Goal: Check status: Check status

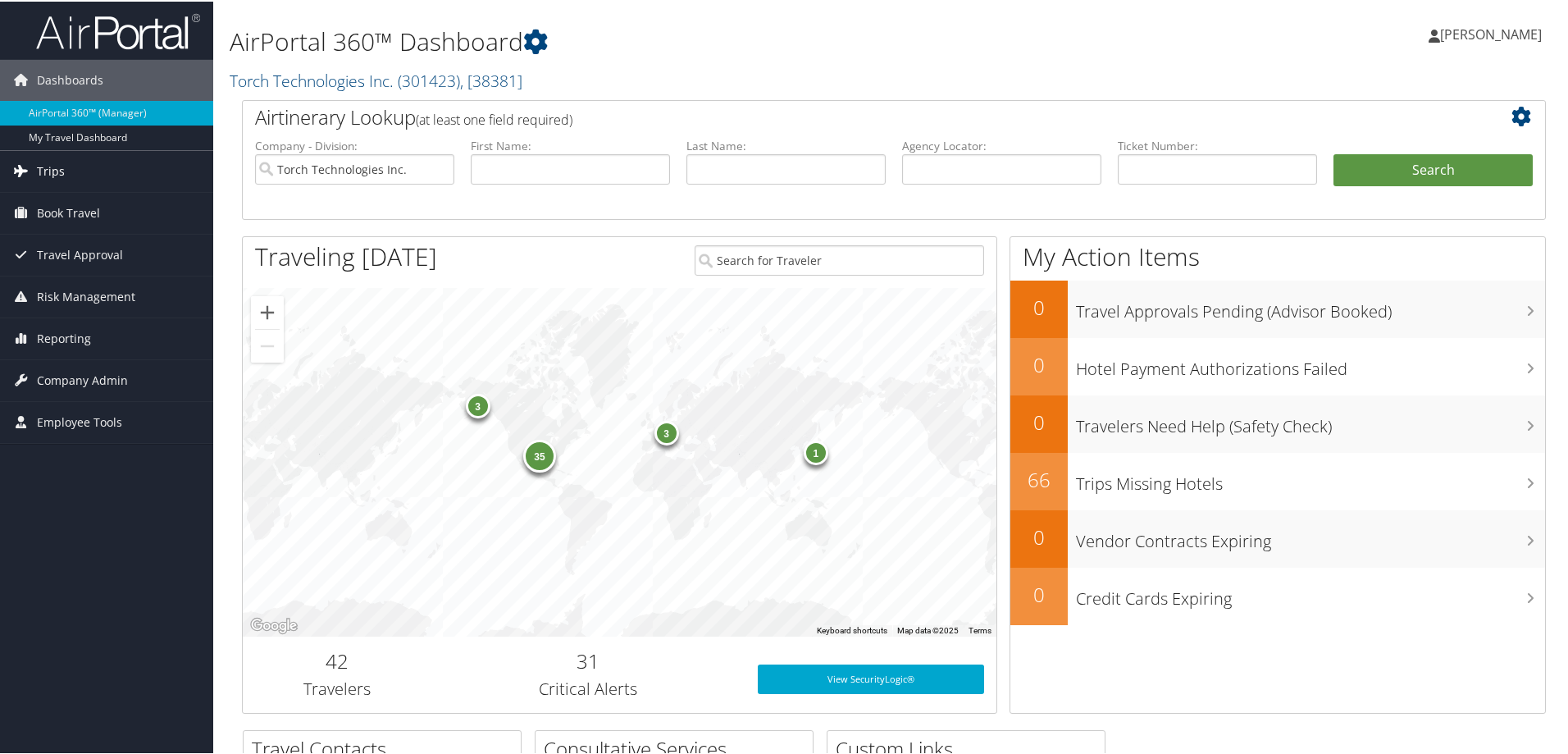
click at [52, 172] on span "Trips" at bounding box center [51, 169] width 28 height 41
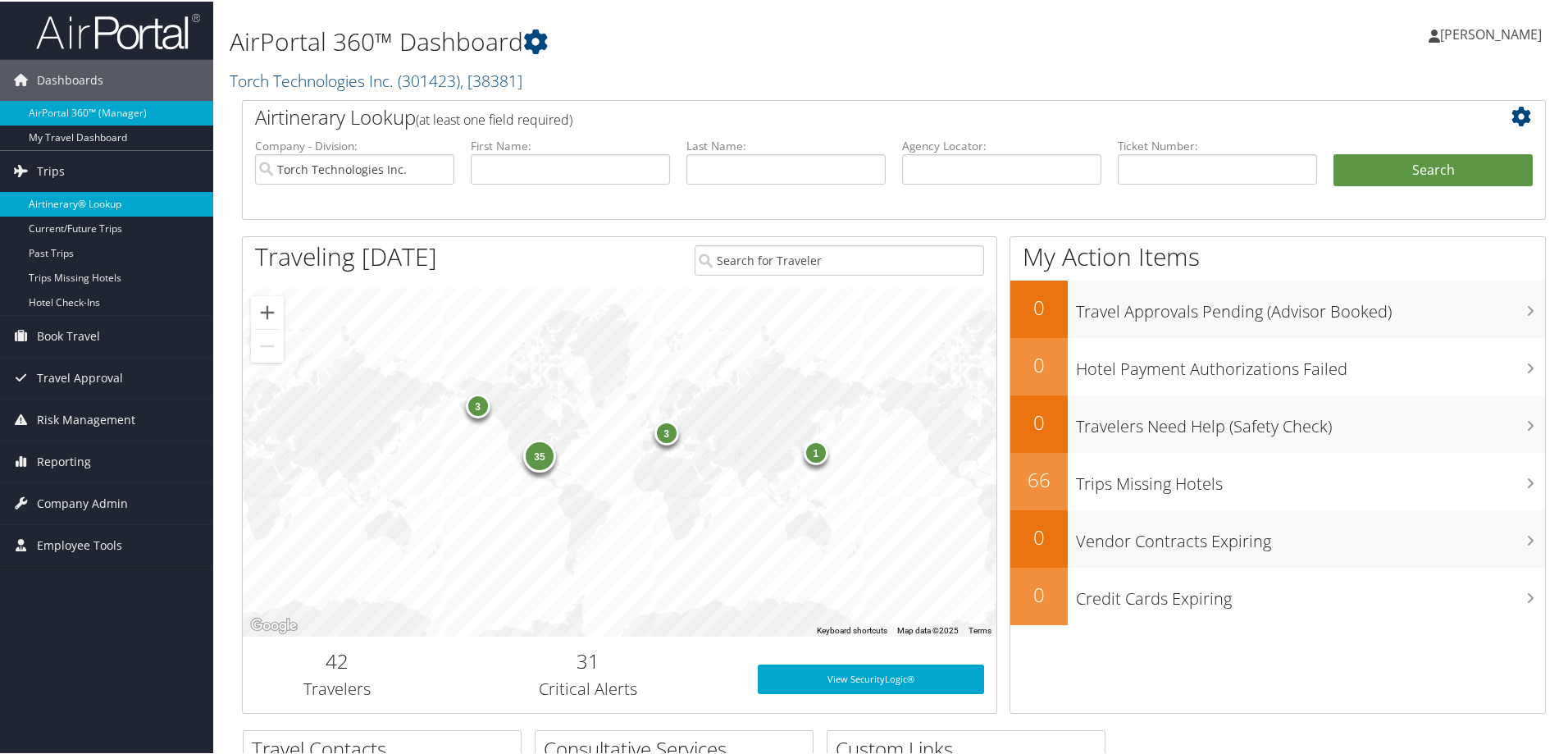
click at [73, 198] on link "Airtinerary® Lookup" at bounding box center [106, 202] width 213 height 24
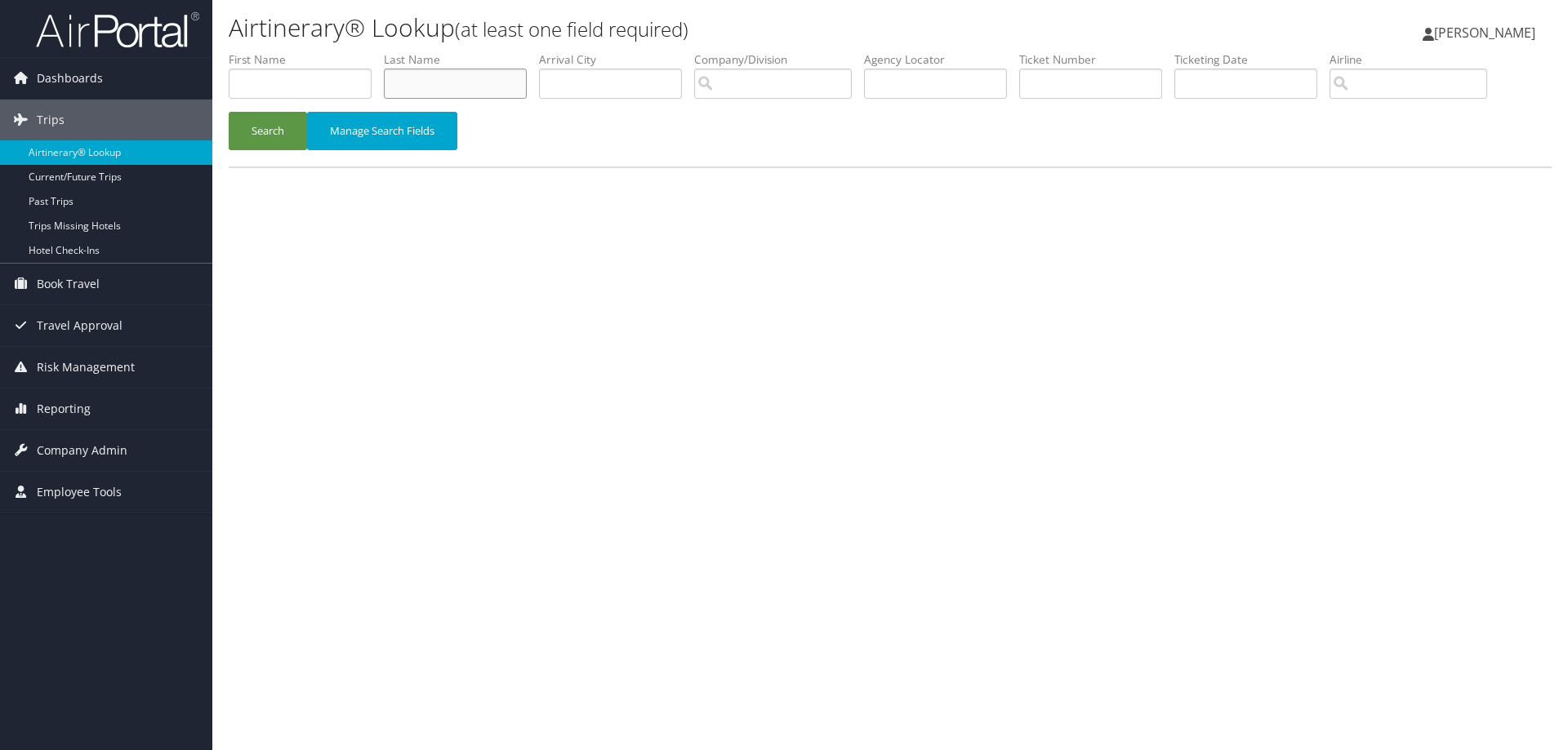
click at [413, 91] on input "text" at bounding box center [455, 83] width 143 height 30
type input "slocum"
click at [733, 82] on input "search" at bounding box center [773, 83] width 158 height 30
click at [762, 111] on div "Torch Technologies Inc. (301423)" at bounding box center [820, 114] width 231 height 16
type input "Torch Technologies Inc."
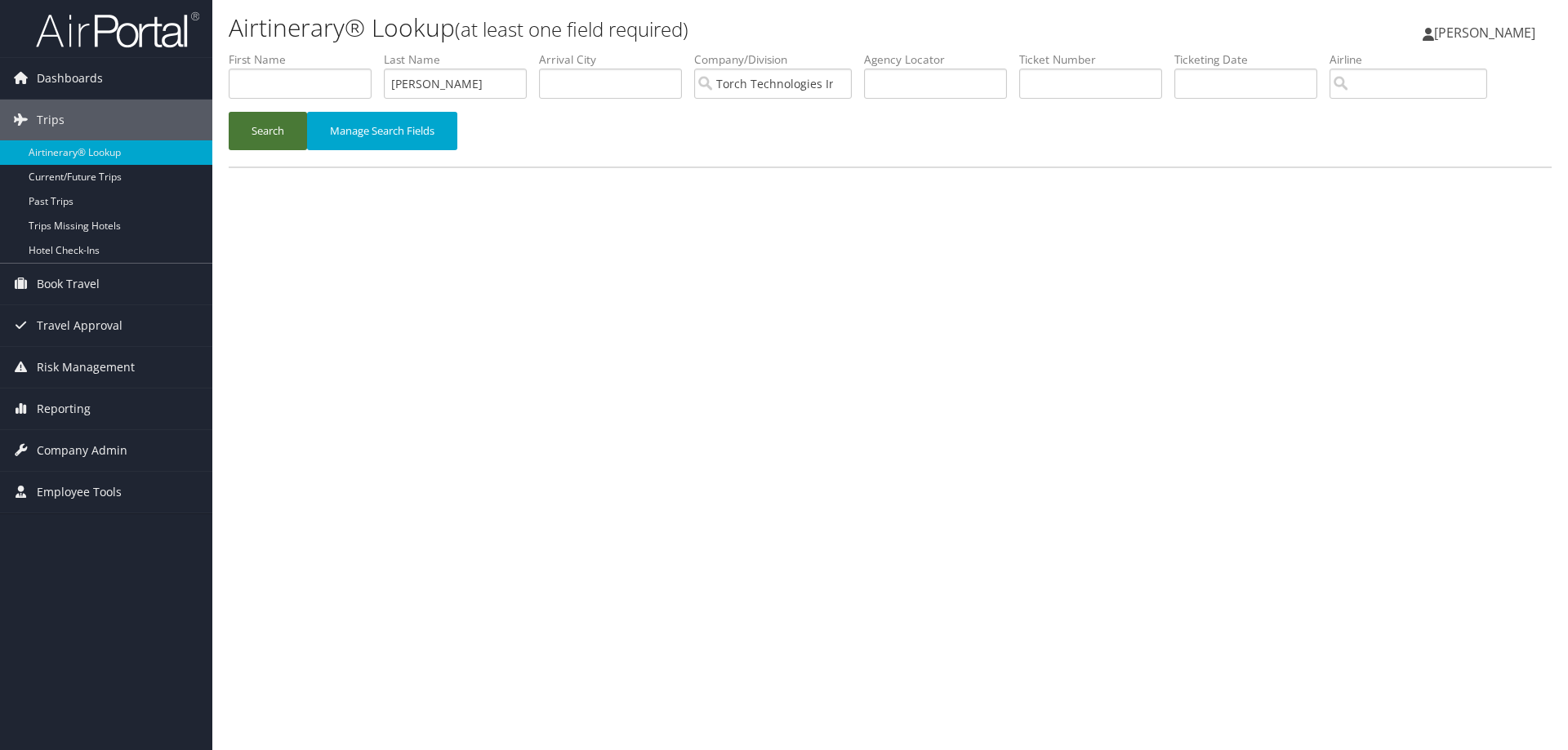
click at [267, 127] on button "Search" at bounding box center [268, 131] width 78 height 38
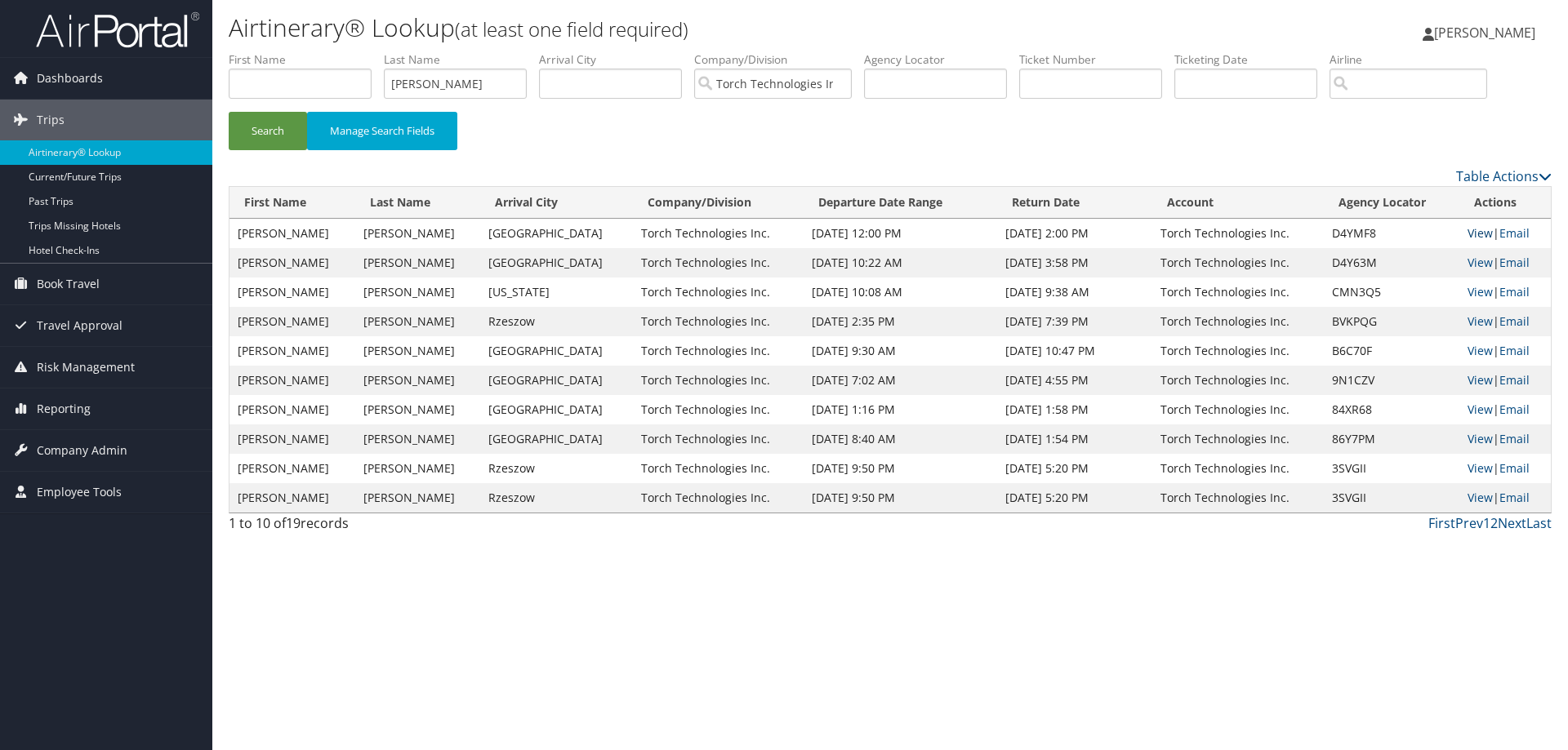
click at [1470, 235] on link "View" at bounding box center [1480, 233] width 25 height 16
drag, startPoint x: 475, startPoint y: 88, endPoint x: 362, endPoint y: 116, distance: 116.4
click at [362, 116] on form "First Name Last Name slocum Departure City Arrival City Company/Division Torch …" at bounding box center [890, 108] width 1323 height 114
click at [268, 132] on button "Search" at bounding box center [268, 131] width 78 height 38
click at [1473, 290] on link "View" at bounding box center [1480, 292] width 25 height 16
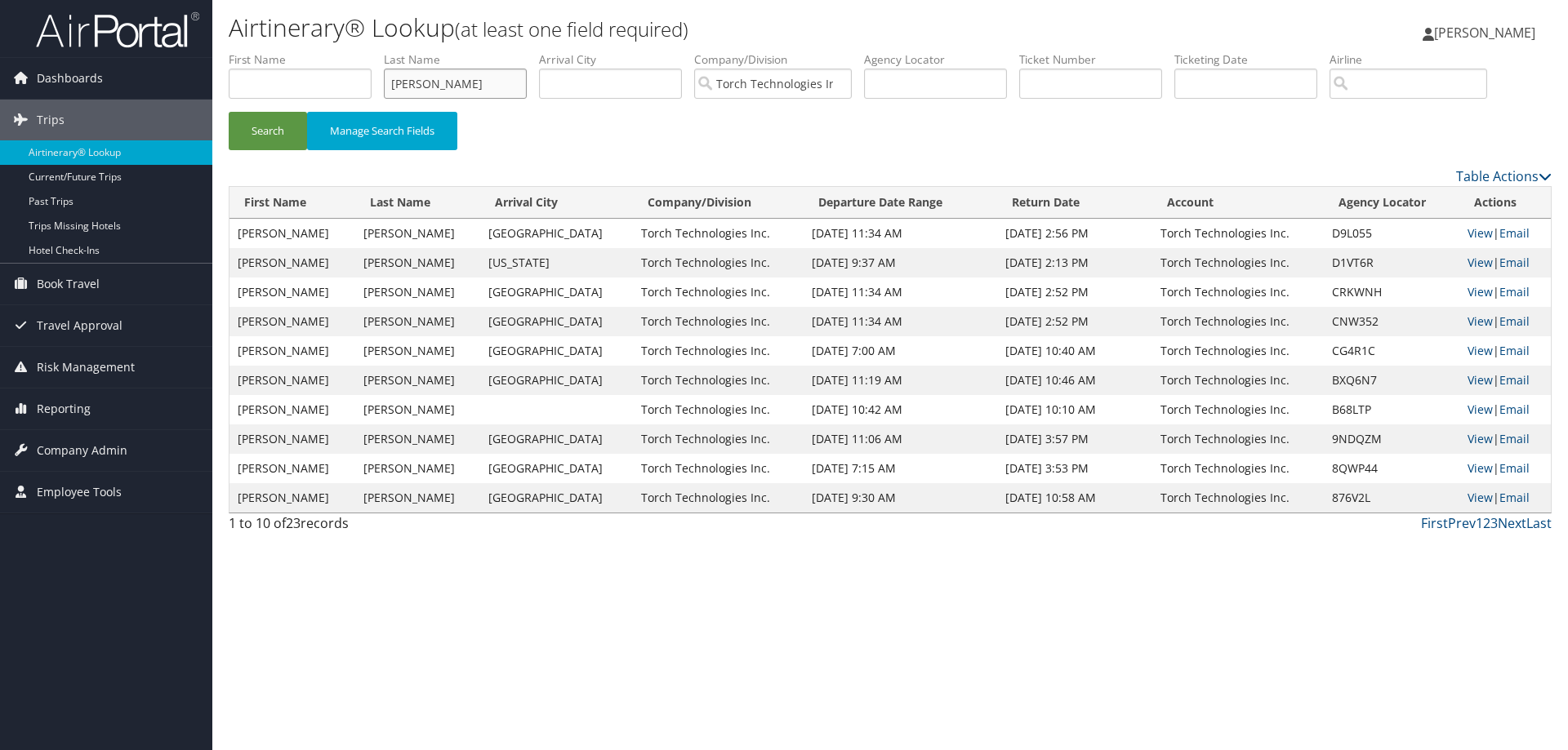
drag, startPoint x: 467, startPoint y: 87, endPoint x: 271, endPoint y: 109, distance: 197.2
click at [285, 114] on form "First Name Last Name Sheffey Departure City Arrival City Company/Division Torch…" at bounding box center [890, 108] width 1323 height 114
click at [265, 128] on button "Search" at bounding box center [268, 131] width 78 height 38
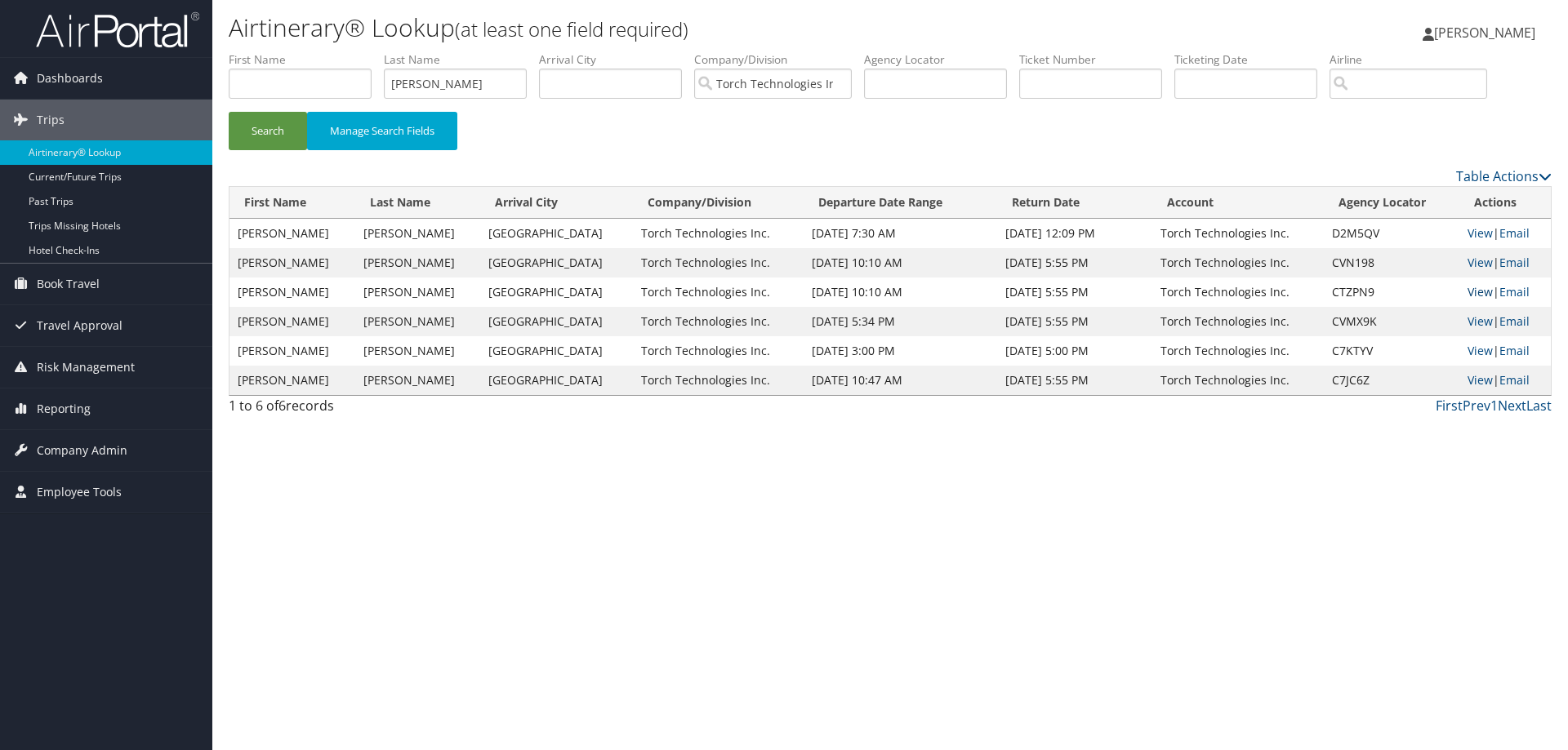
click at [1470, 291] on link "View" at bounding box center [1480, 292] width 25 height 16
click at [1473, 258] on link "View" at bounding box center [1480, 263] width 25 height 16
click at [1469, 232] on link "View" at bounding box center [1480, 233] width 25 height 16
click at [1475, 263] on link "View" at bounding box center [1480, 263] width 25 height 16
click at [1469, 294] on link "View" at bounding box center [1480, 292] width 25 height 16
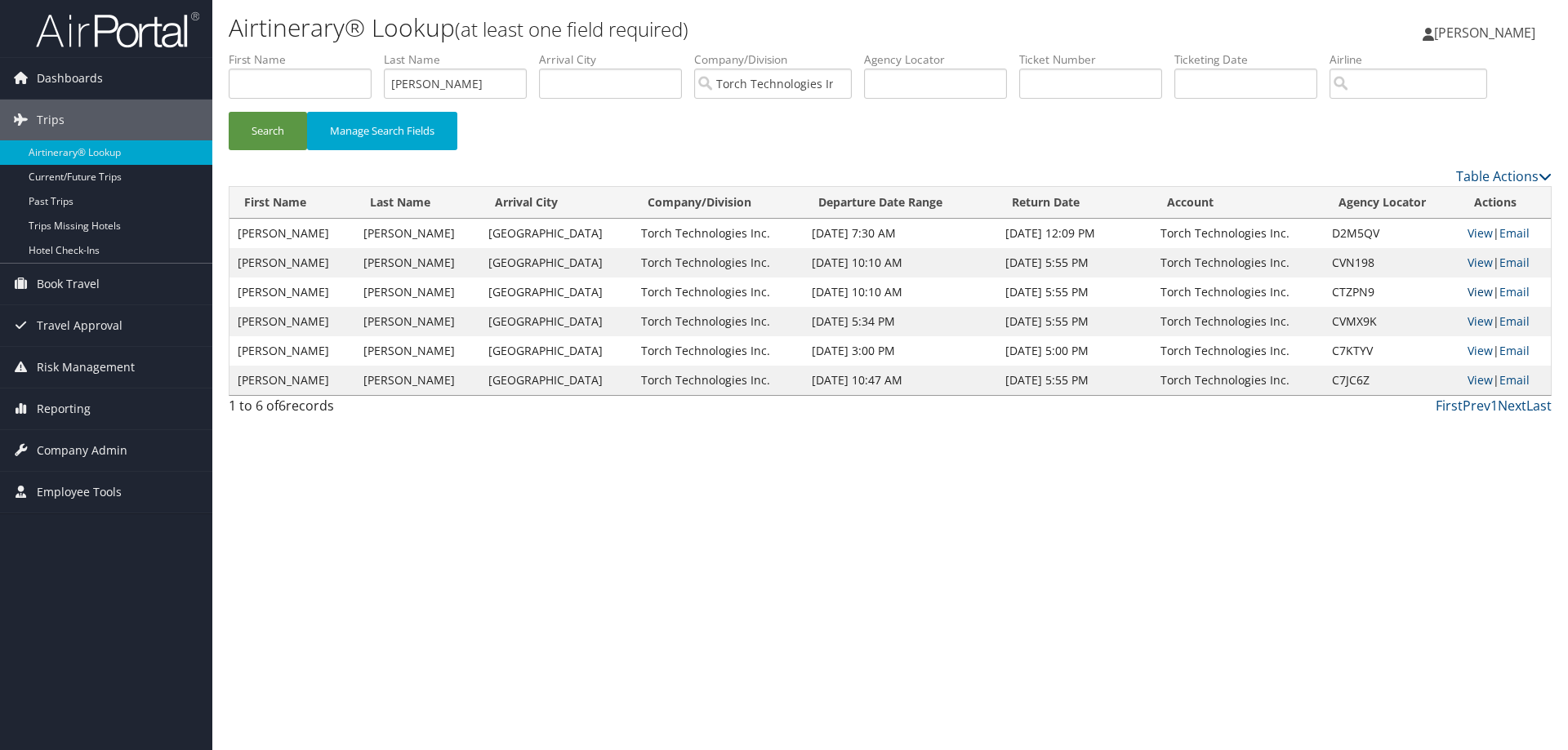
click at [1475, 290] on link "View" at bounding box center [1480, 292] width 25 height 16
drag, startPoint x: 464, startPoint y: 88, endPoint x: 360, endPoint y: 90, distance: 104.0
click at [360, 51] on ul "First Name Last Name Stephens Departure City Arrival City Company/Division Torc…" at bounding box center [890, 51] width 1323 height 0
type input "smith"
click at [282, 134] on button "Search" at bounding box center [268, 131] width 78 height 38
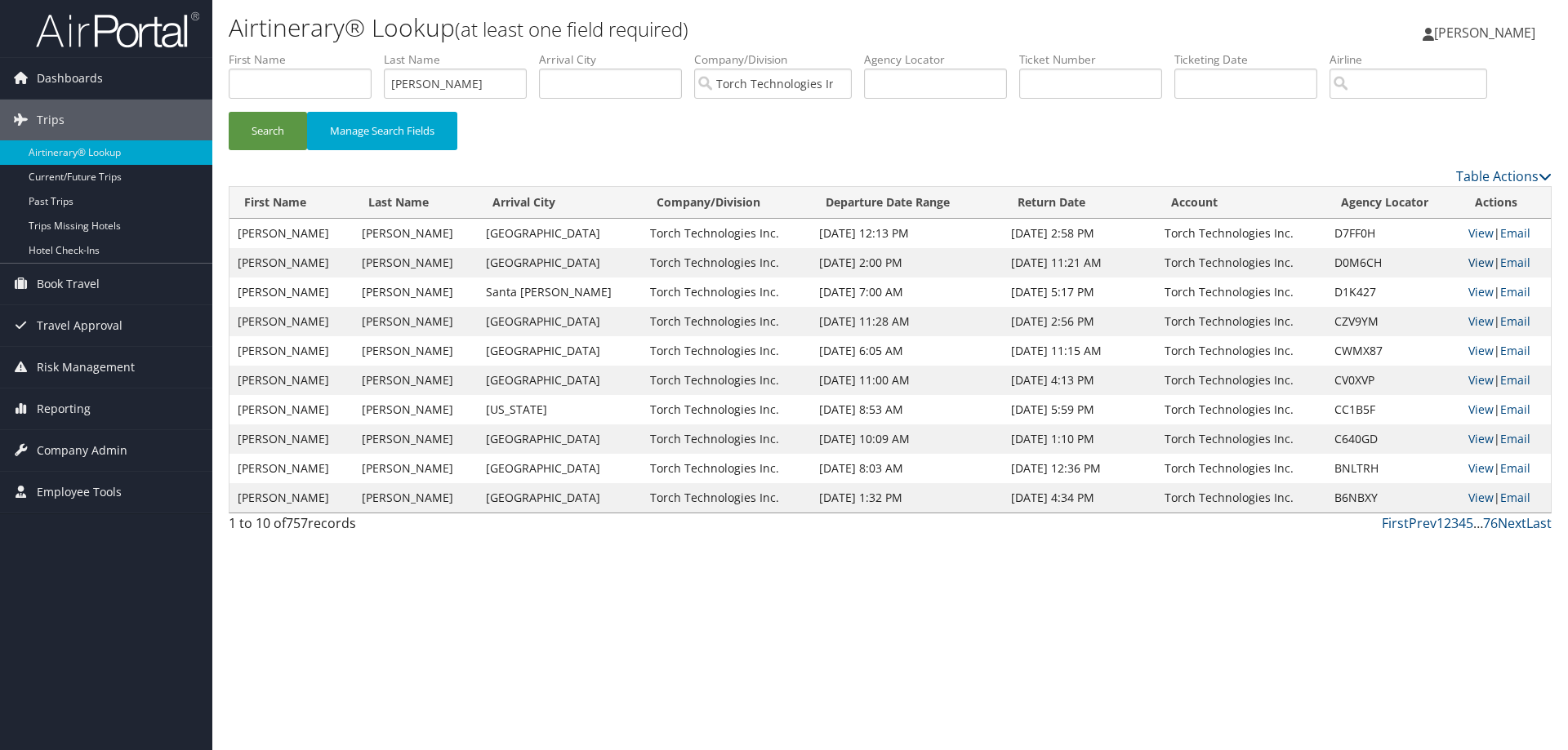
click at [1473, 262] on link "View" at bounding box center [1480, 263] width 25 height 16
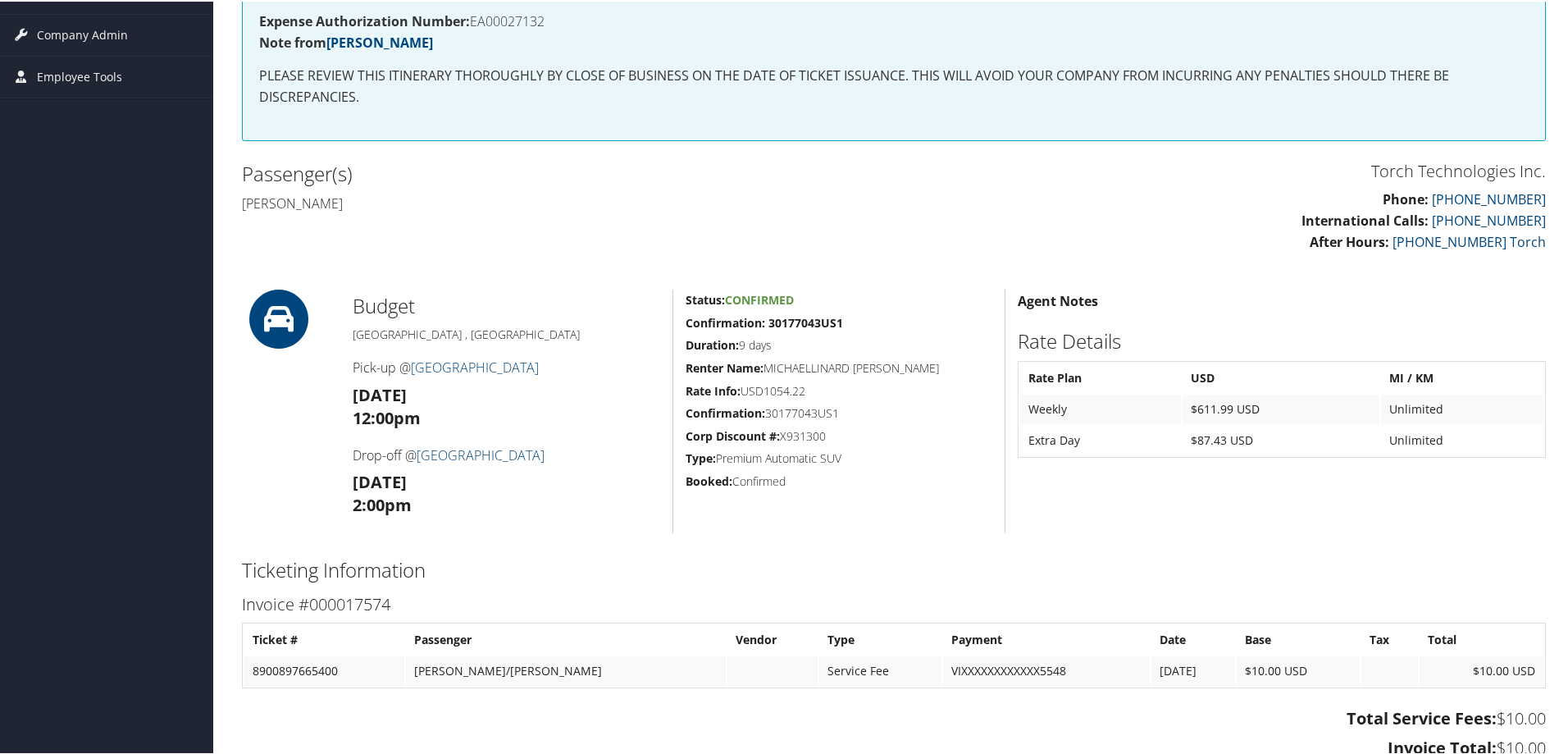
scroll to position [246, 0]
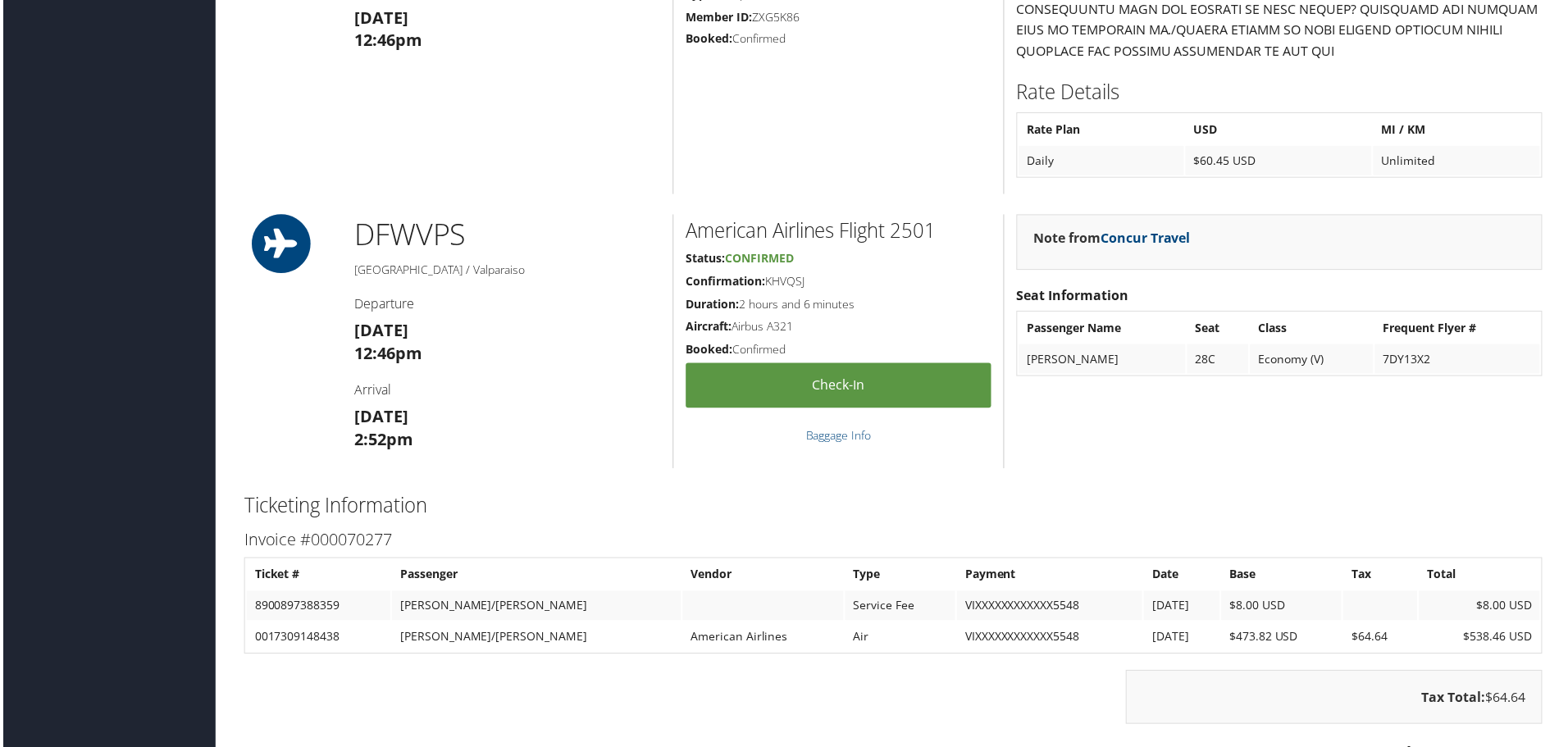
scroll to position [1639, 0]
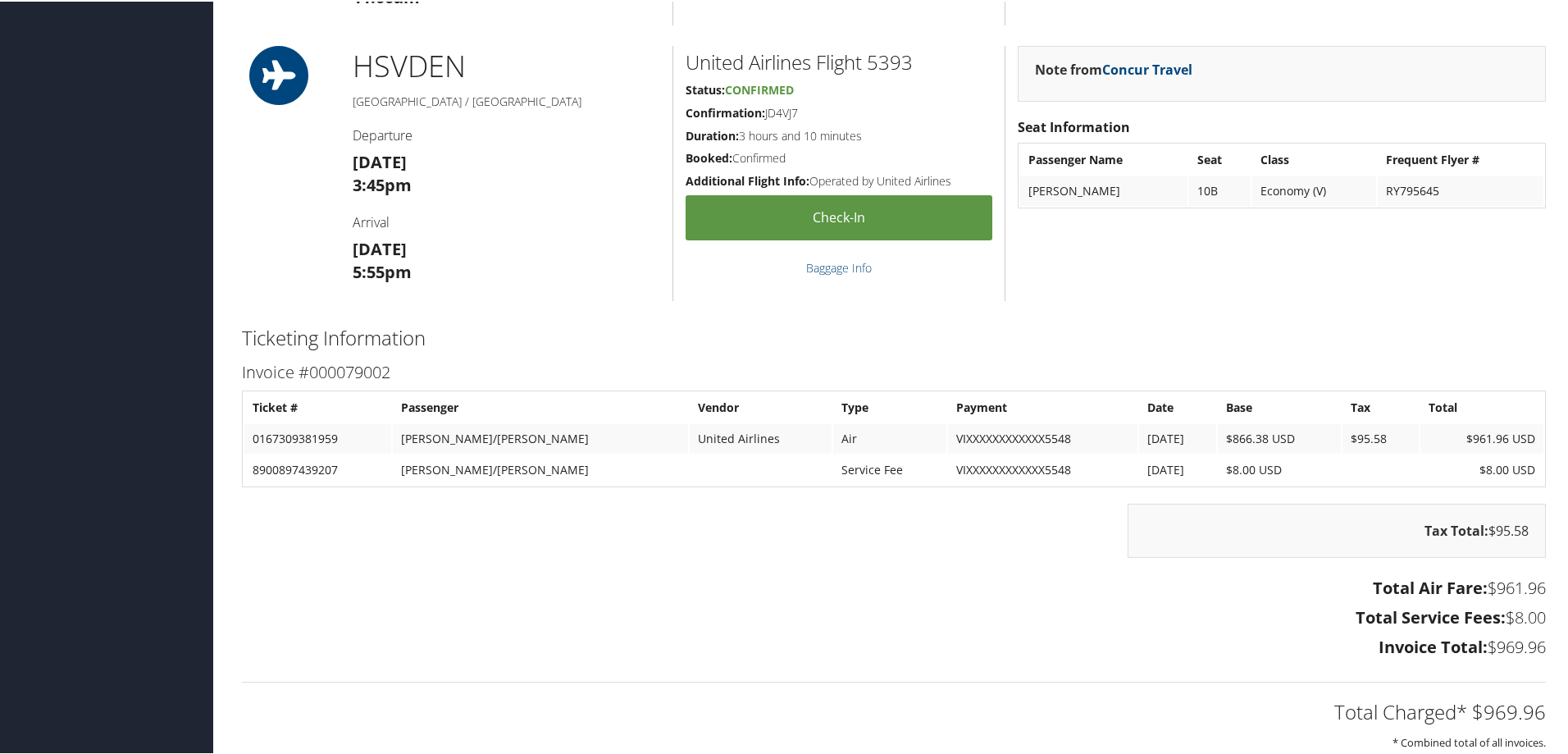
scroll to position [1582, 0]
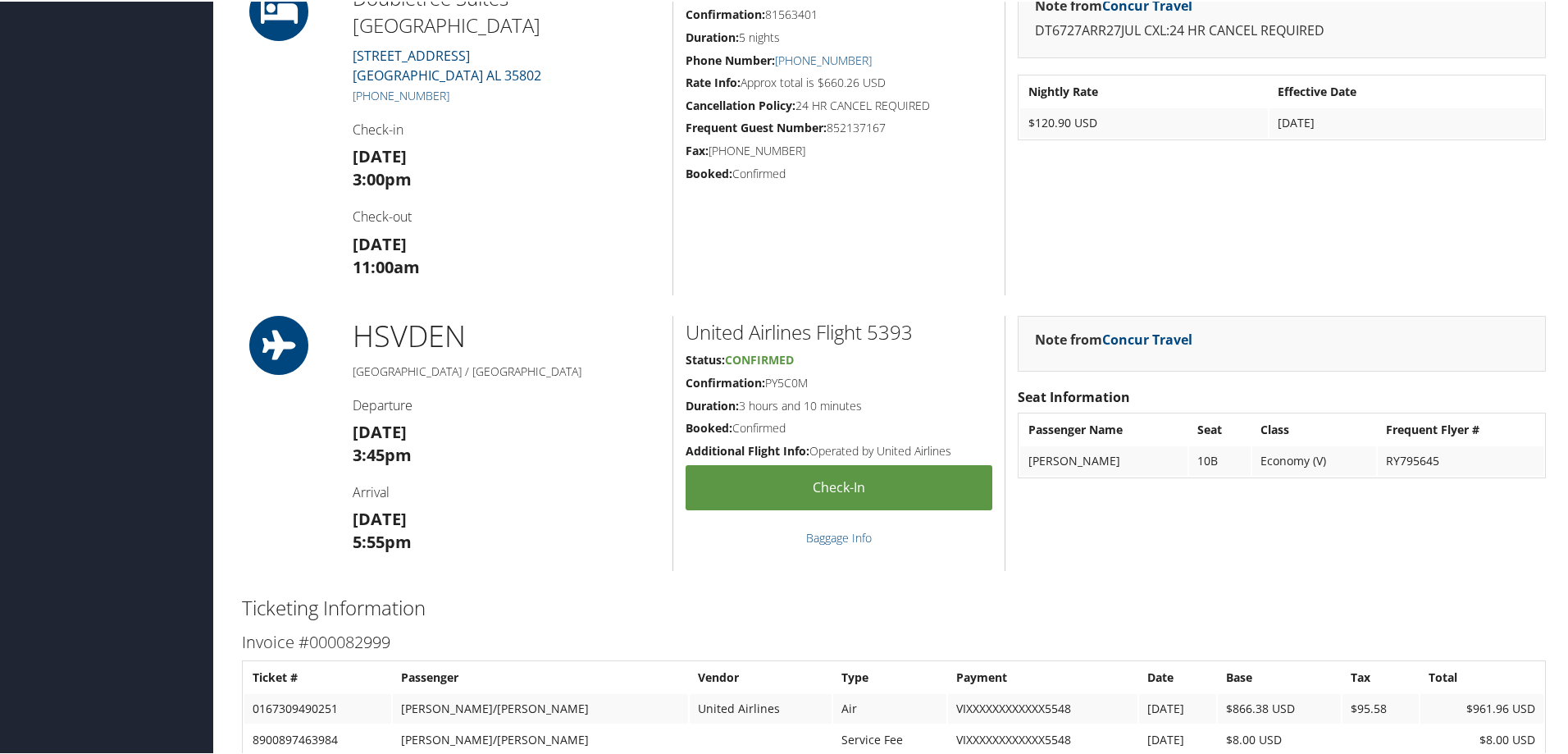
scroll to position [1970, 0]
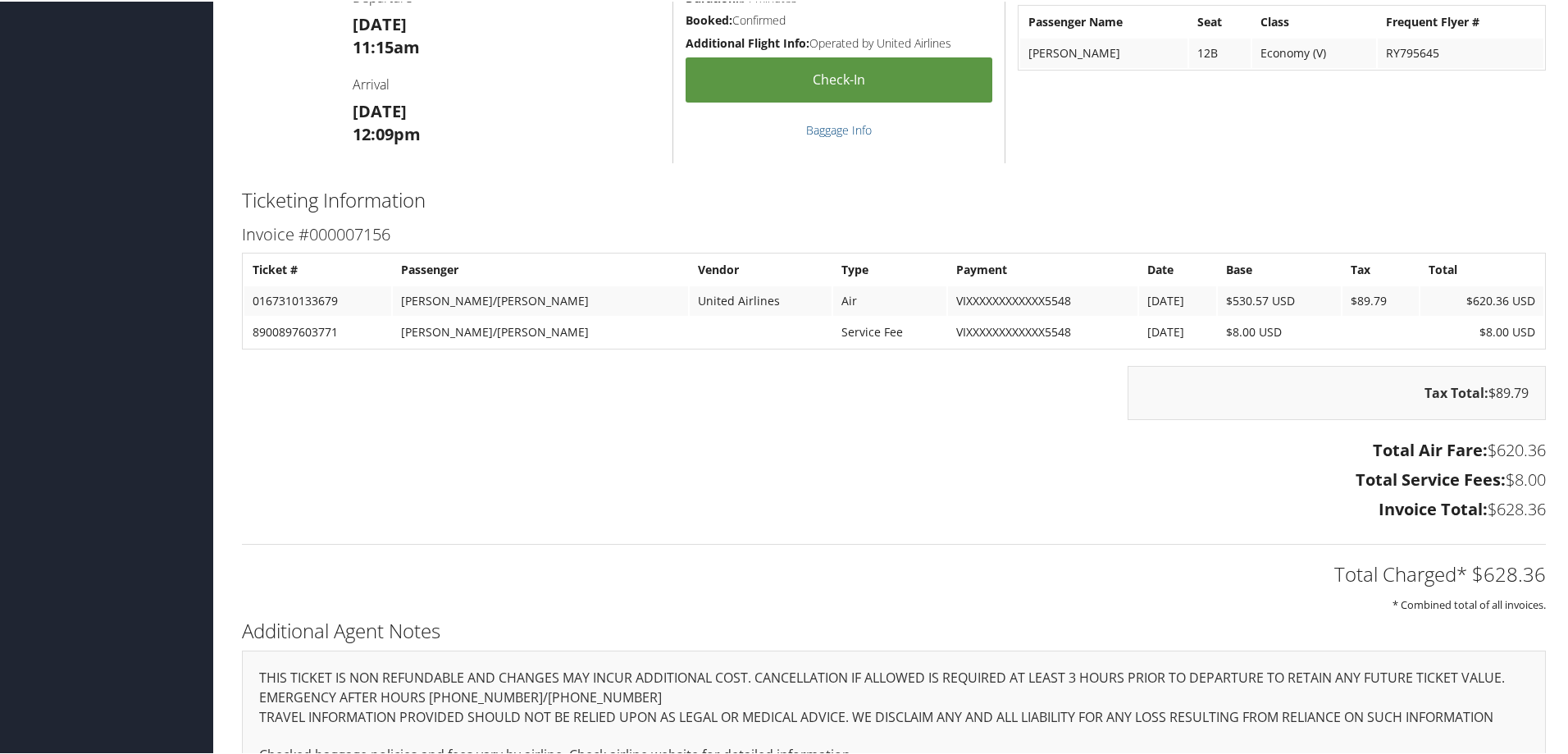
scroll to position [2355, 0]
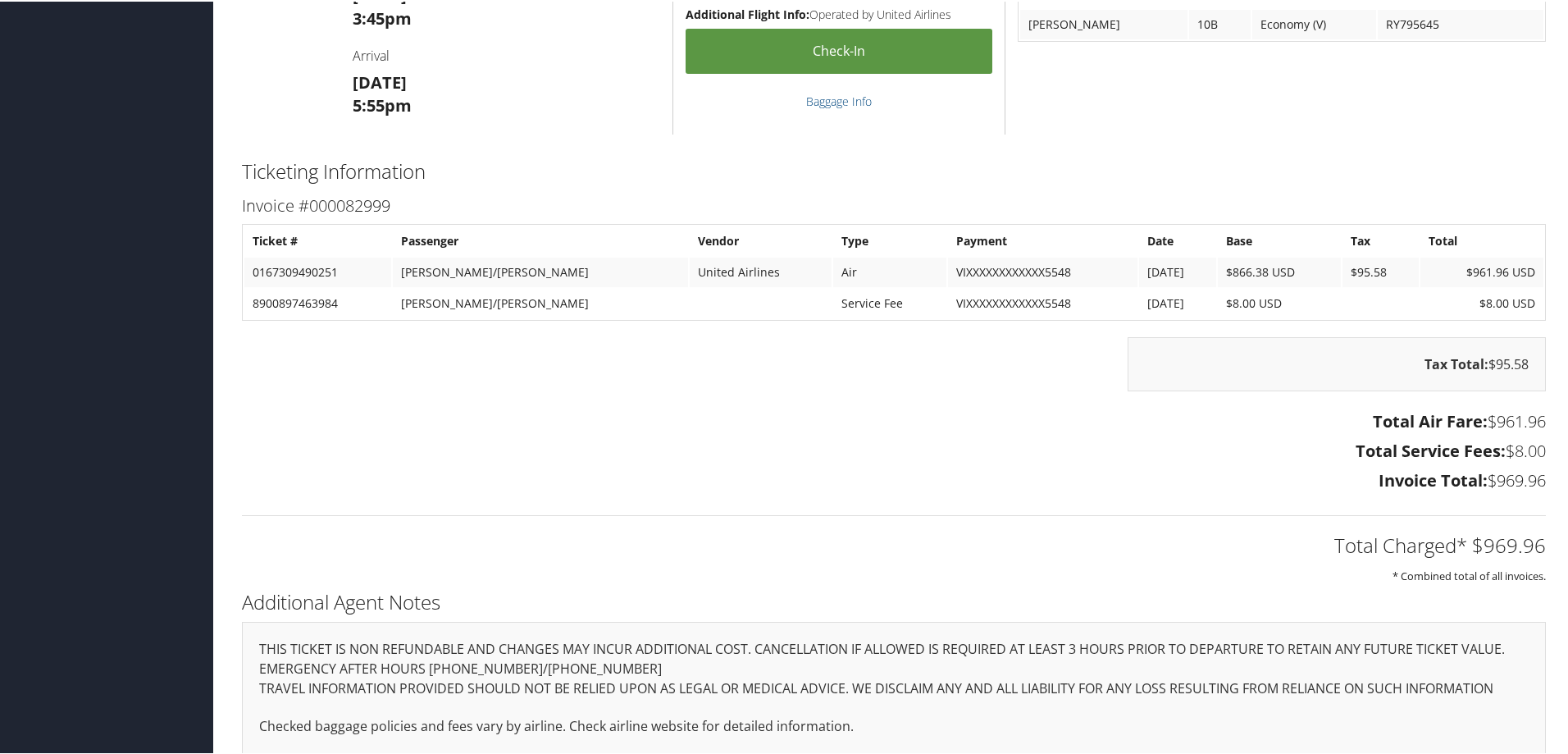
scroll to position [2067, 0]
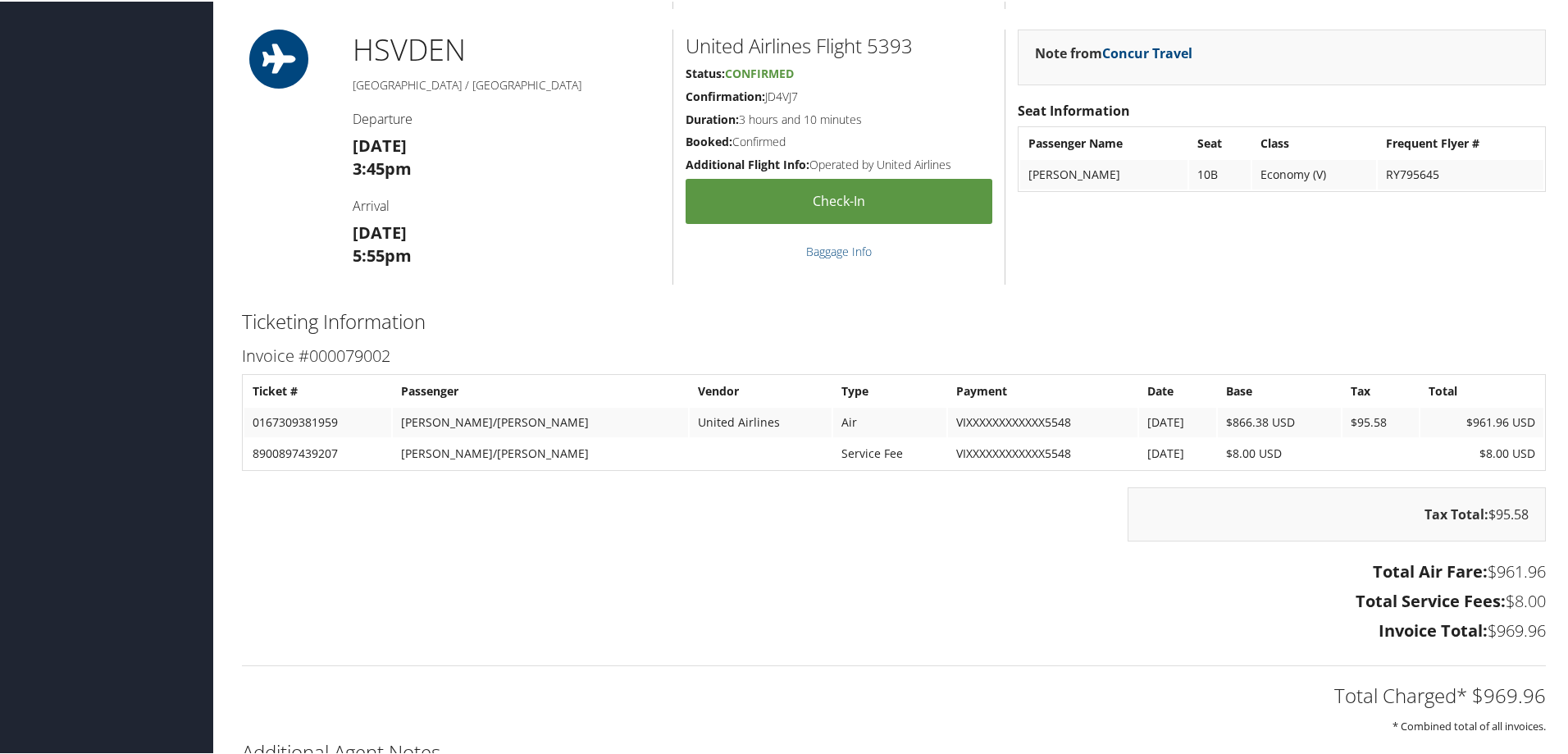
scroll to position [1641, 0]
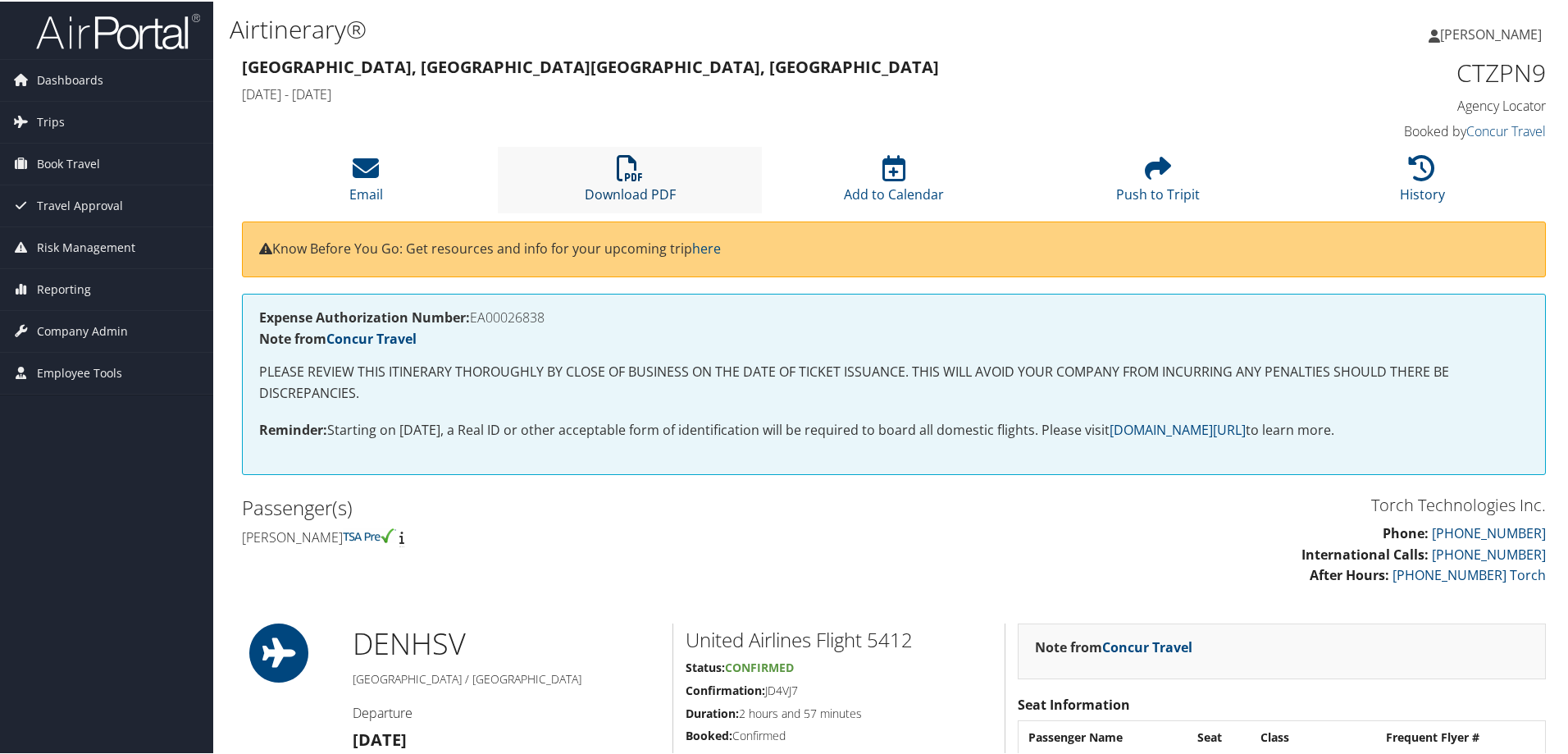
click at [637, 178] on icon at bounding box center [630, 166] width 26 height 26
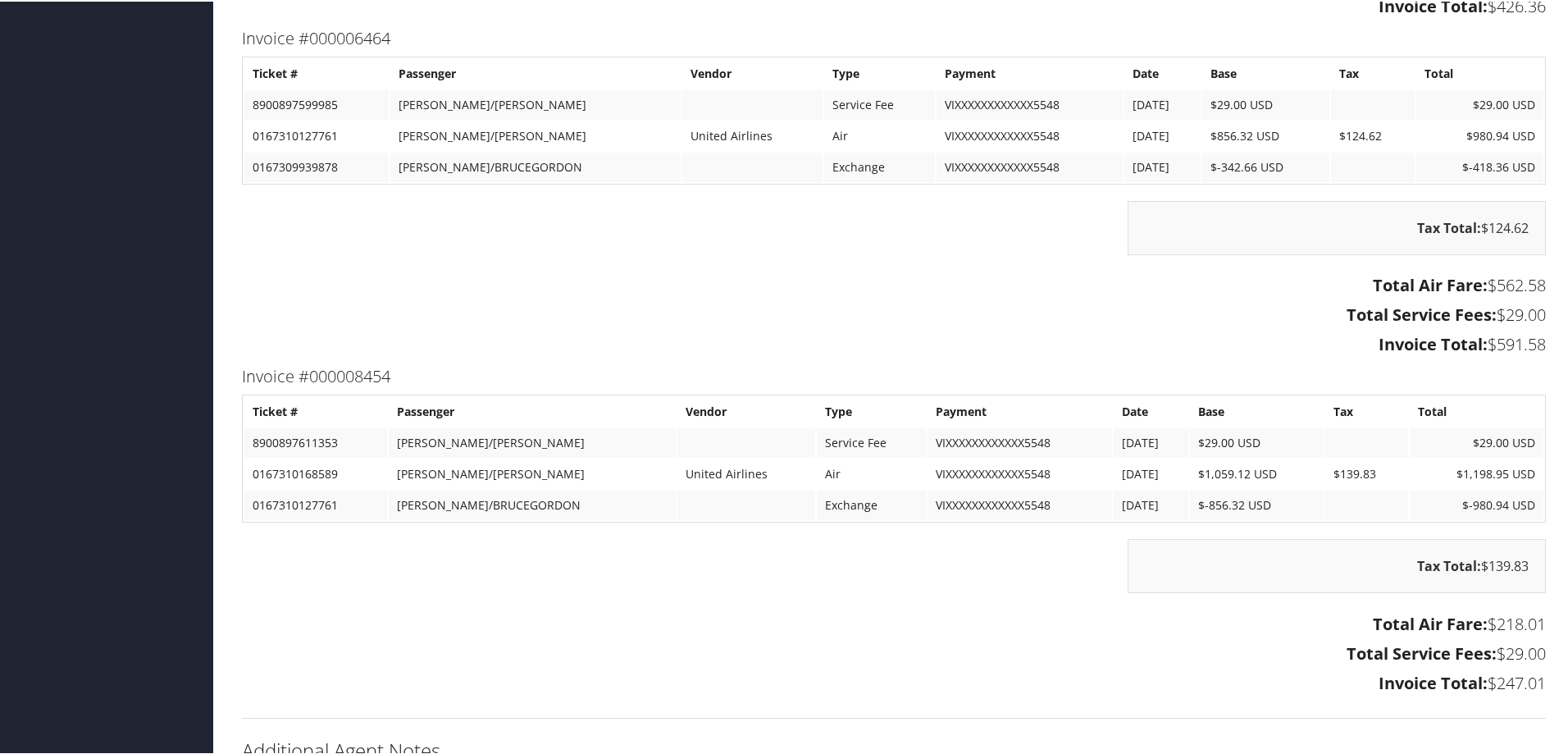
scroll to position [4186, 0]
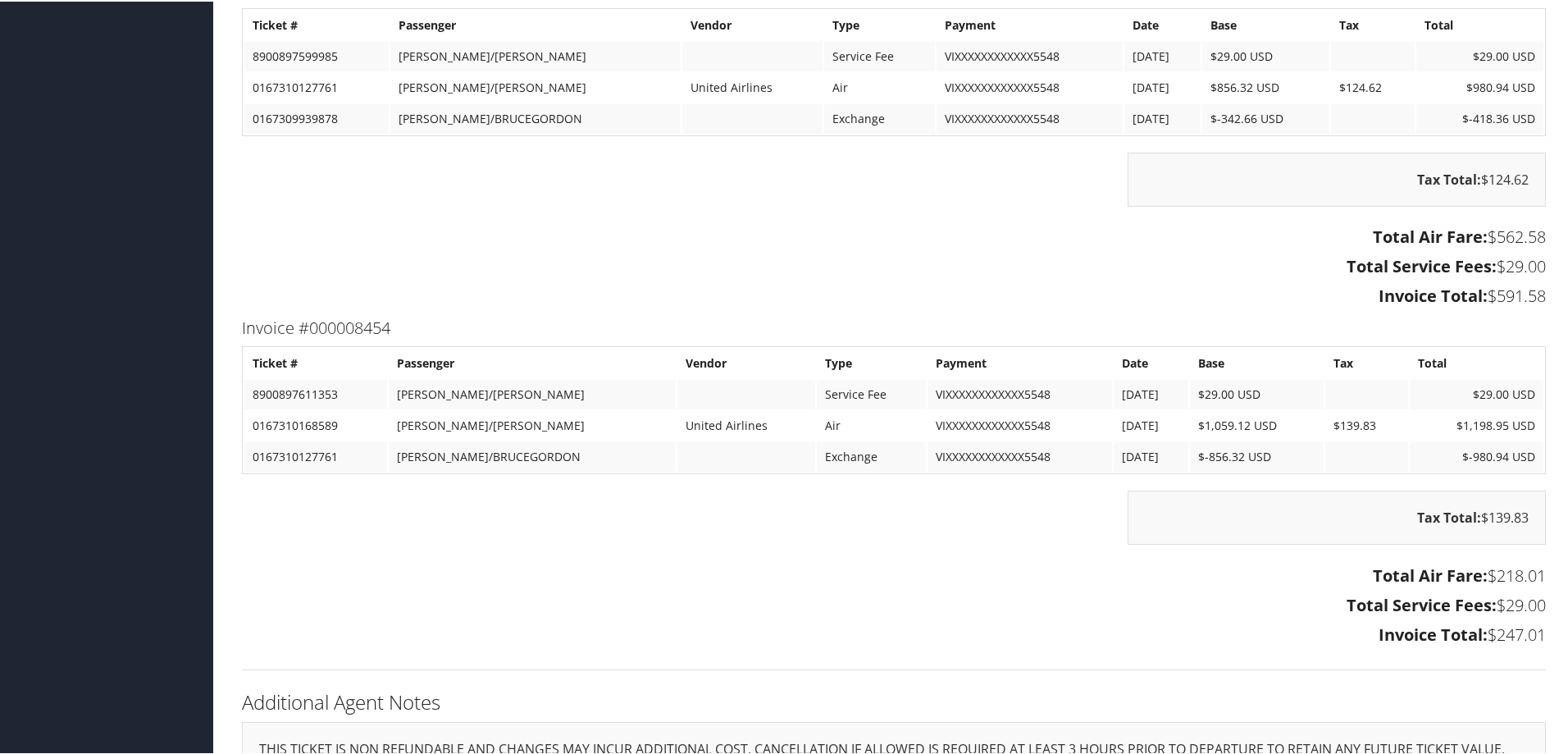
click at [1050, 279] on div "Total Air Fare: $562.58 Total Service Fees: $29.00 Invoice Total: $591.58" at bounding box center [894, 267] width 1328 height 92
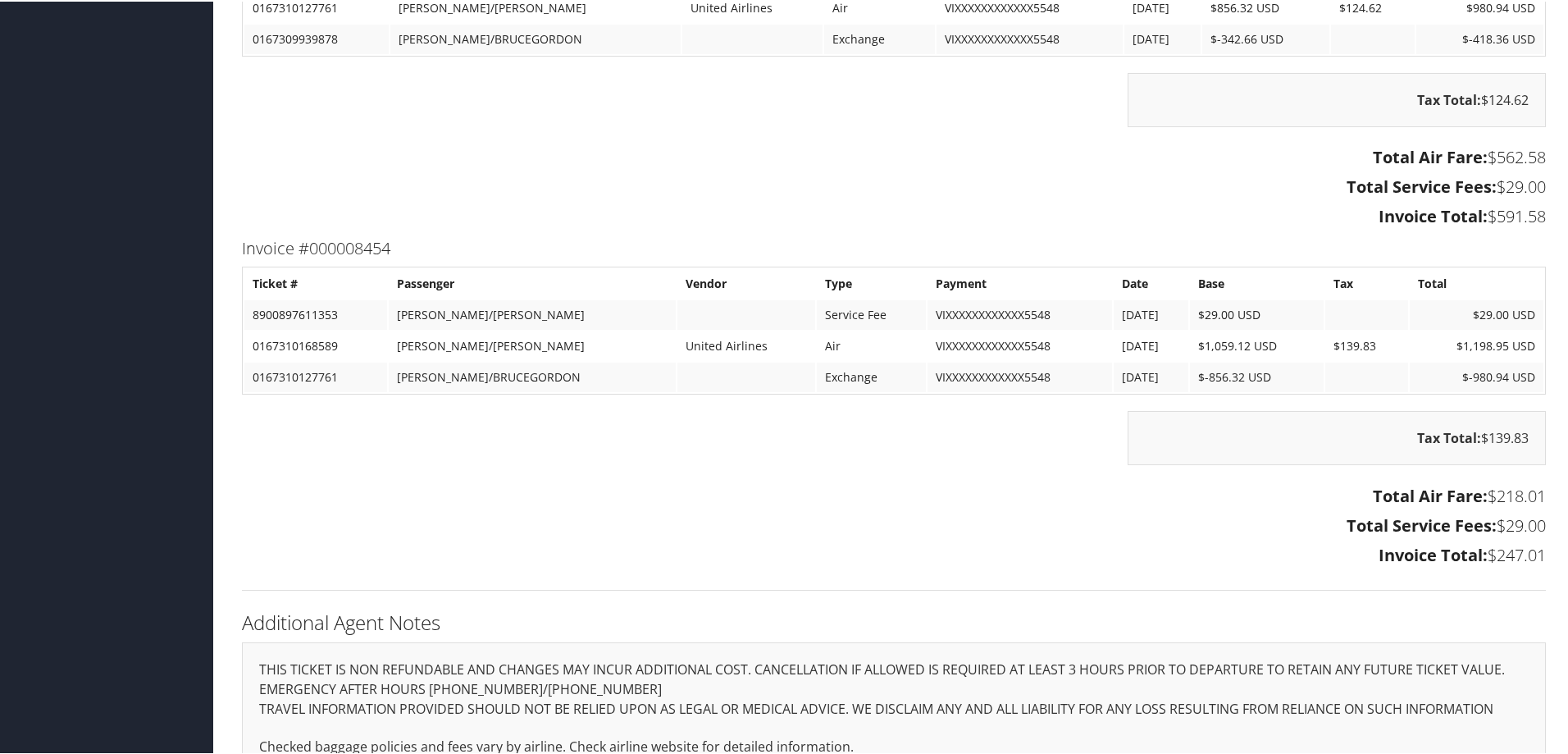
scroll to position [4268, 0]
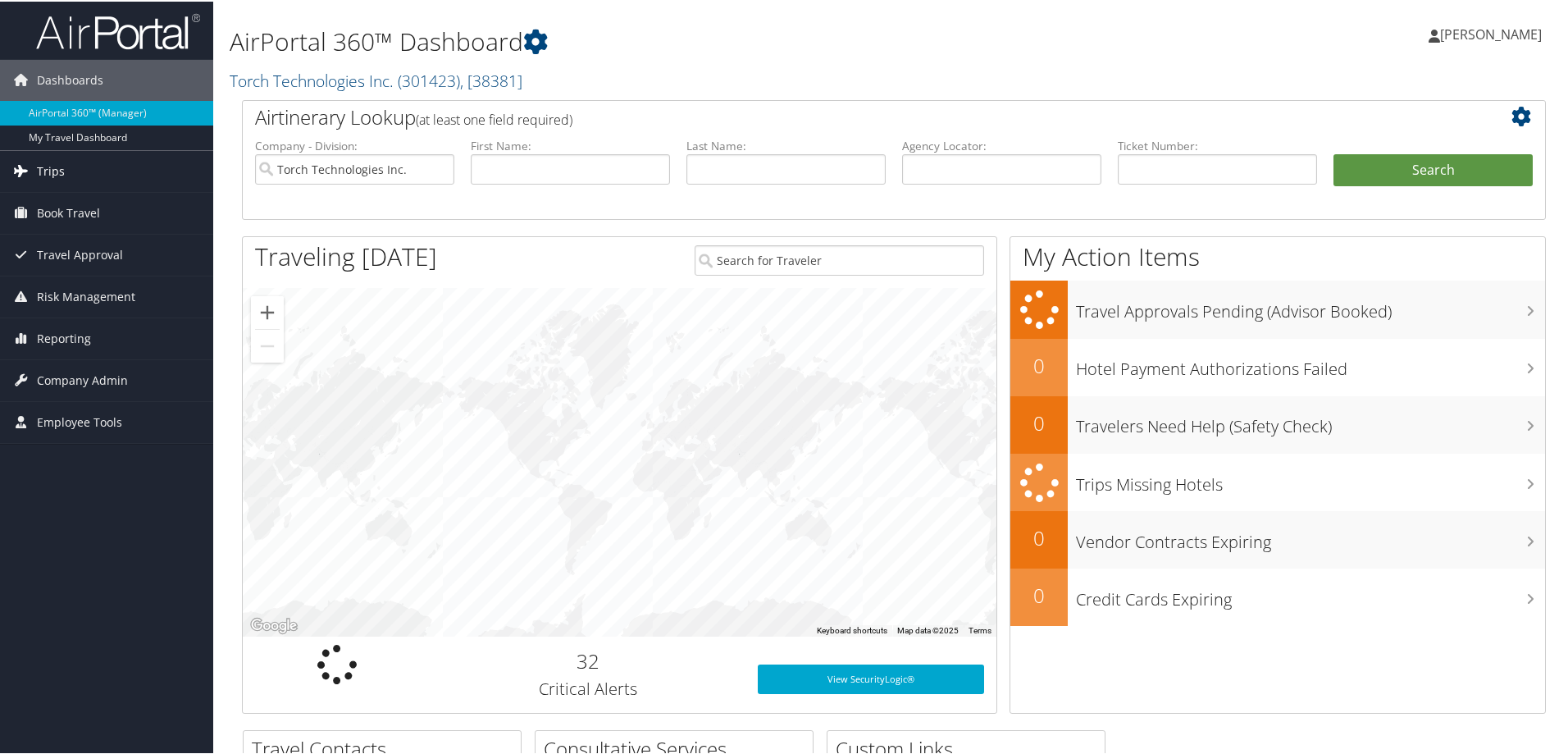
click at [51, 171] on span "Trips" at bounding box center [51, 169] width 28 height 41
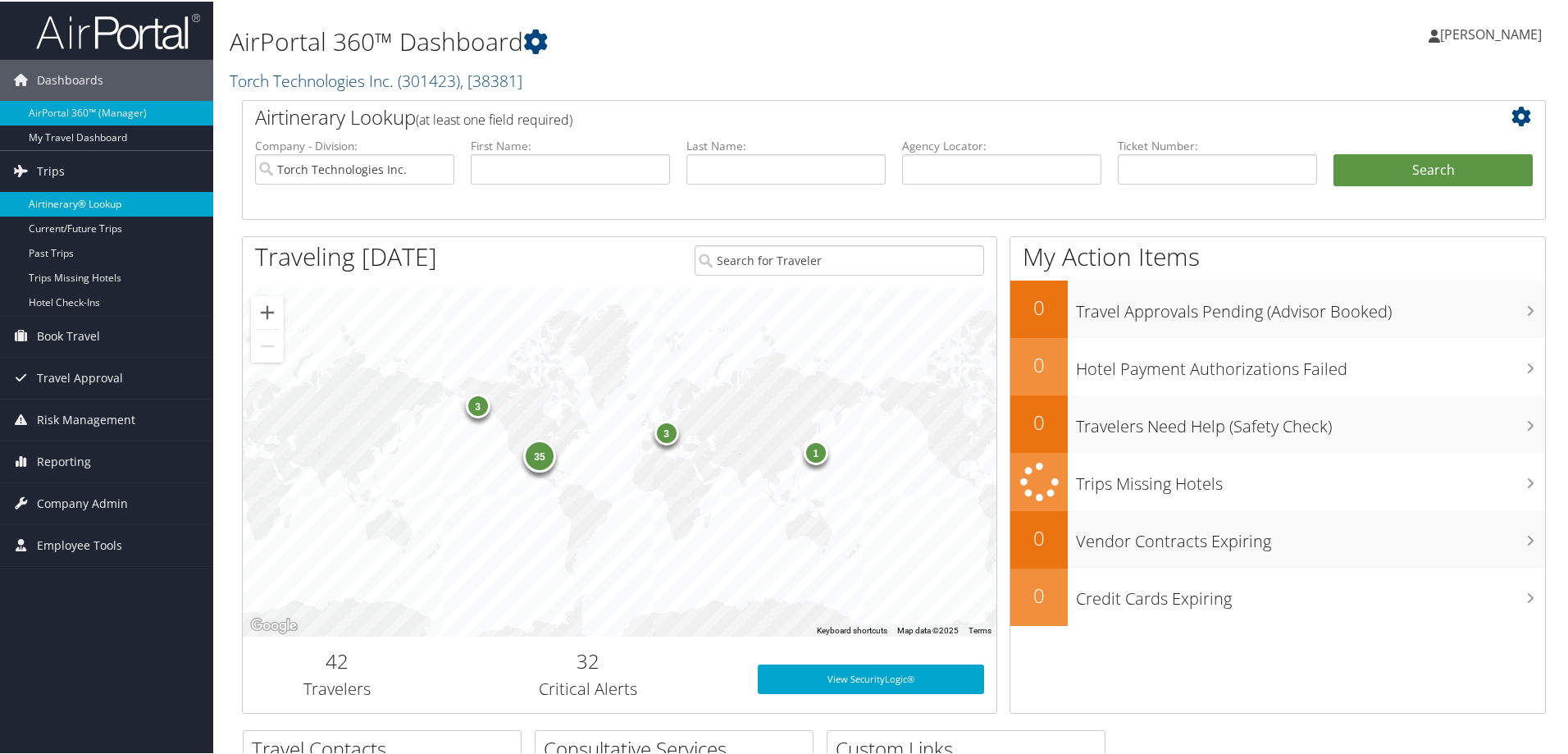
click at [57, 200] on link "Airtinerary® Lookup" at bounding box center [106, 202] width 213 height 24
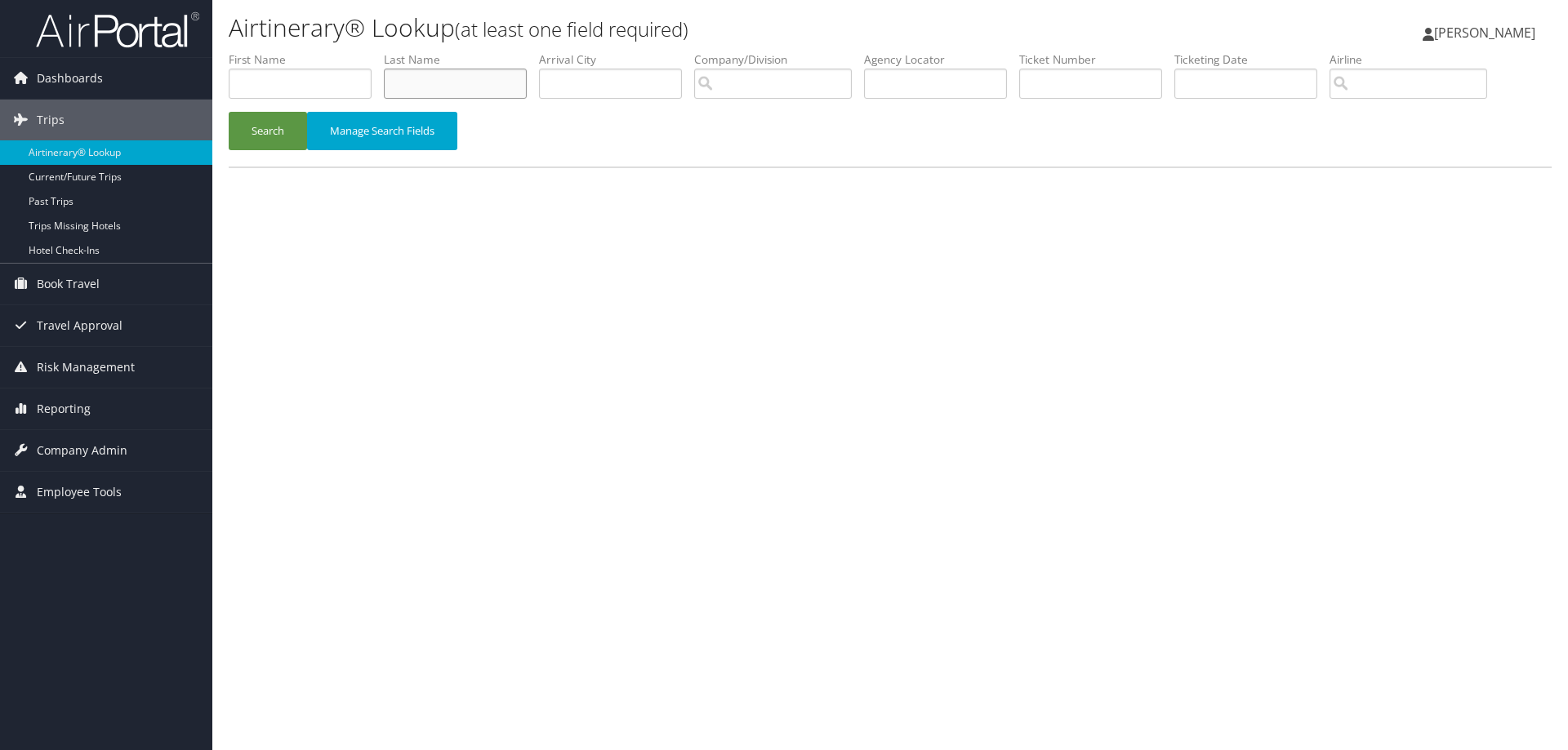
click at [399, 87] on input "text" at bounding box center [455, 83] width 143 height 30
type input "Seebeck"
click at [726, 86] on input "search" at bounding box center [773, 83] width 158 height 30
click at [759, 113] on div "Torch Technologies Inc. (301423)" at bounding box center [820, 114] width 231 height 16
type input "Torch Technologies Inc."
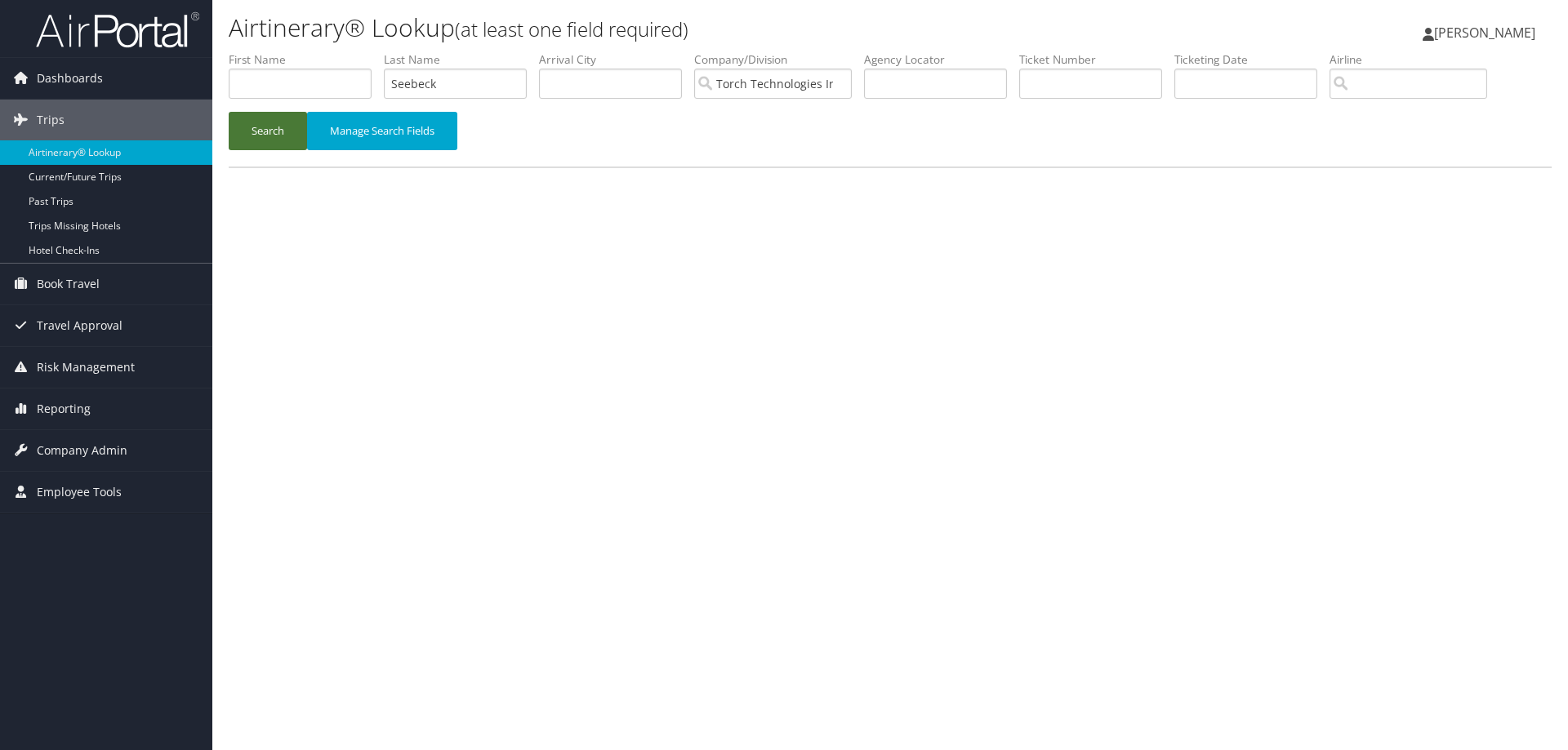
click at [266, 127] on button "Search" at bounding box center [268, 131] width 78 height 38
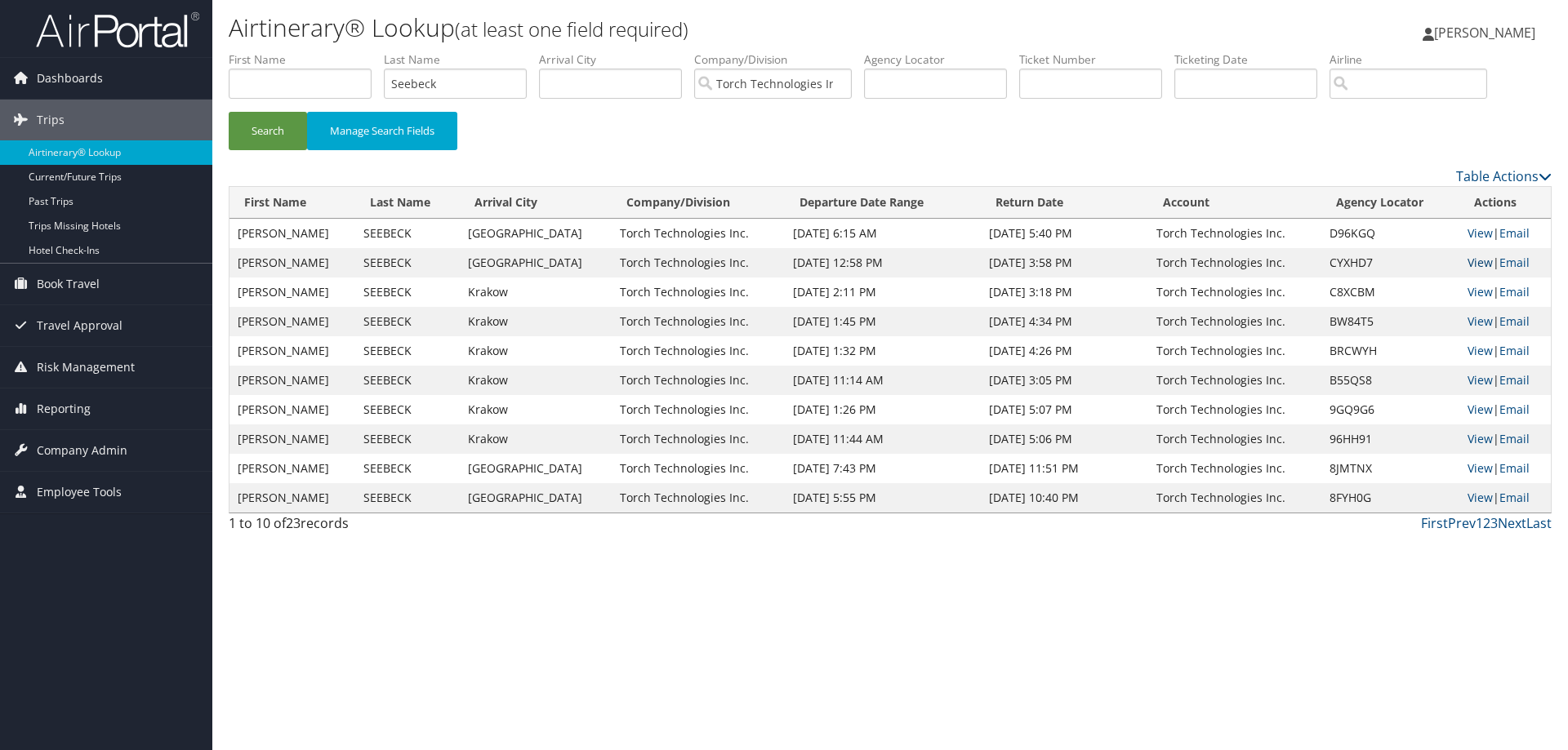
click at [1467, 261] on link "View" at bounding box center [1480, 263] width 25 height 16
drag, startPoint x: 463, startPoint y: 88, endPoint x: 386, endPoint y: 89, distance: 77.0
click at [386, 89] on input "Seebeck" at bounding box center [455, 83] width 143 height 30
click at [273, 127] on button "Search" at bounding box center [268, 131] width 78 height 38
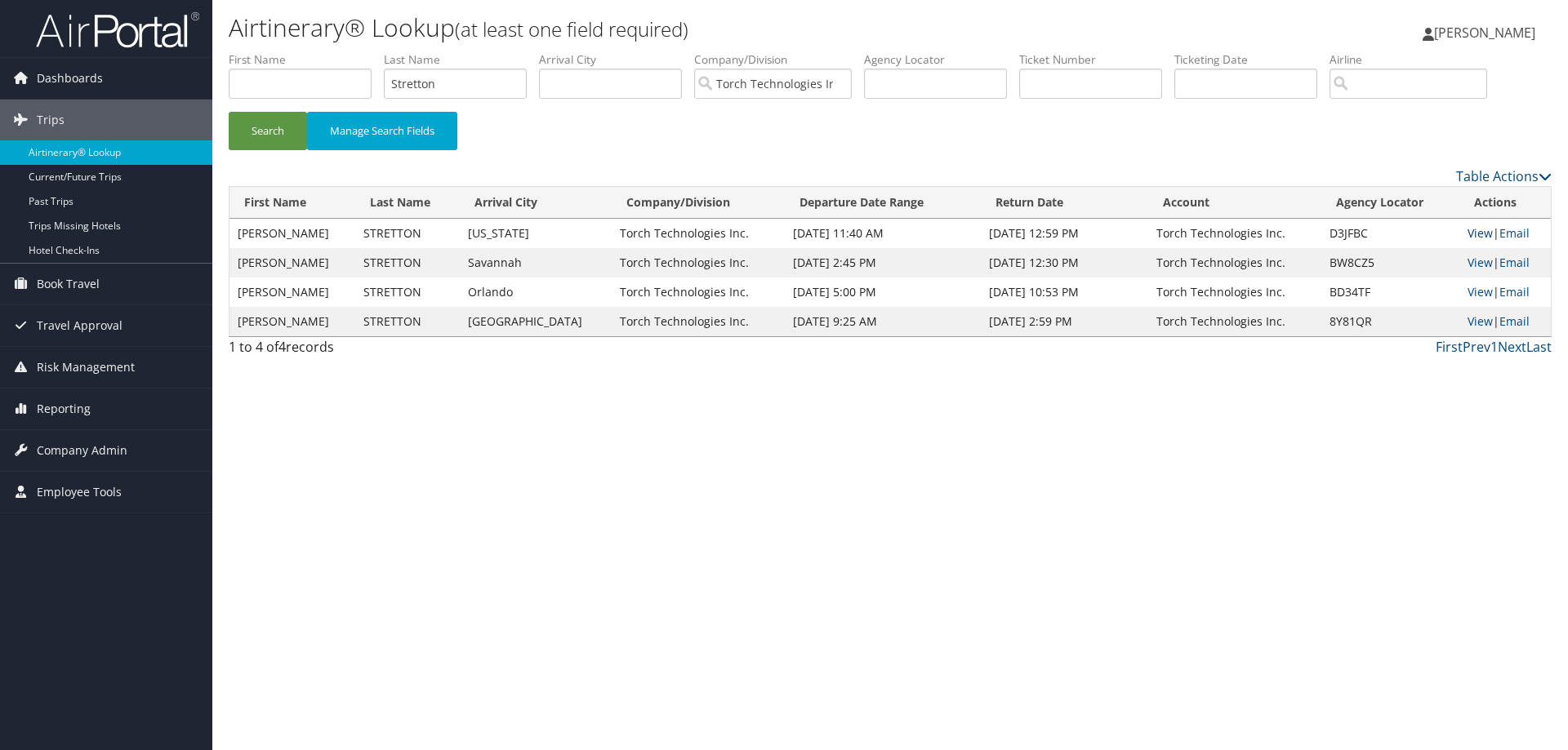
click at [1467, 231] on link "View" at bounding box center [1480, 233] width 25 height 16
drag, startPoint x: 456, startPoint y: 88, endPoint x: 378, endPoint y: 96, distance: 78.4
click at [378, 51] on ul "First Name Last Name Stretton Departure City Arrival City Company/Division Torc…" at bounding box center [890, 51] width 1323 height 0
click at [280, 121] on button "Search" at bounding box center [268, 131] width 78 height 38
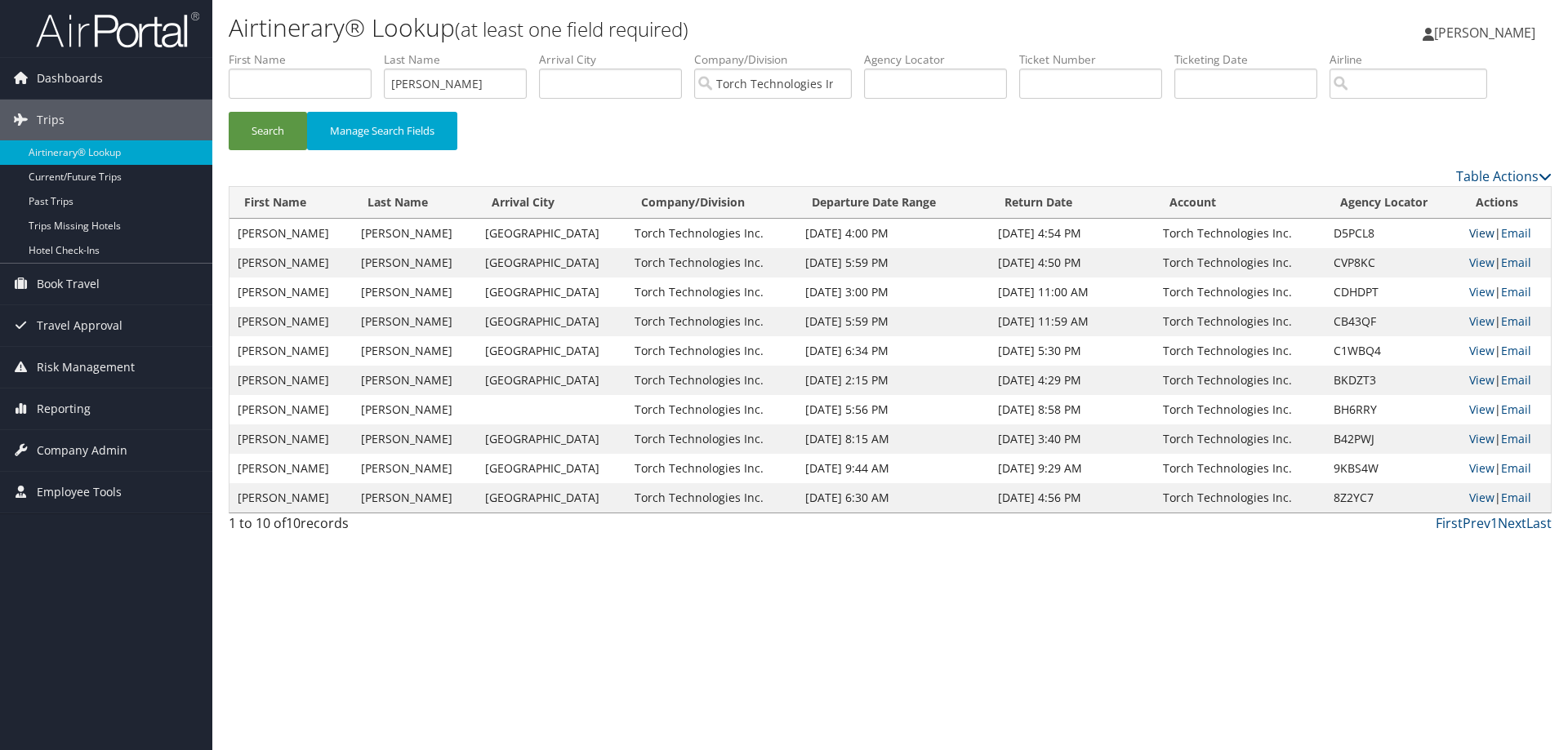
click at [1474, 232] on link "View" at bounding box center [1481, 233] width 25 height 16
drag, startPoint x: 479, startPoint y: 83, endPoint x: 397, endPoint y: 117, distance: 88.8
click at [397, 117] on form "First Name Last Name Spradley Departure City Arrival City Company/Division Torc…" at bounding box center [890, 108] width 1323 height 114
type input "S"
click at [269, 135] on button "Search" at bounding box center [268, 131] width 78 height 38
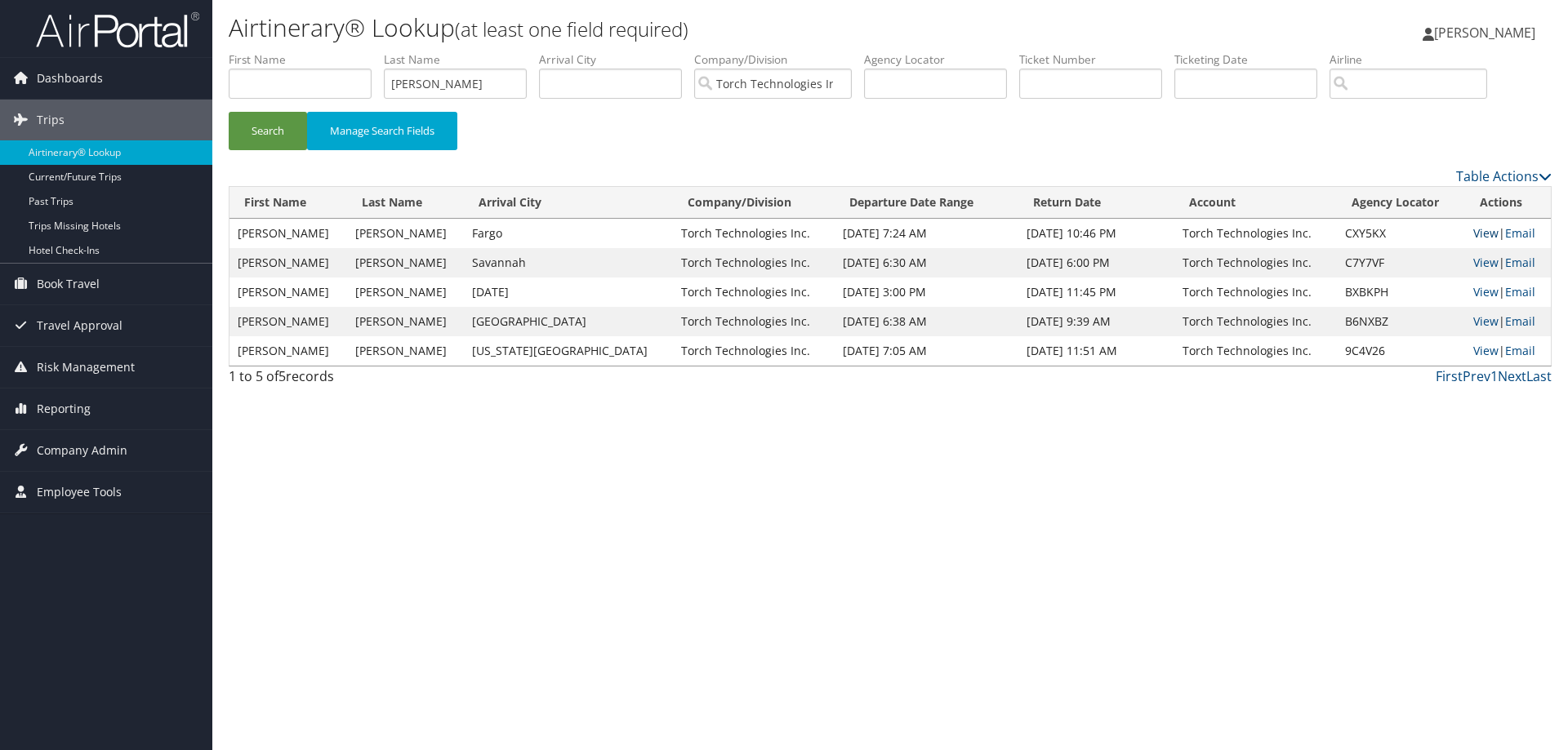
click at [1475, 229] on link "View" at bounding box center [1486, 233] width 25 height 16
drag, startPoint x: 489, startPoint y: 91, endPoint x: 351, endPoint y: 85, distance: 138.1
click at [351, 51] on ul "First Name Last Name Singh Departure City Arrival City Company/Division Torch T…" at bounding box center [890, 51] width 1323 height 0
click at [266, 129] on button "Search" at bounding box center [268, 131] width 78 height 38
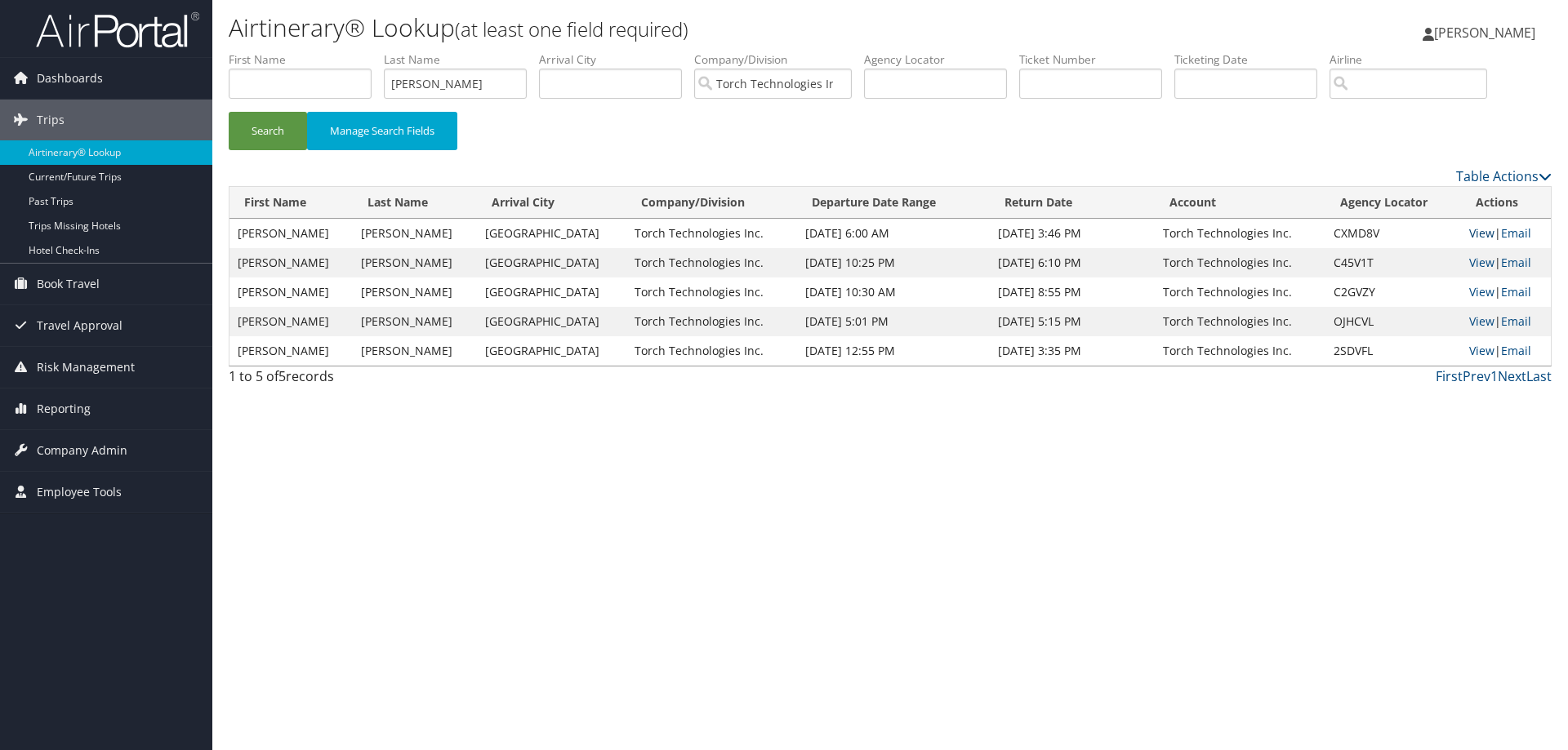
click at [1477, 234] on link "View" at bounding box center [1481, 233] width 25 height 16
drag, startPoint x: 445, startPoint y: 82, endPoint x: 366, endPoint y: 91, distance: 79.5
click at [369, 51] on ul "First Name Last Name Sikes Departure City Arrival City Company/Division Torch T…" at bounding box center [890, 51] width 1323 height 0
click at [265, 125] on button "Search" at bounding box center [268, 131] width 78 height 38
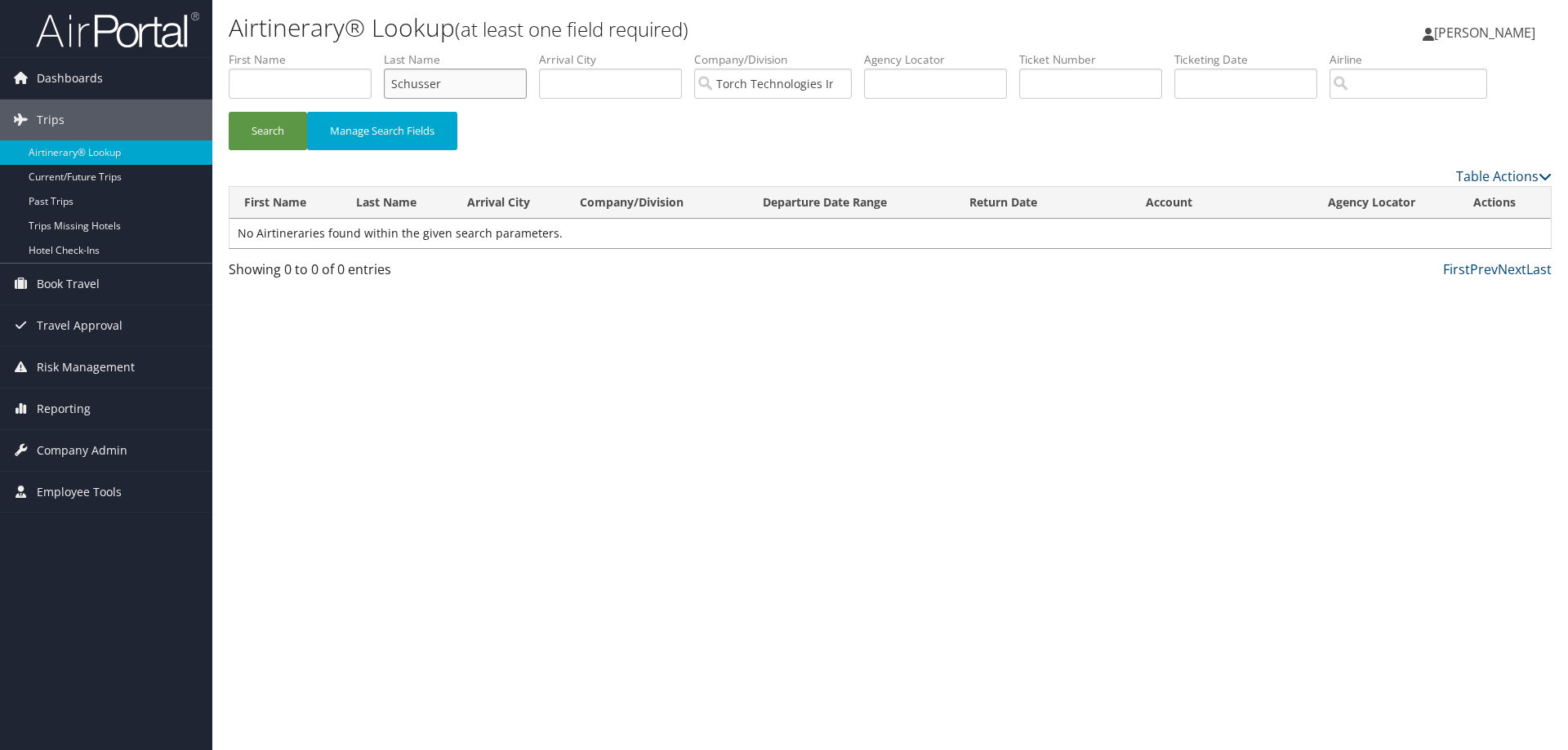
click at [452, 91] on input "Schusser" at bounding box center [455, 83] width 143 height 30
click at [276, 136] on button "Search" at bounding box center [268, 131] width 78 height 38
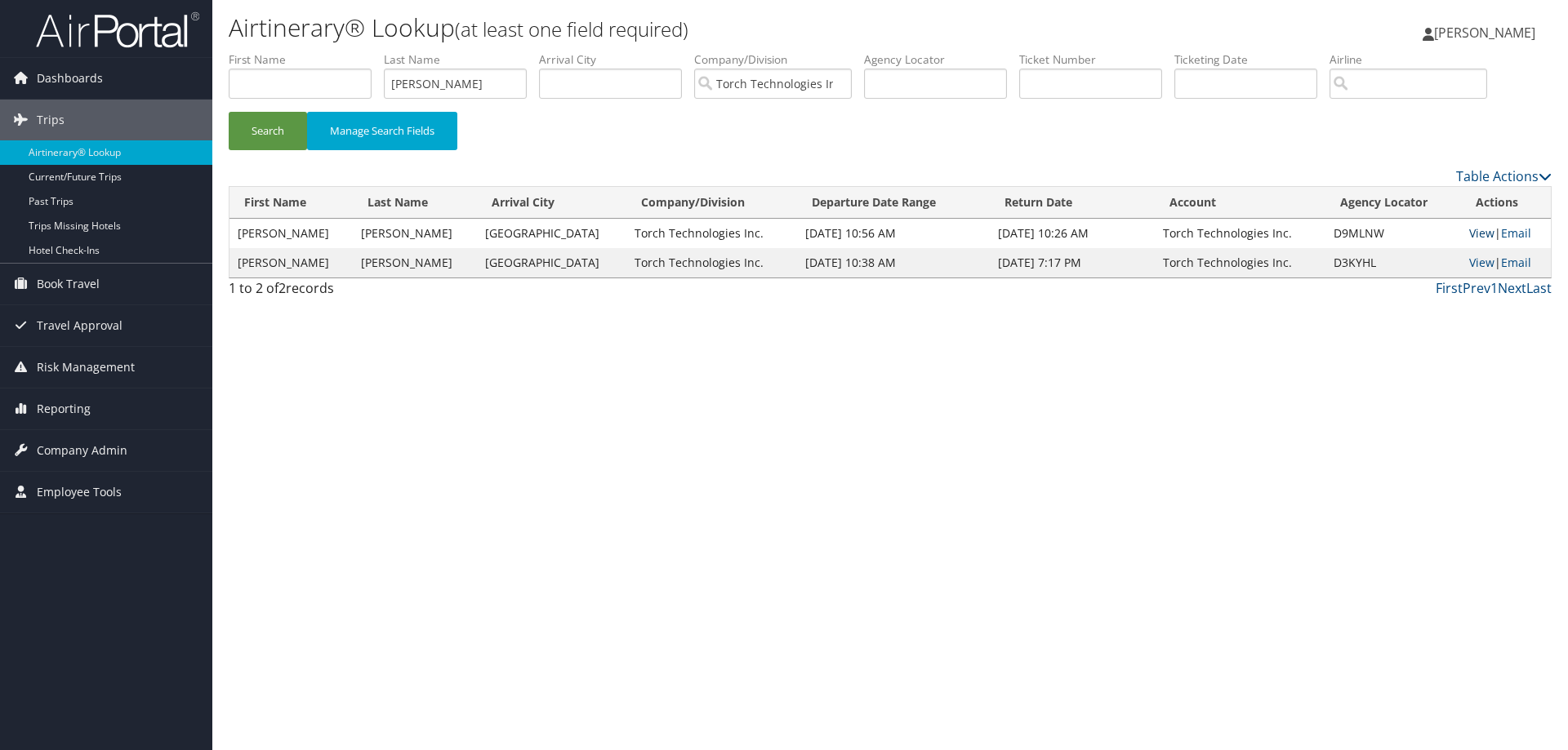
click at [1469, 233] on link "View" at bounding box center [1481, 233] width 25 height 16
click at [1469, 261] on link "View" at bounding box center [1481, 263] width 25 height 16
drag, startPoint x: 465, startPoint y: 83, endPoint x: 327, endPoint y: 88, distance: 138.1
click at [327, 51] on ul "First Name Last Name Schussler Departure City Arrival City Company/Division Tor…" at bounding box center [890, 51] width 1323 height 0
click at [258, 126] on button "Search" at bounding box center [268, 131] width 78 height 38
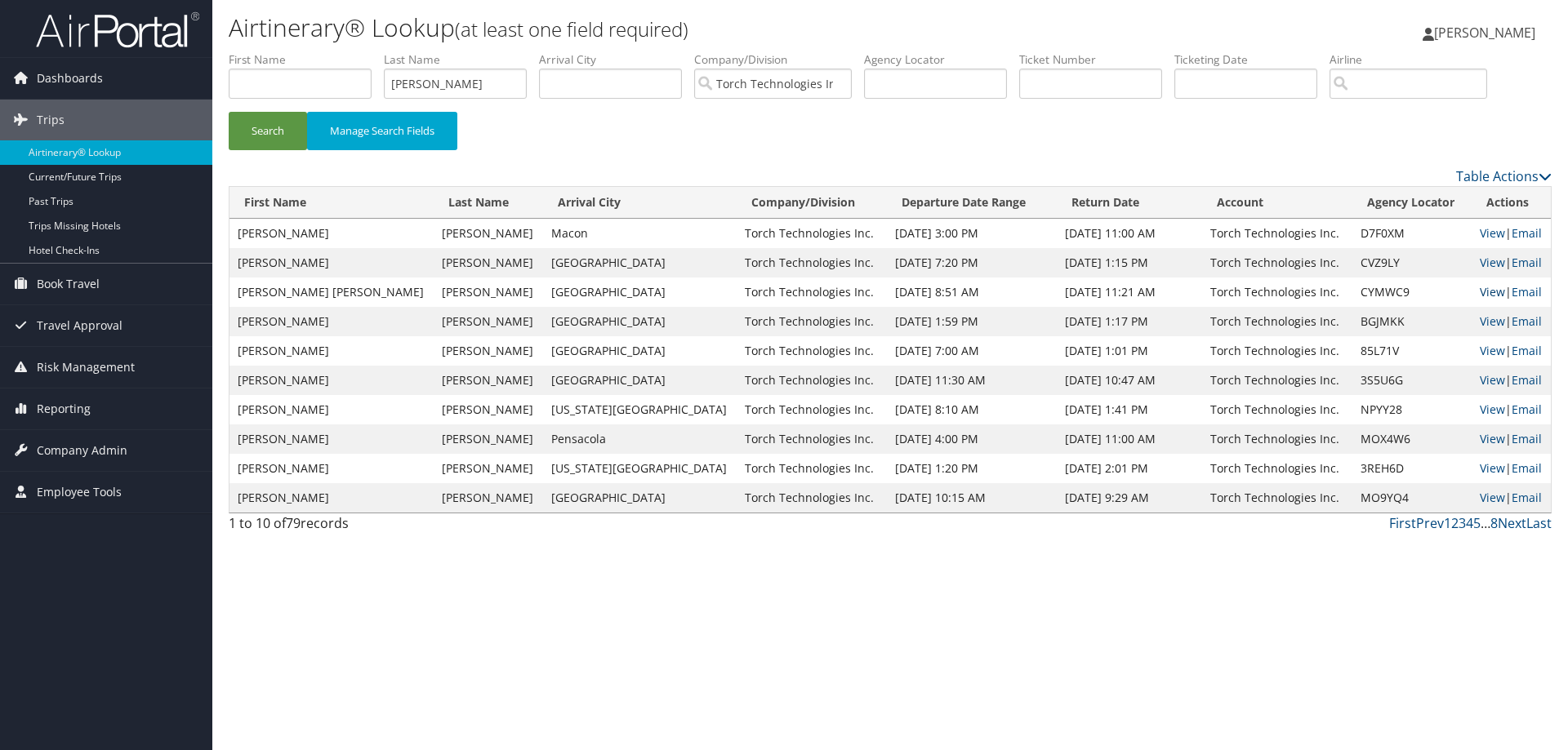
click at [1480, 292] on link "View" at bounding box center [1492, 292] width 25 height 16
drag, startPoint x: 454, startPoint y: 86, endPoint x: 317, endPoint y: 110, distance: 139.1
click at [317, 51] on ul "First Name Last Name Terrell Departure City Arrival City Company/Division Torch…" at bounding box center [890, 51] width 1323 height 0
click at [279, 129] on button "Search" at bounding box center [268, 131] width 78 height 38
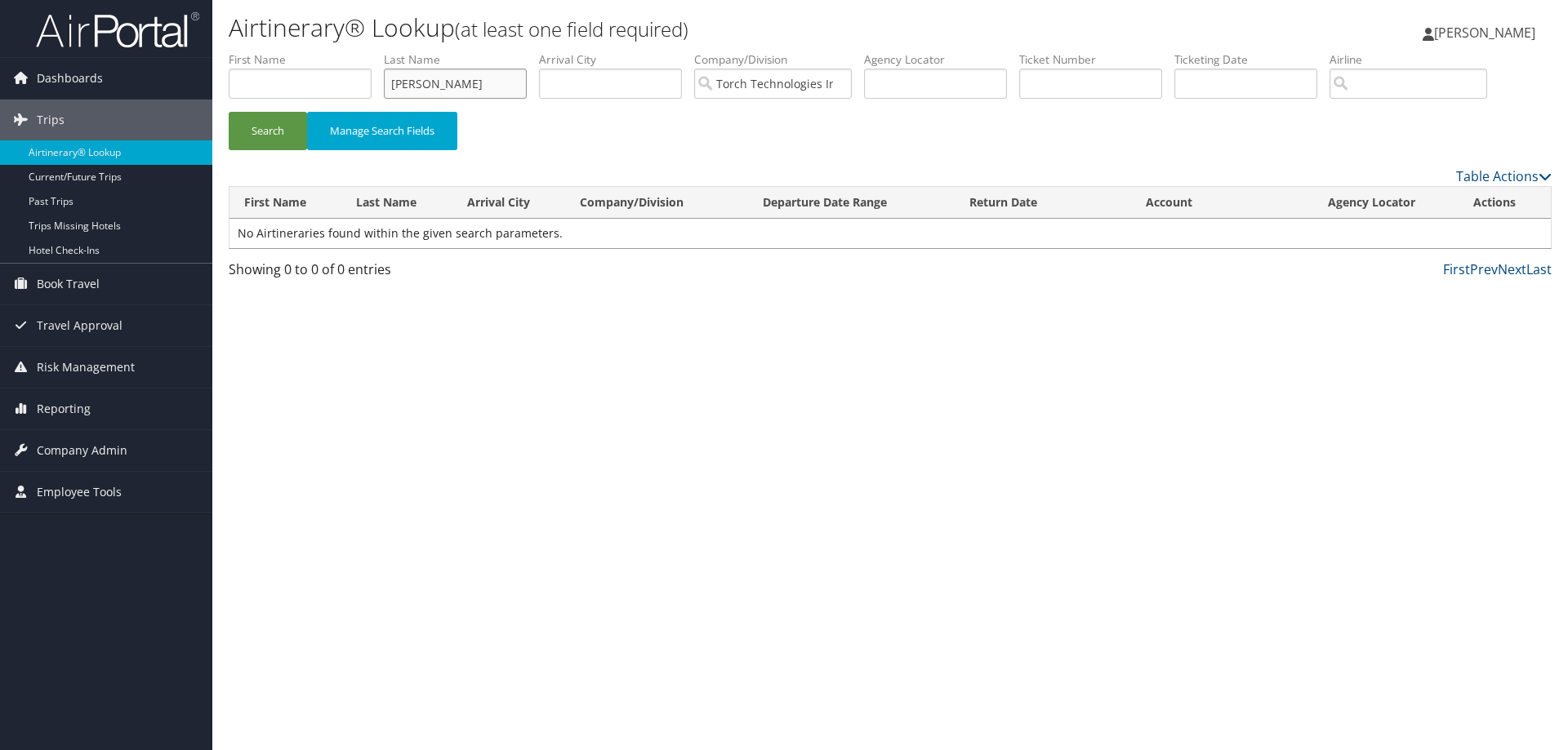
click at [427, 84] on input "todd" at bounding box center [455, 83] width 143 height 30
click at [265, 127] on button "Search" at bounding box center [268, 131] width 78 height 38
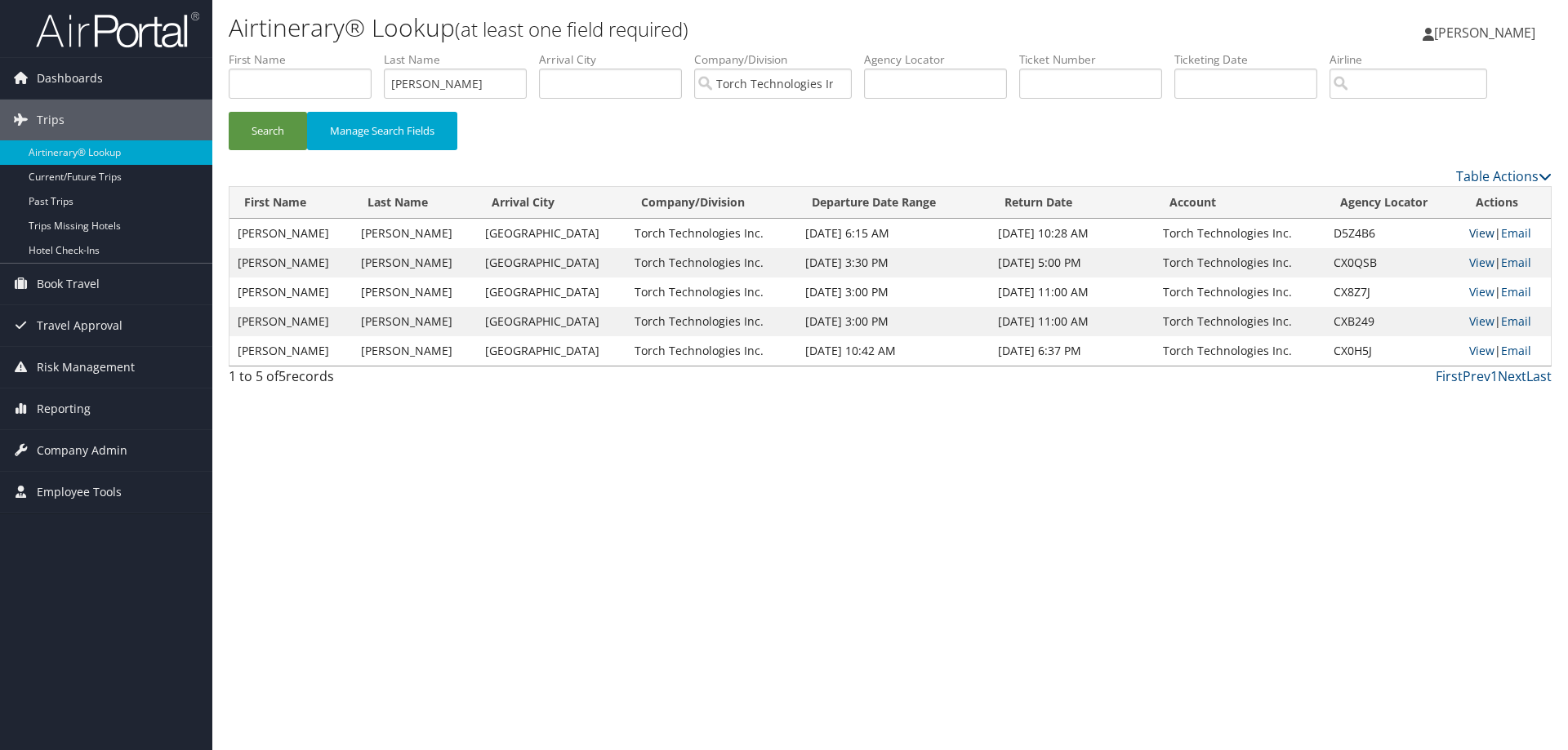
click at [1474, 232] on link "View" at bounding box center [1481, 233] width 25 height 16
click at [1469, 260] on link "View" at bounding box center [1481, 263] width 25 height 16
click at [1474, 290] on link "View" at bounding box center [1481, 292] width 25 height 16
click at [1473, 287] on link "View" at bounding box center [1481, 292] width 25 height 16
click at [1473, 320] on link "View" at bounding box center [1481, 322] width 25 height 16
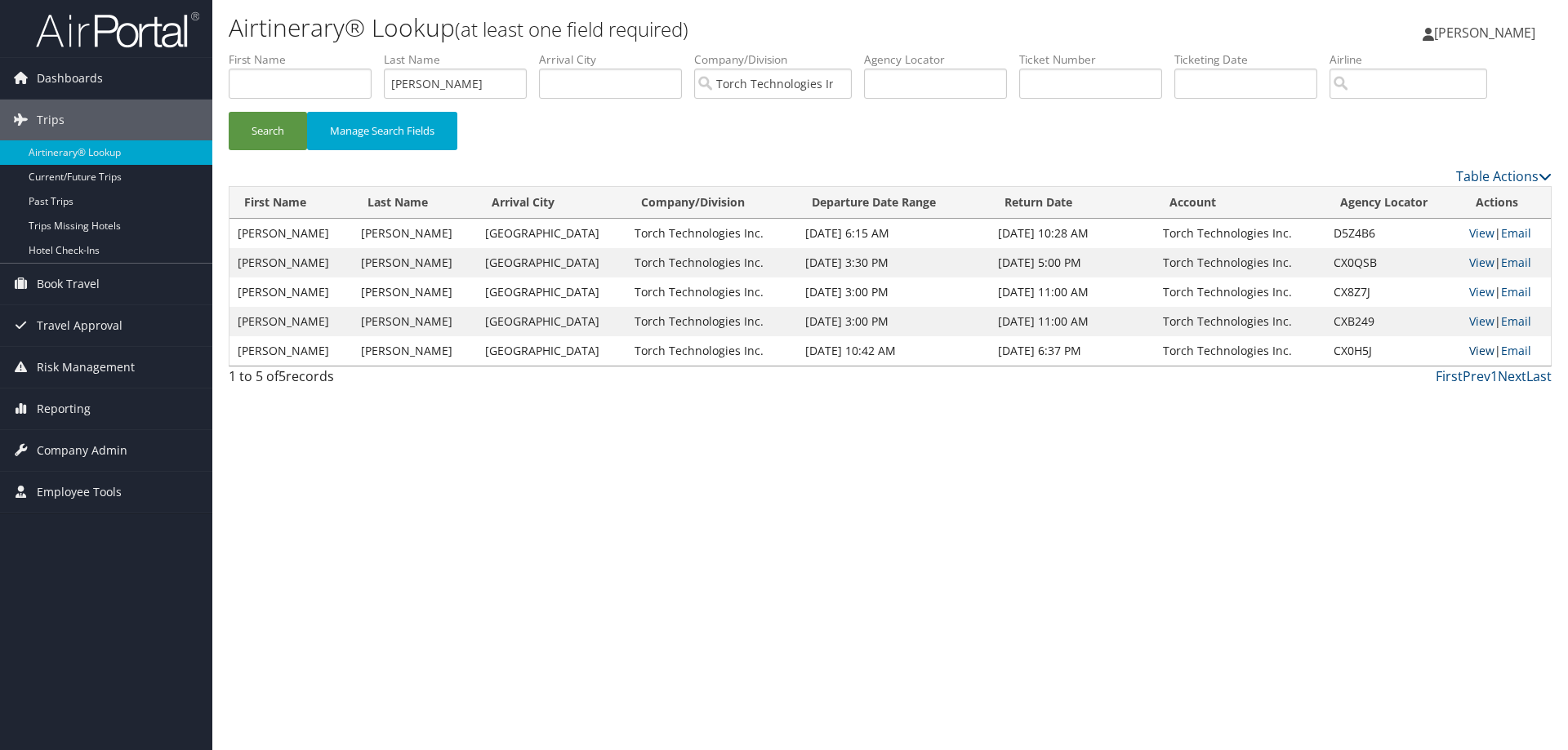
click at [1472, 353] on link "View" at bounding box center [1481, 350] width 25 height 16
drag, startPoint x: 481, startPoint y: 90, endPoint x: 330, endPoint y: 108, distance: 152.1
click at [330, 51] on ul "First Name Last Name todd jr Departure City Arrival City Company/Division Torch…" at bounding box center [890, 51] width 1323 height 0
click at [266, 128] on button "Search" at bounding box center [268, 131] width 78 height 38
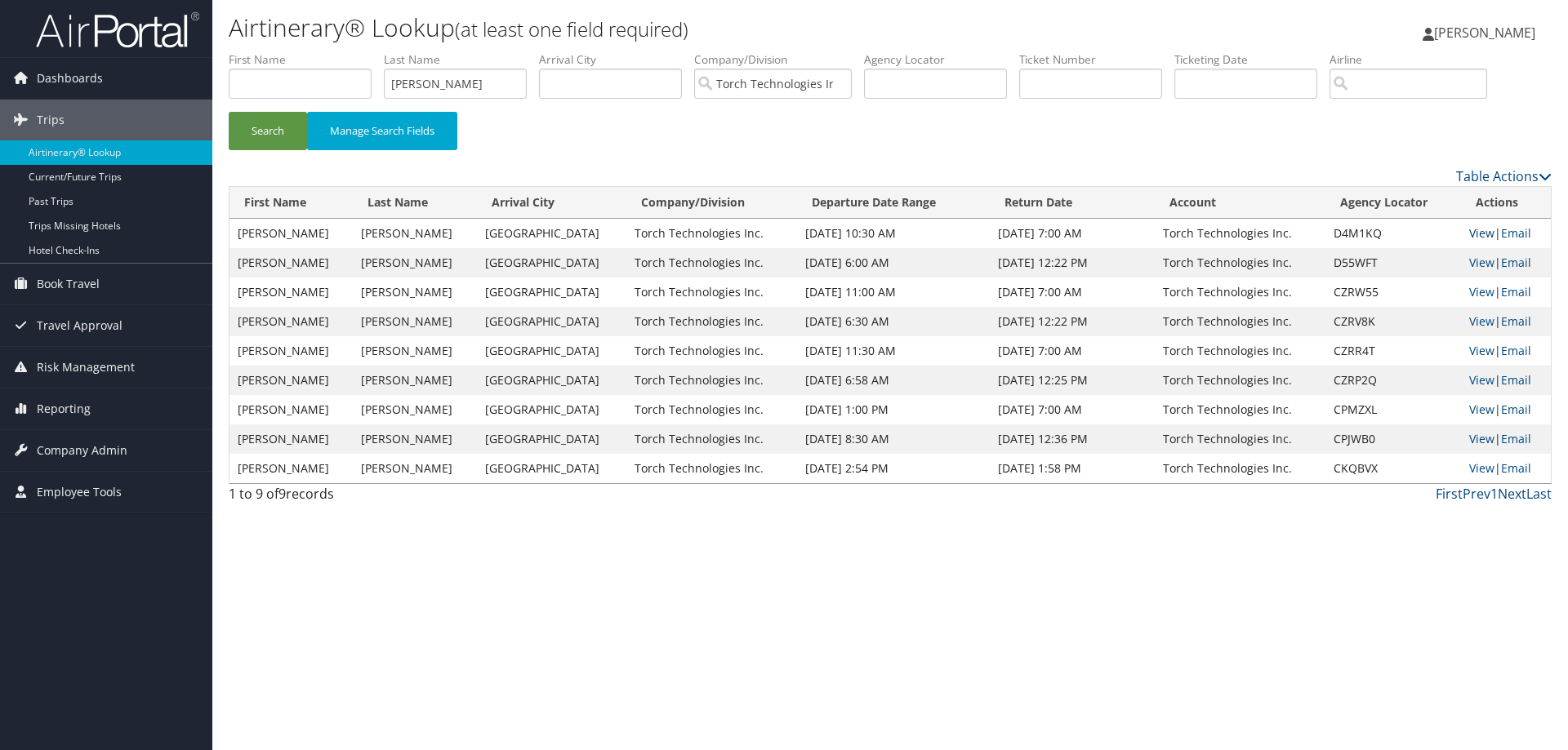
click at [1469, 233] on link "View" at bounding box center [1481, 233] width 25 height 16
click at [1470, 264] on link "View" at bounding box center [1481, 263] width 25 height 16
click at [1471, 319] on link "View" at bounding box center [1481, 322] width 25 height 16
click at [1473, 289] on link "View" at bounding box center [1481, 292] width 25 height 16
click at [1475, 380] on link "View" at bounding box center [1481, 380] width 25 height 16
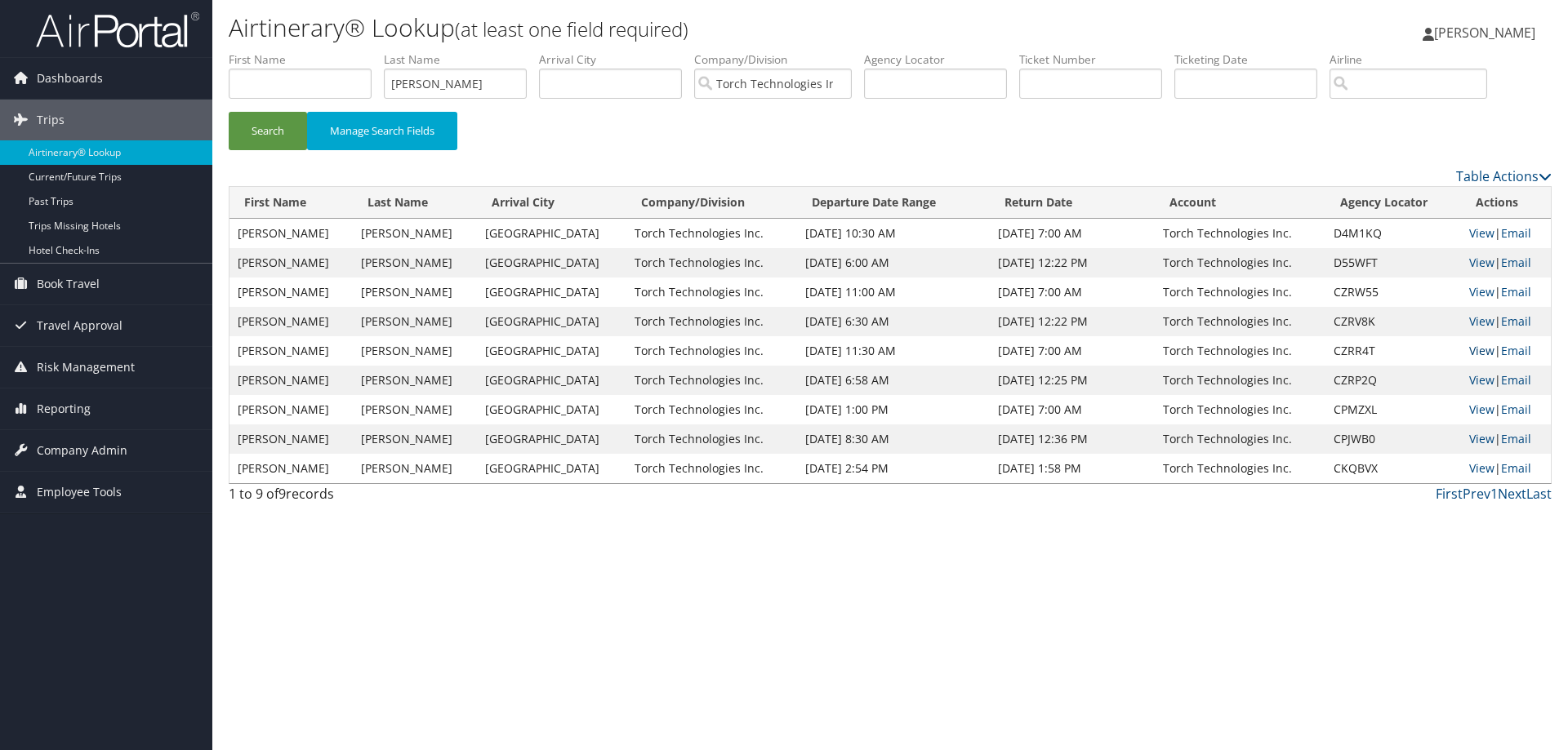
click at [1470, 352] on link "View" at bounding box center [1481, 350] width 25 height 16
drag, startPoint x: 468, startPoint y: 82, endPoint x: 370, endPoint y: 95, distance: 98.9
click at [370, 51] on ul "First Name Last Name Trombly Departure City Arrival City Company/Division Torch…" at bounding box center [890, 51] width 1323 height 0
click at [272, 131] on button "Search" at bounding box center [268, 131] width 78 height 38
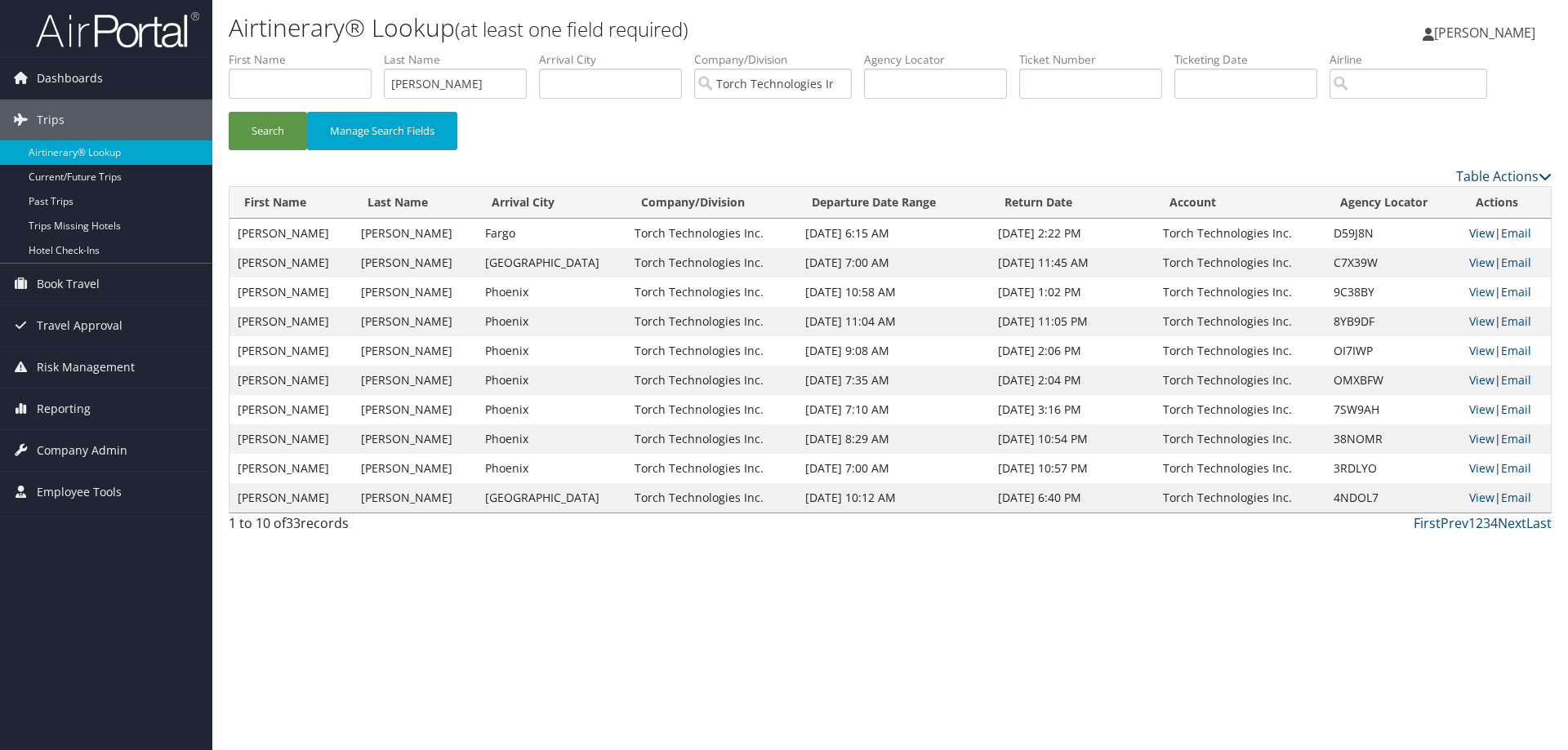
click at [1475, 233] on link "View" at bounding box center [1481, 233] width 25 height 16
drag, startPoint x: 468, startPoint y: 86, endPoint x: 360, endPoint y: 92, distance: 108.2
click at [360, 51] on ul "First Name Last Name Treadway Departure City Arrival City Company/Division Torc…" at bounding box center [890, 51] width 1323 height 0
click at [265, 129] on button "Search" at bounding box center [268, 131] width 78 height 38
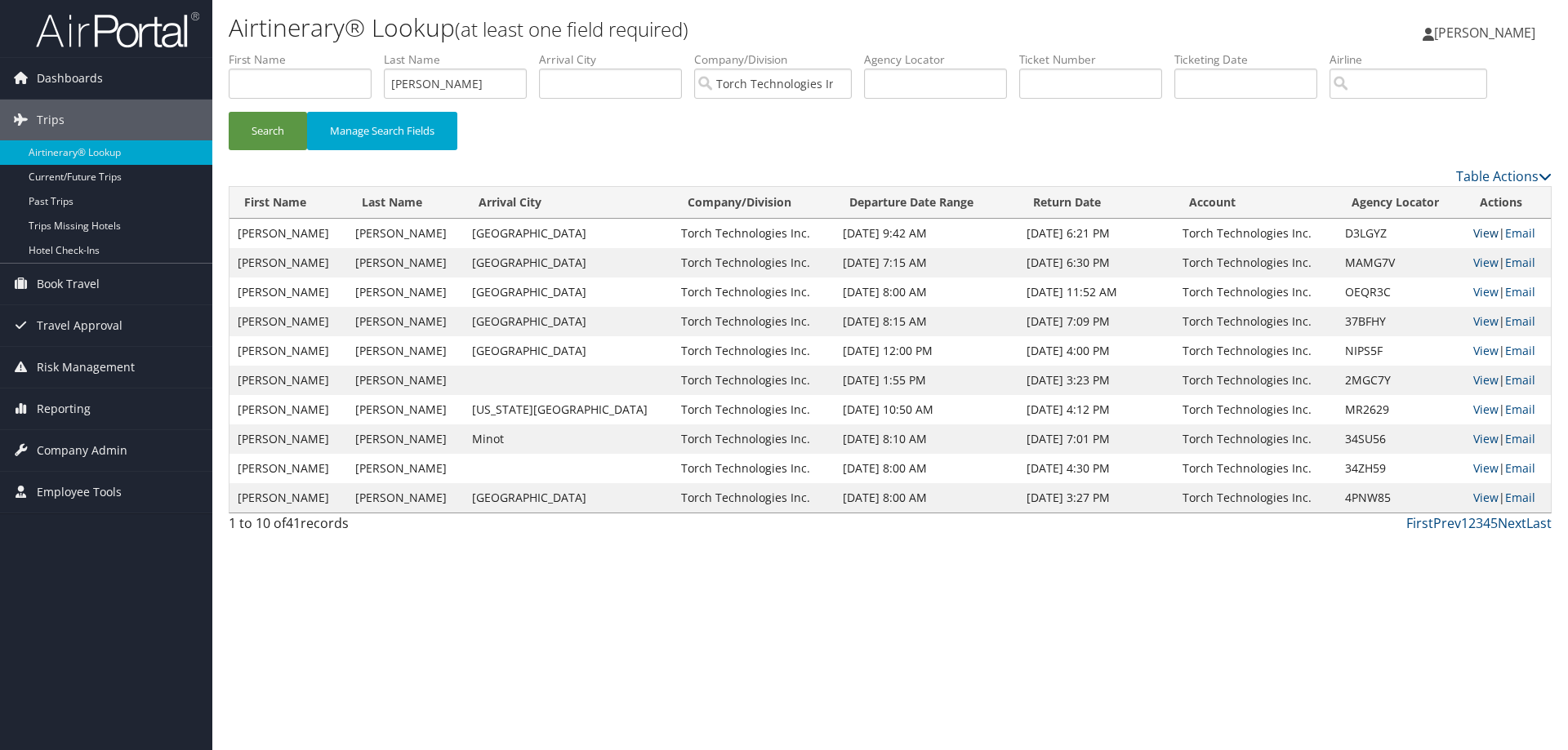
click at [1474, 230] on link "View" at bounding box center [1486, 233] width 25 height 16
drag, startPoint x: 469, startPoint y: 86, endPoint x: 292, endPoint y: 89, distance: 177.0
click at [293, 51] on ul "First Name Last Name Terry Departure City Arrival City Company/Division Torch T…" at bounding box center [890, 51] width 1323 height 0
click at [265, 123] on button "Search" at bounding box center [268, 131] width 78 height 38
click at [1473, 258] on link "View" at bounding box center [1486, 263] width 25 height 16
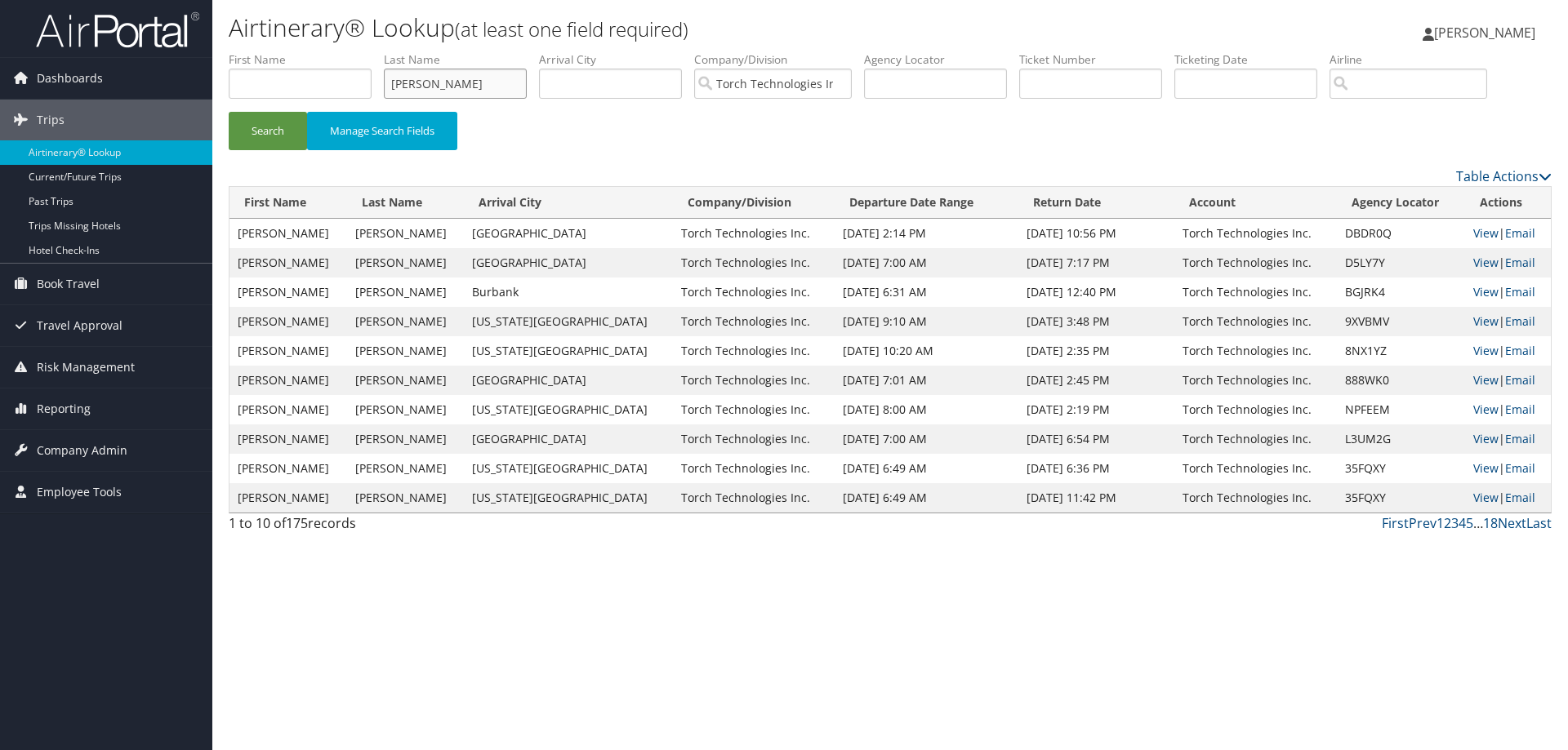
drag, startPoint x: 487, startPoint y: 85, endPoint x: 371, endPoint y: 82, distance: 116.0
click at [375, 51] on ul "First Name Last Name Taylor Departure City Arrival City Company/Division Torch …" at bounding box center [890, 51] width 1323 height 0
click at [270, 127] on button "Search" at bounding box center [268, 131] width 78 height 38
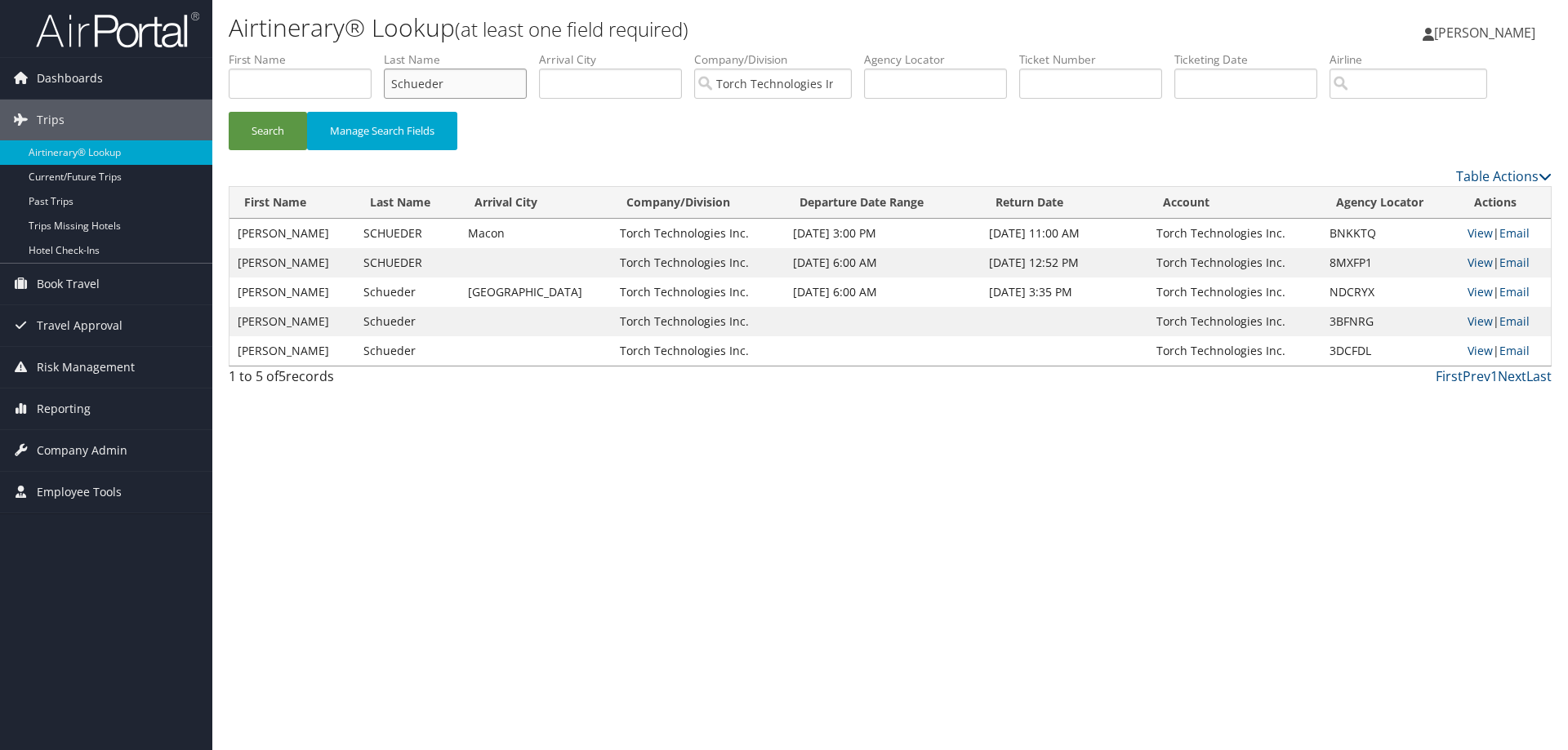
drag, startPoint x: 469, startPoint y: 84, endPoint x: 346, endPoint y: 82, distance: 123.0
click at [346, 51] on ul "First Name Last Name Schueder Departure City Arrival City Company/Division Torc…" at bounding box center [890, 51] width 1323 height 0
click at [264, 122] on button "Search" at bounding box center [268, 131] width 78 height 38
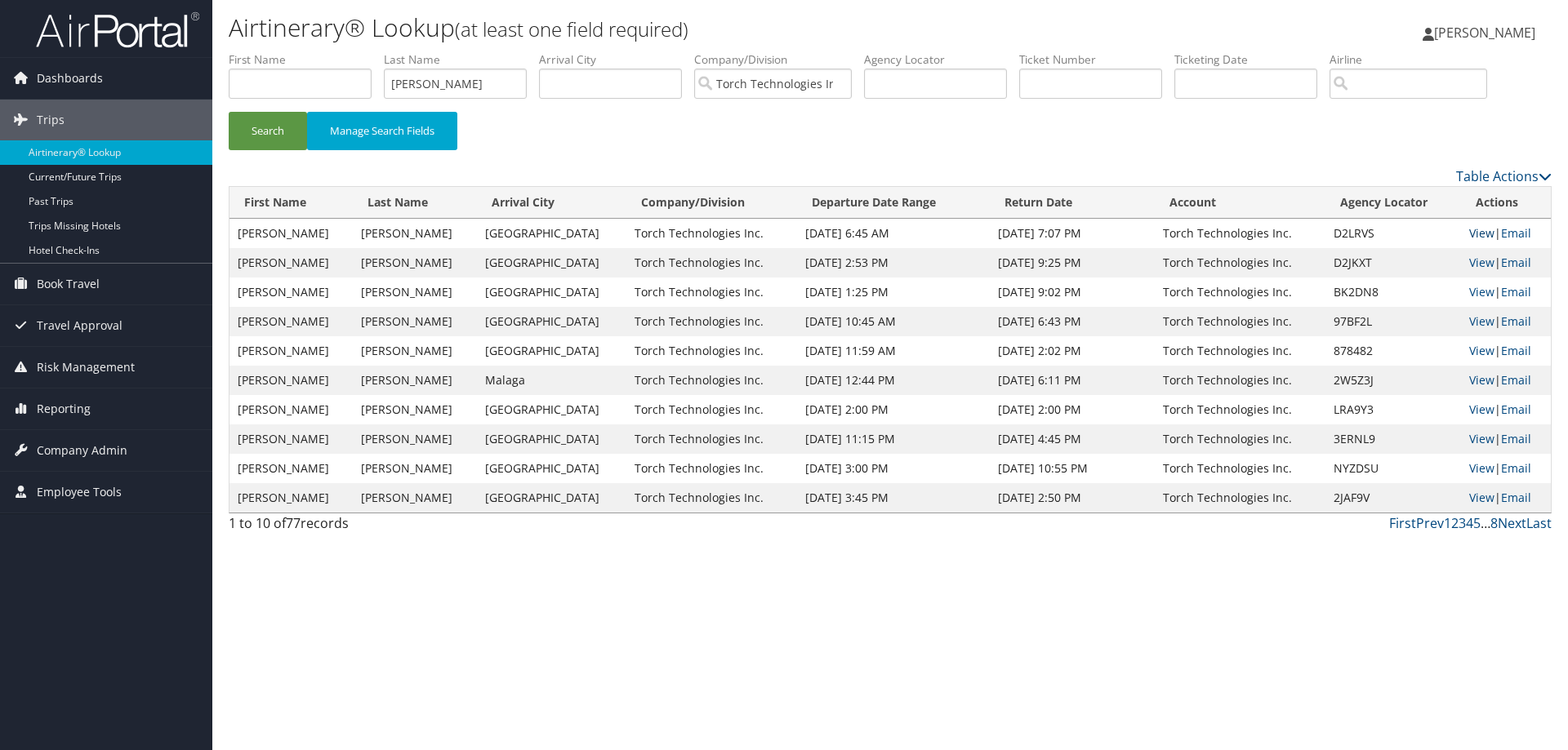
click at [1472, 232] on link "View" at bounding box center [1481, 233] width 25 height 16
click at [1469, 262] on link "View" at bounding box center [1481, 263] width 25 height 16
drag, startPoint x: 461, startPoint y: 91, endPoint x: 321, endPoint y: 108, distance: 141.0
click at [321, 51] on ul "First Name Last Name Vasquez Departure City Arrival City Company/Division Torch…" at bounding box center [890, 51] width 1323 height 0
click at [265, 133] on button "Search" at bounding box center [268, 131] width 78 height 38
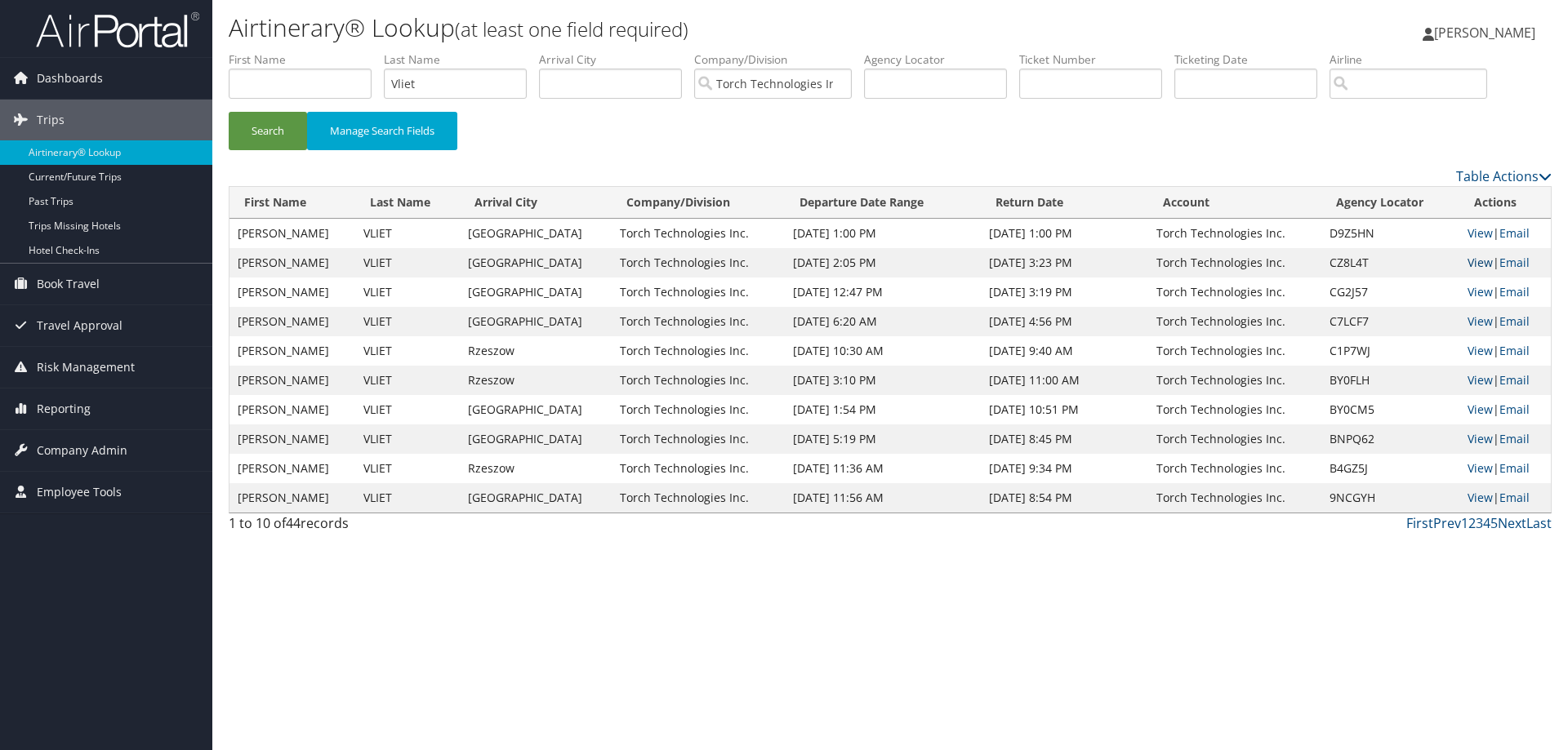
click at [1471, 260] on link "View" at bounding box center [1480, 263] width 25 height 16
click at [1470, 233] on link "View" at bounding box center [1480, 233] width 25 height 16
drag, startPoint x: 463, startPoint y: 87, endPoint x: 331, endPoint y: 89, distance: 132.0
click at [337, 51] on ul "First Name Last Name Vliet Departure City Arrival City Company/Division Torch T…" at bounding box center [890, 51] width 1323 height 0
click at [259, 128] on button "Search" at bounding box center [268, 131] width 78 height 38
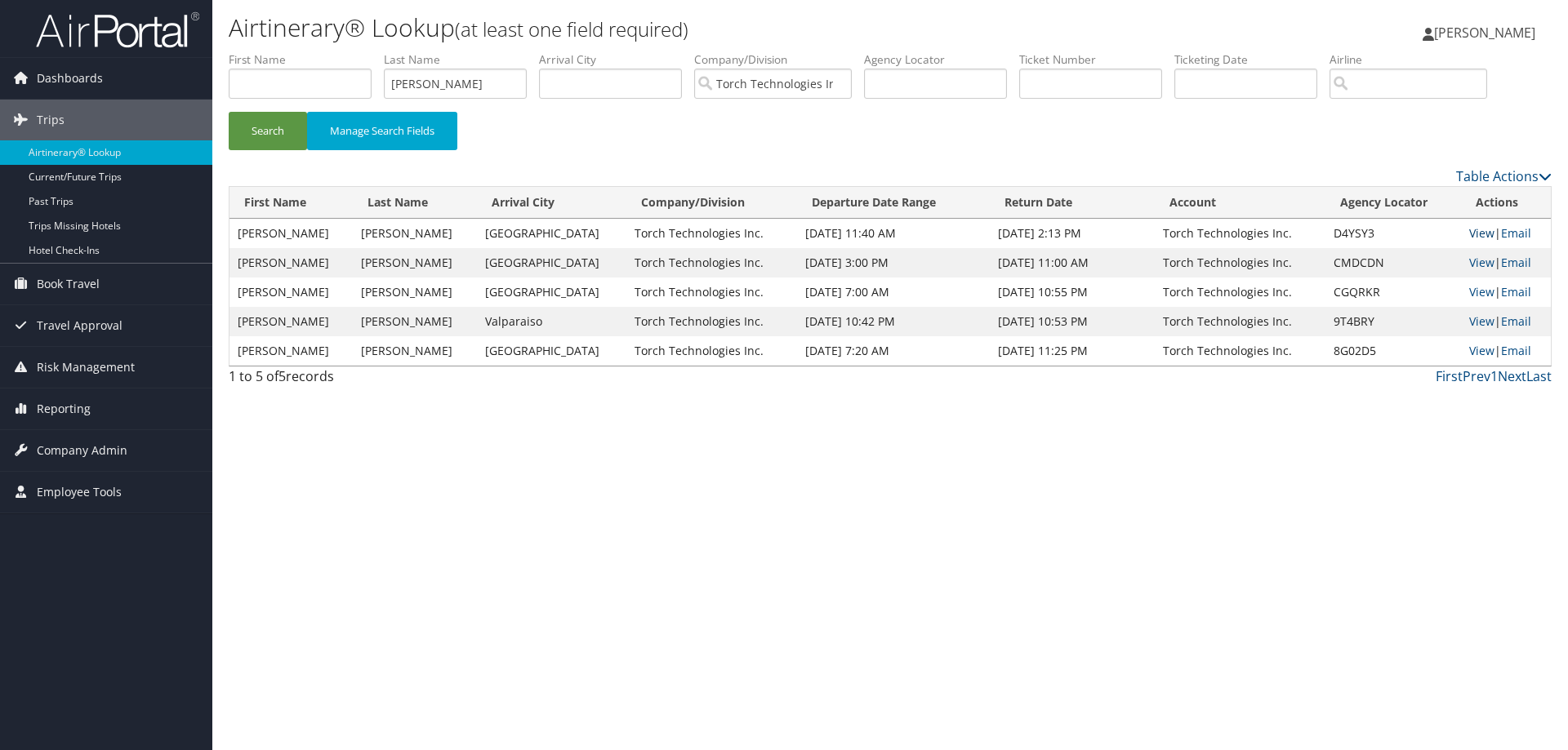
click at [1472, 232] on link "View" at bounding box center [1481, 233] width 25 height 16
drag, startPoint x: 457, startPoint y: 90, endPoint x: 366, endPoint y: 97, distance: 91.3
click at [366, 51] on ul "First Name Last Name von hagel Departure City Arrival City Company/Division Tor…" at bounding box center [890, 51] width 1323 height 0
click at [271, 138] on button "Search" at bounding box center [268, 131] width 78 height 38
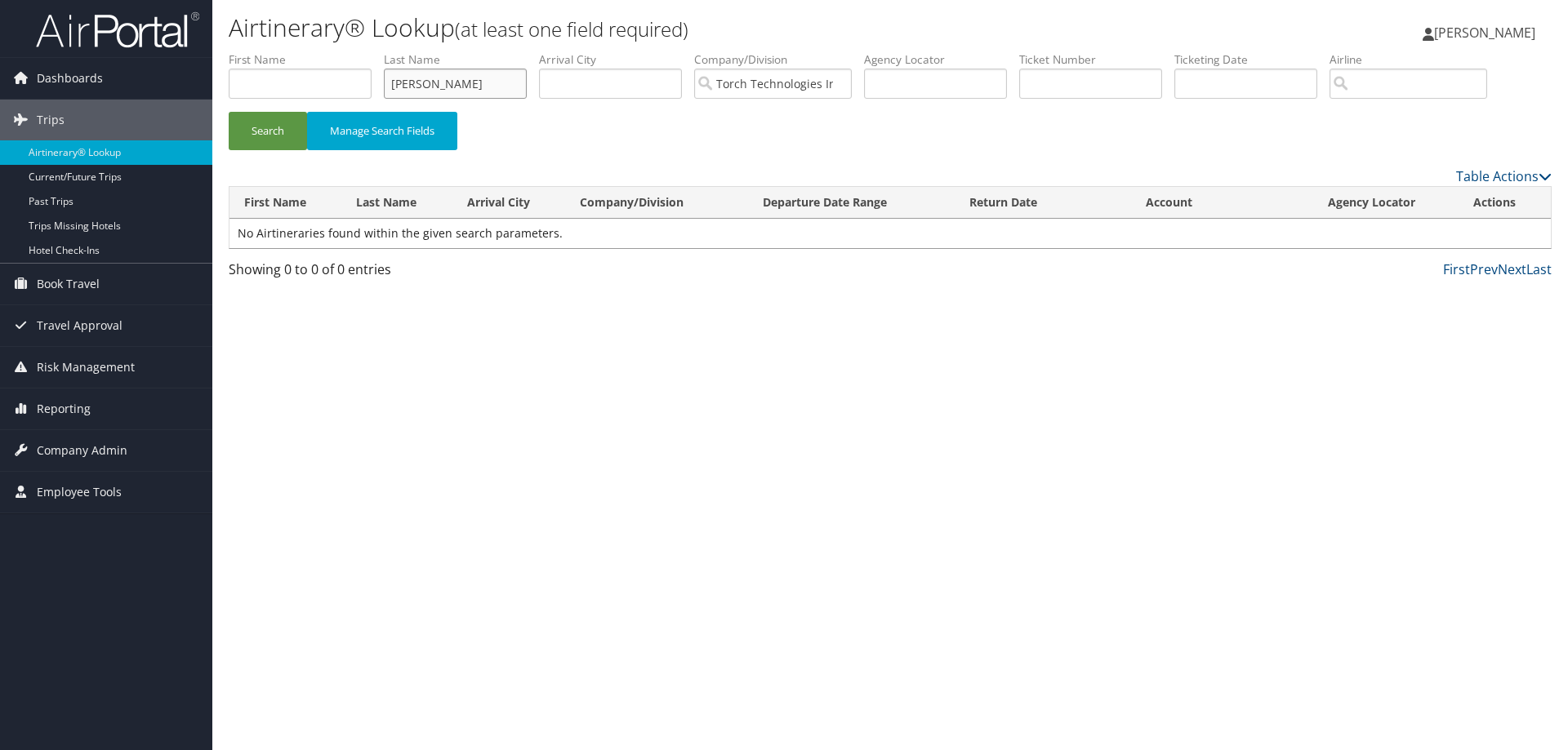
click at [442, 89] on input "vanloan" at bounding box center [455, 83] width 143 height 30
type input "van loan"
click at [275, 128] on button "Search" at bounding box center [268, 131] width 78 height 38
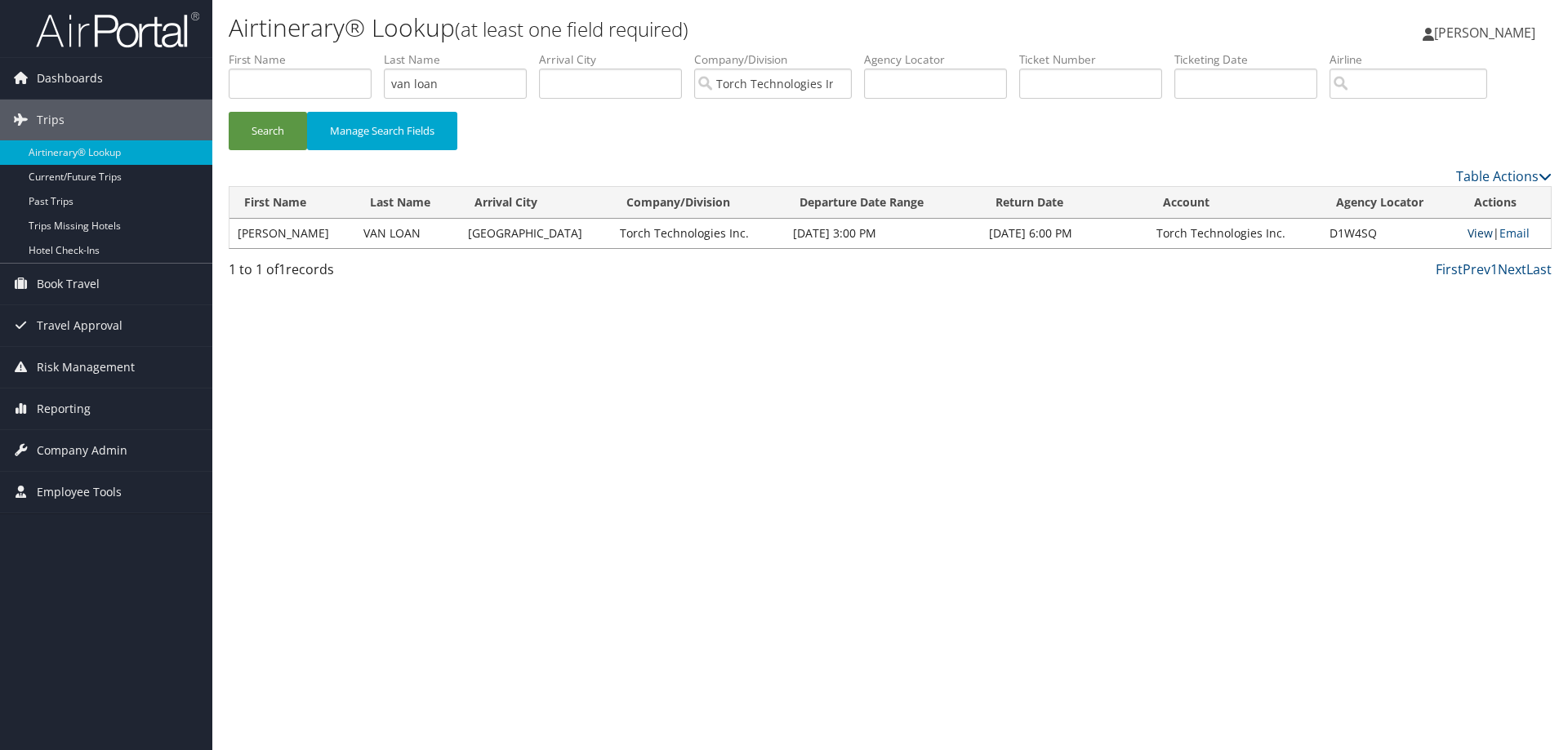
click at [1473, 233] on link "View" at bounding box center [1480, 233] width 25 height 16
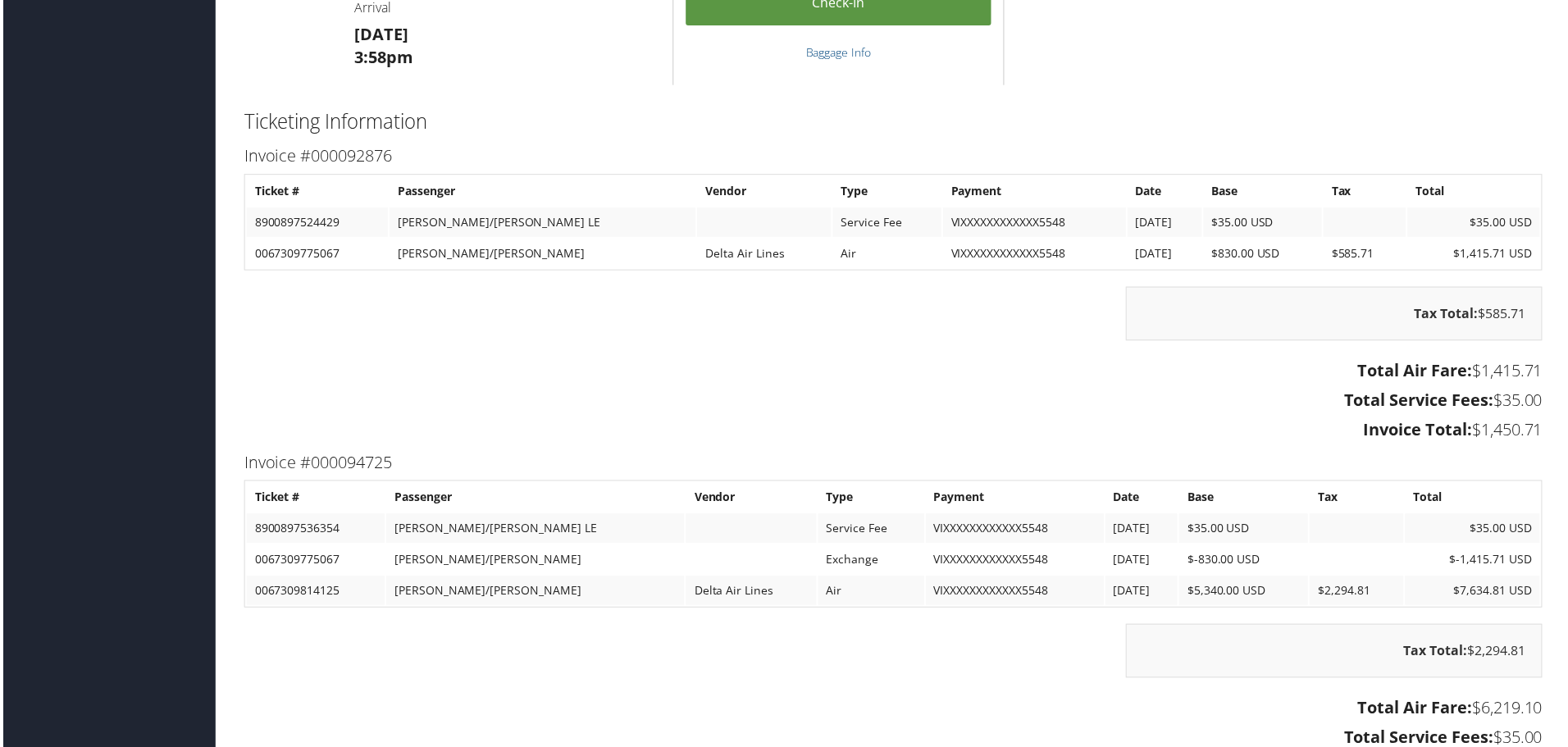
scroll to position [3033, 0]
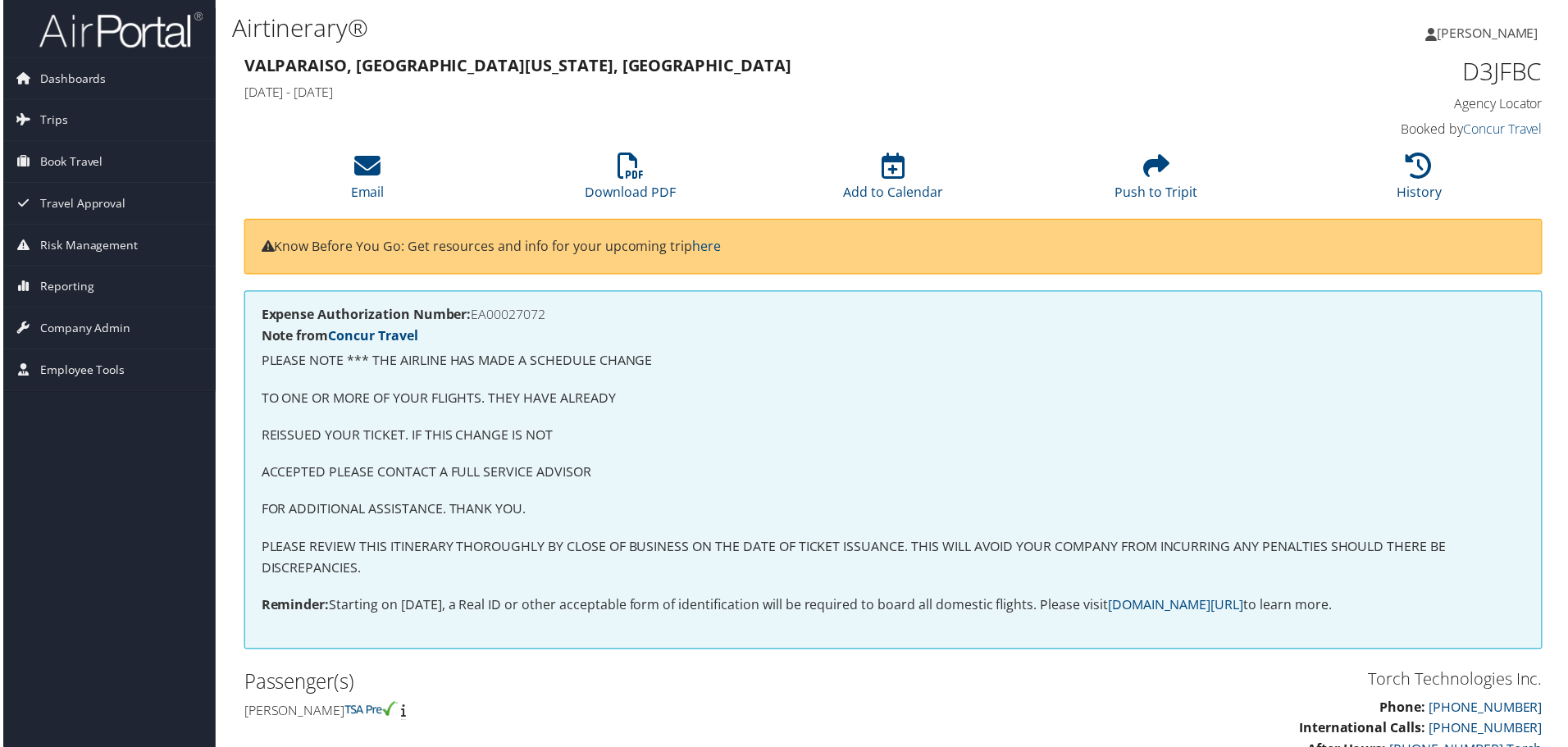
click at [929, 330] on h4 "Note from Concur Travel" at bounding box center [895, 336] width 1270 height 13
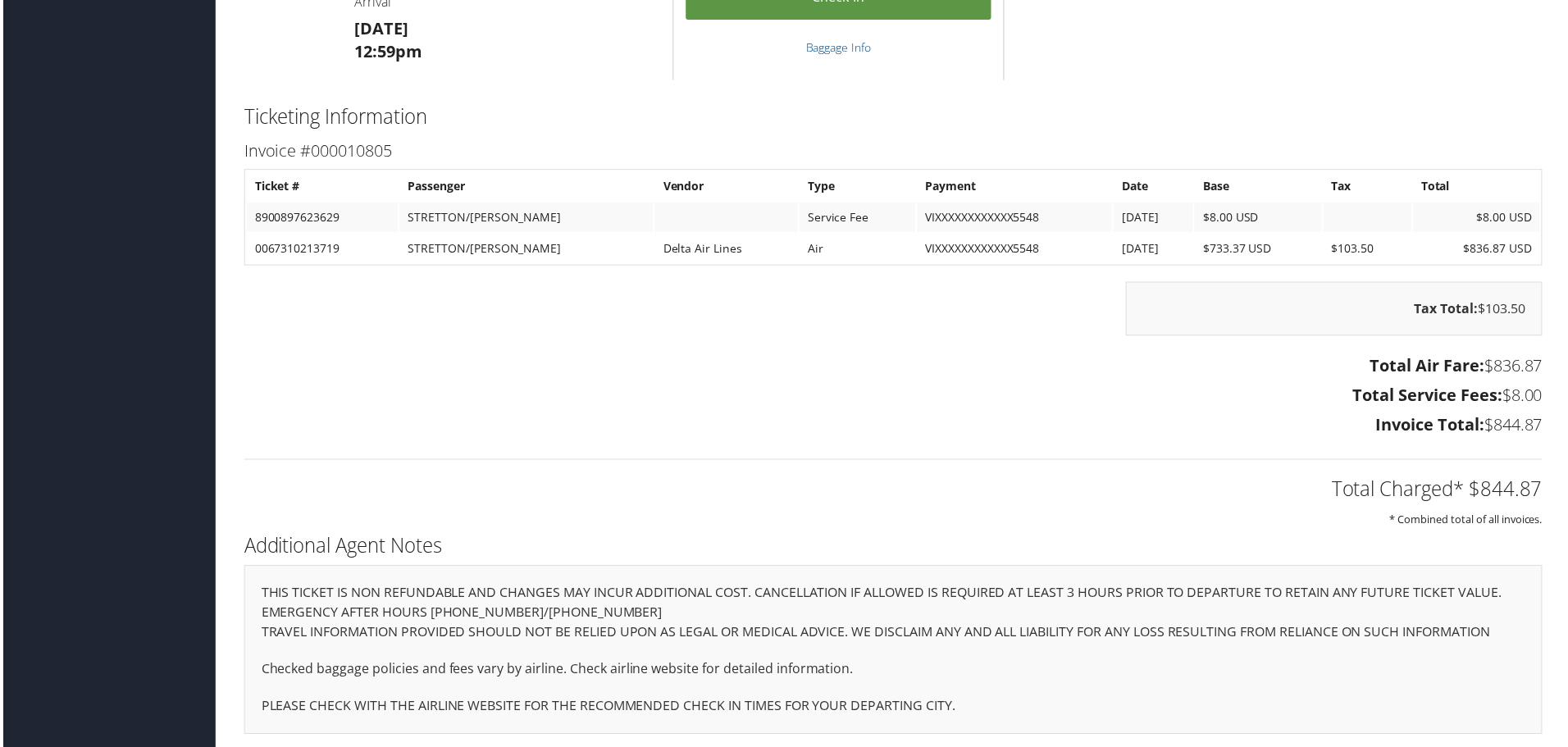
scroll to position [2150, 0]
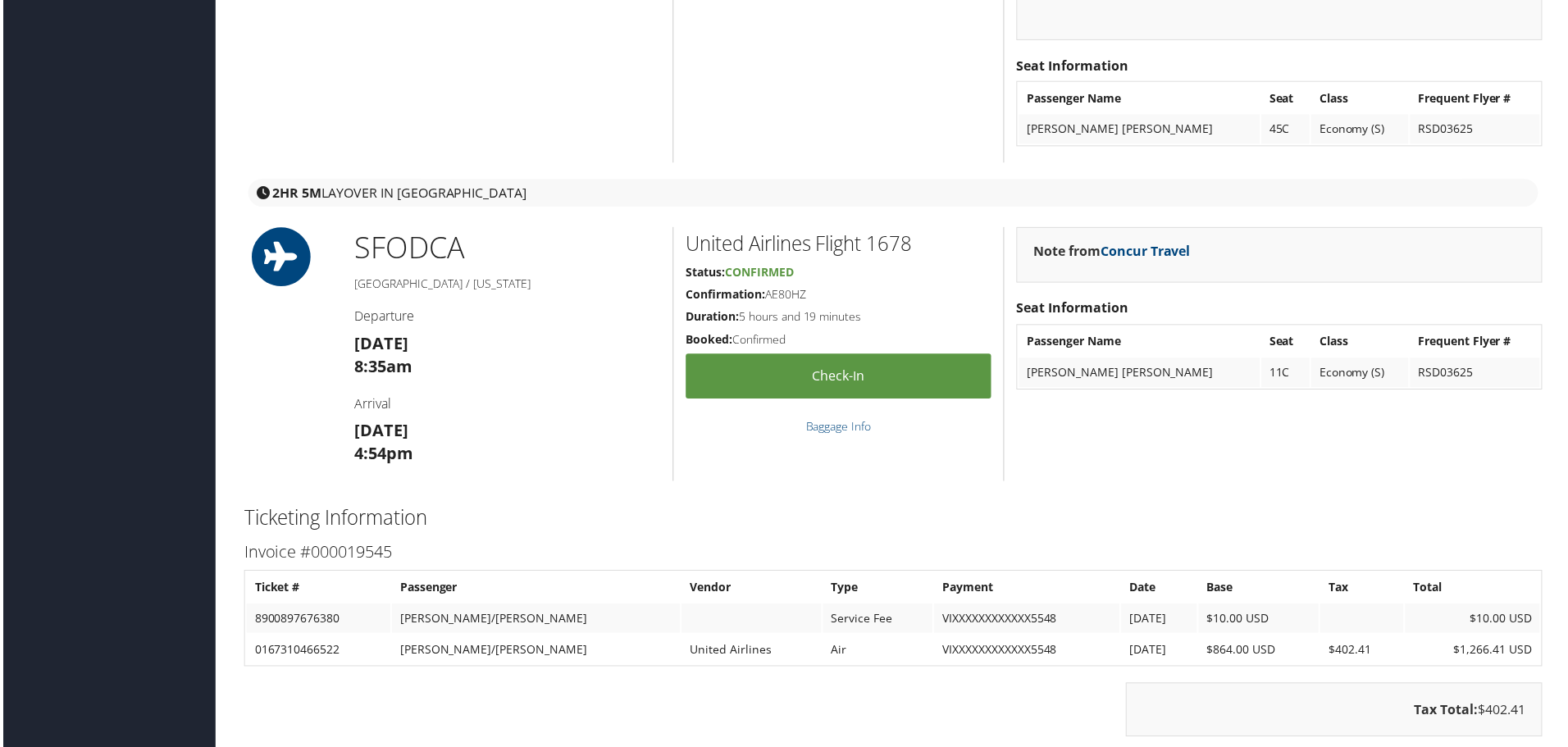
scroll to position [2213, 0]
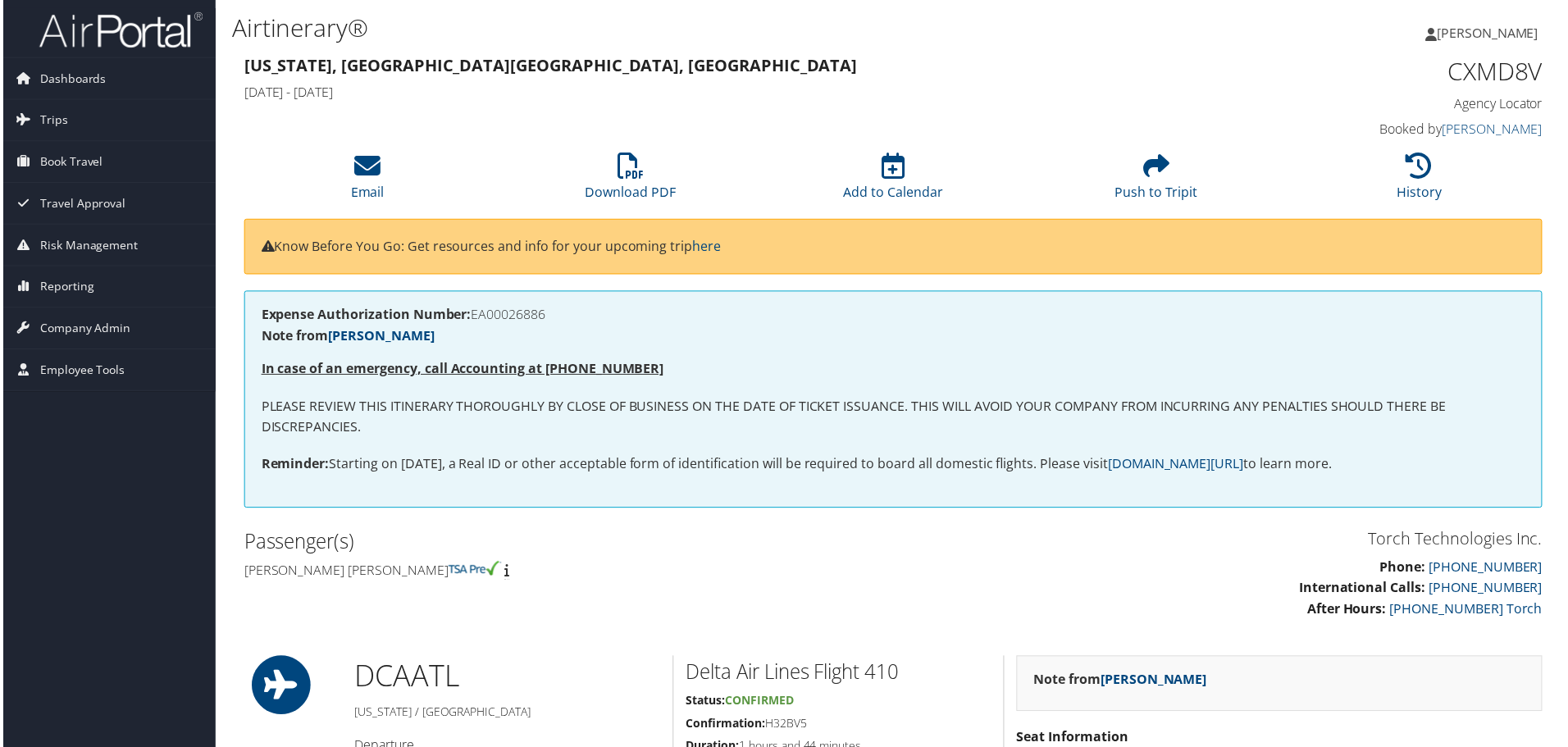
click at [609, 400] on p "PLEASE REVIEW THIS ITINERARY THOROUGHLY BY CLOSE OF BUSINESS ON THE DATE OF TIC…" at bounding box center [895, 419] width 1270 height 42
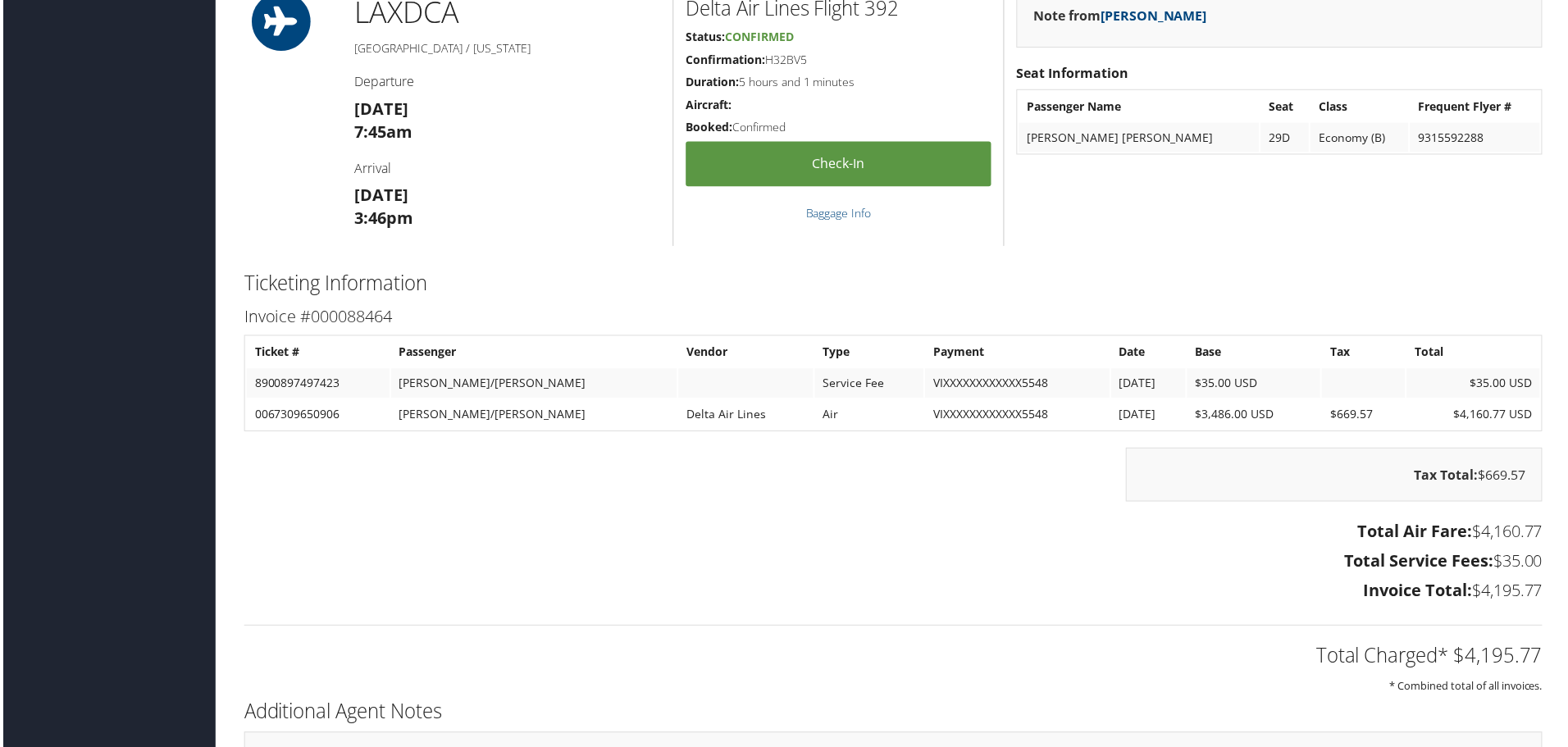
scroll to position [4345, 0]
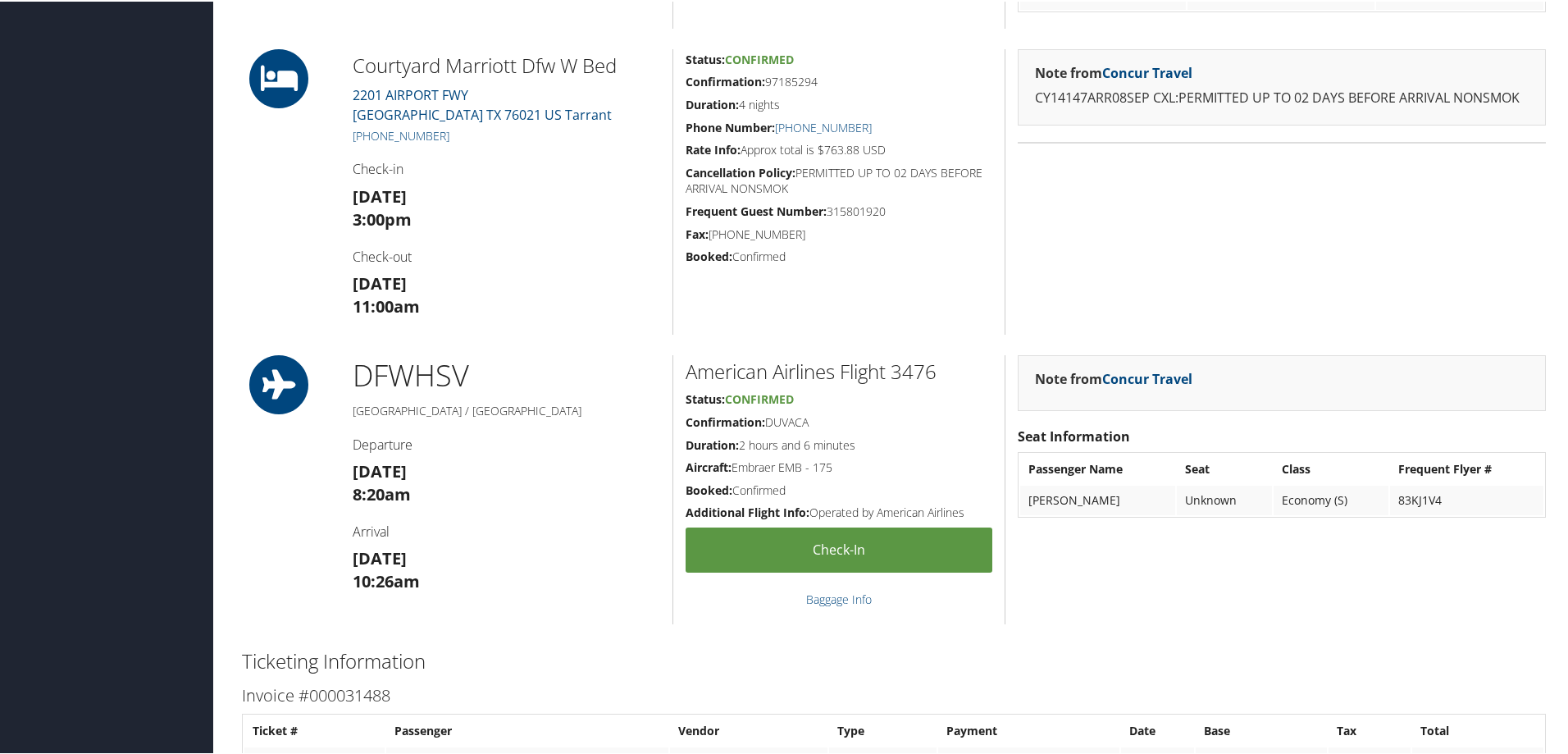
scroll to position [1559, 0]
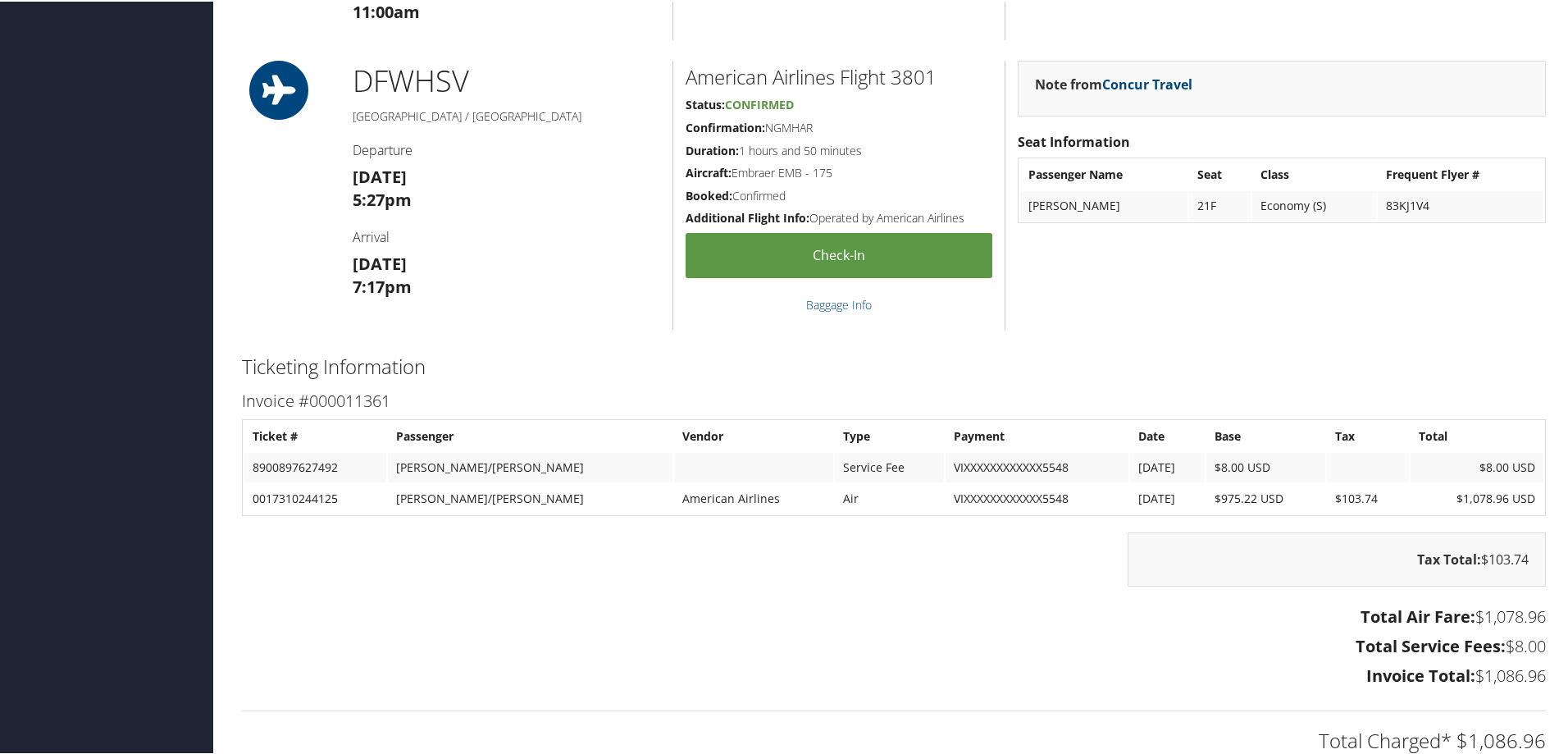
scroll to position [1396, 0]
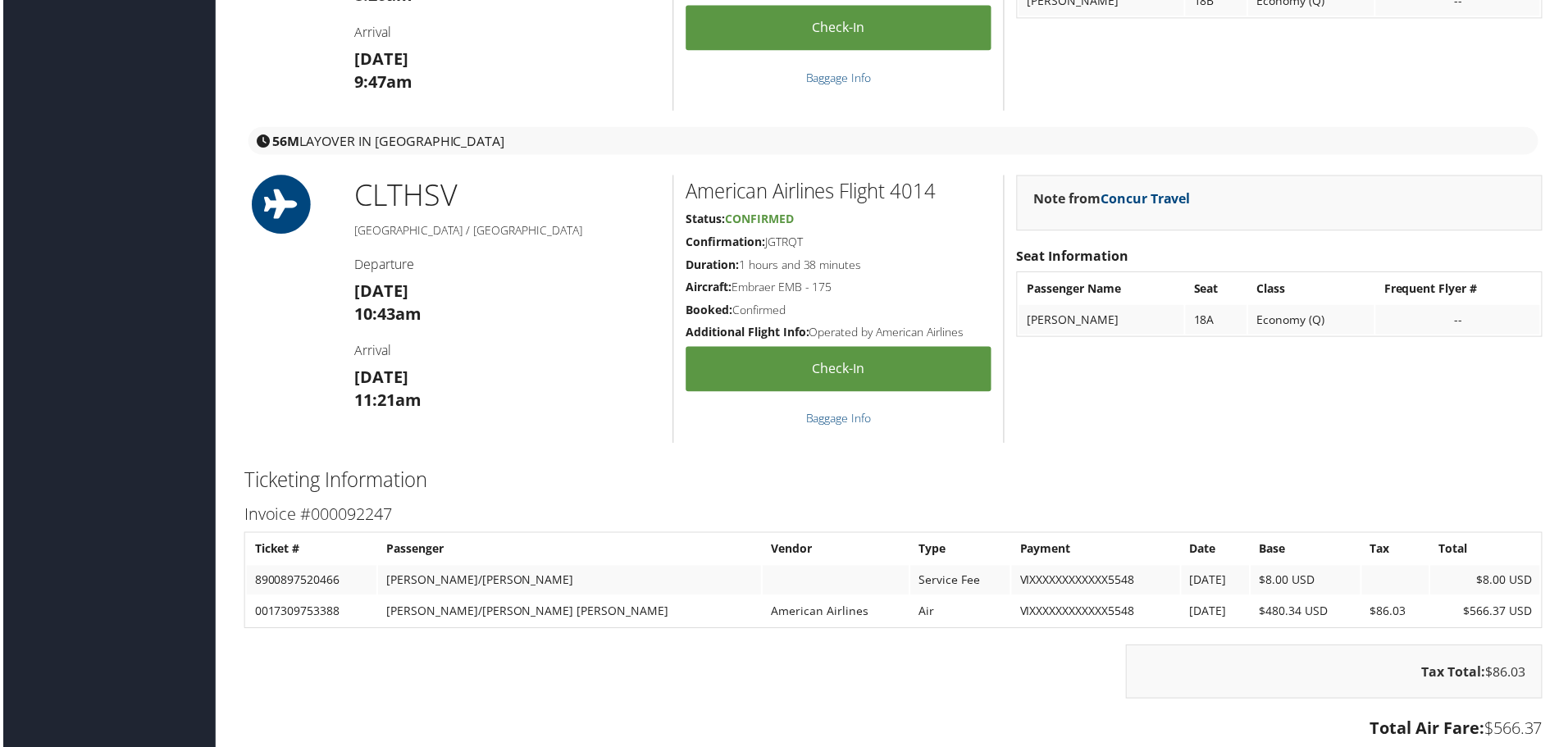
scroll to position [1968, 0]
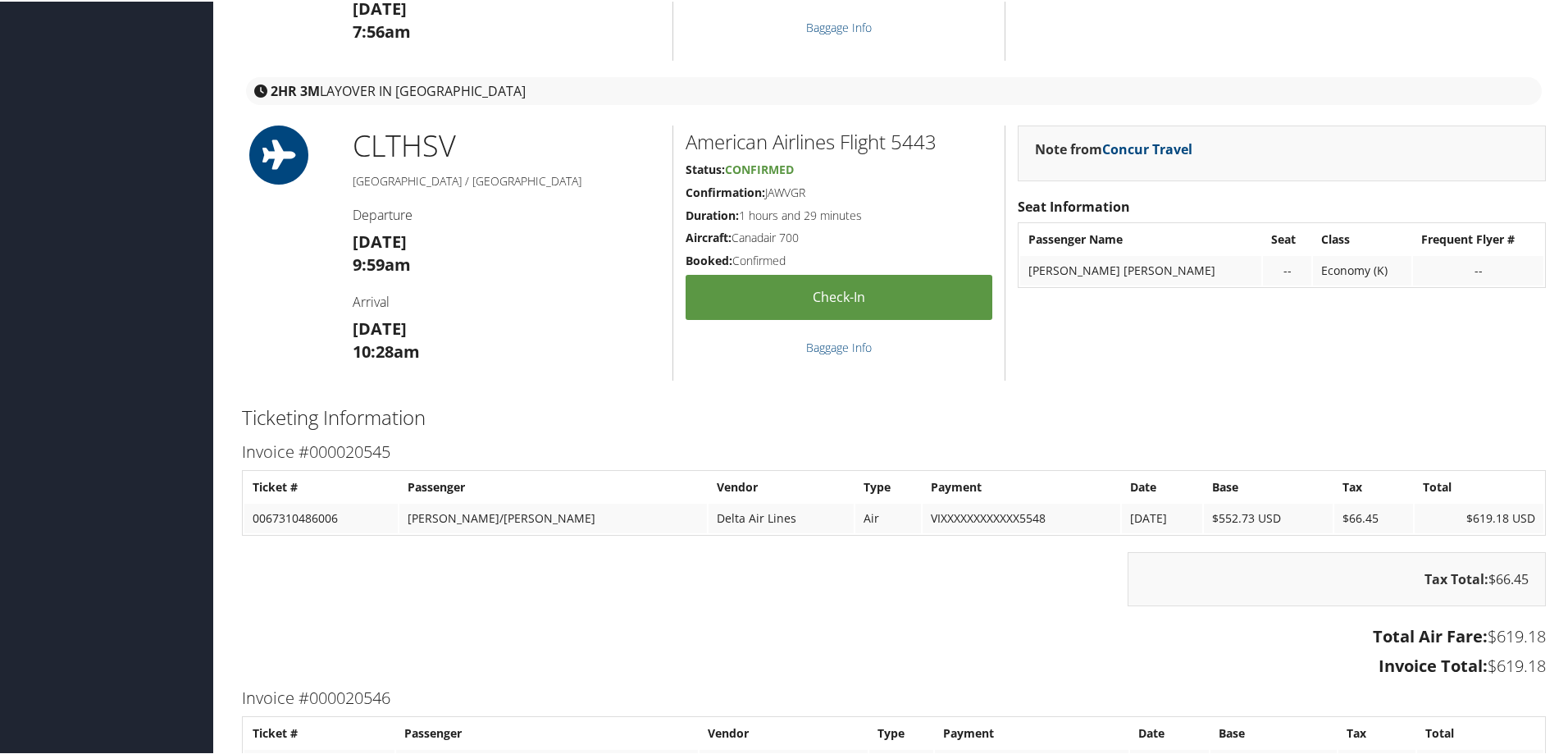
scroll to position [2299, 0]
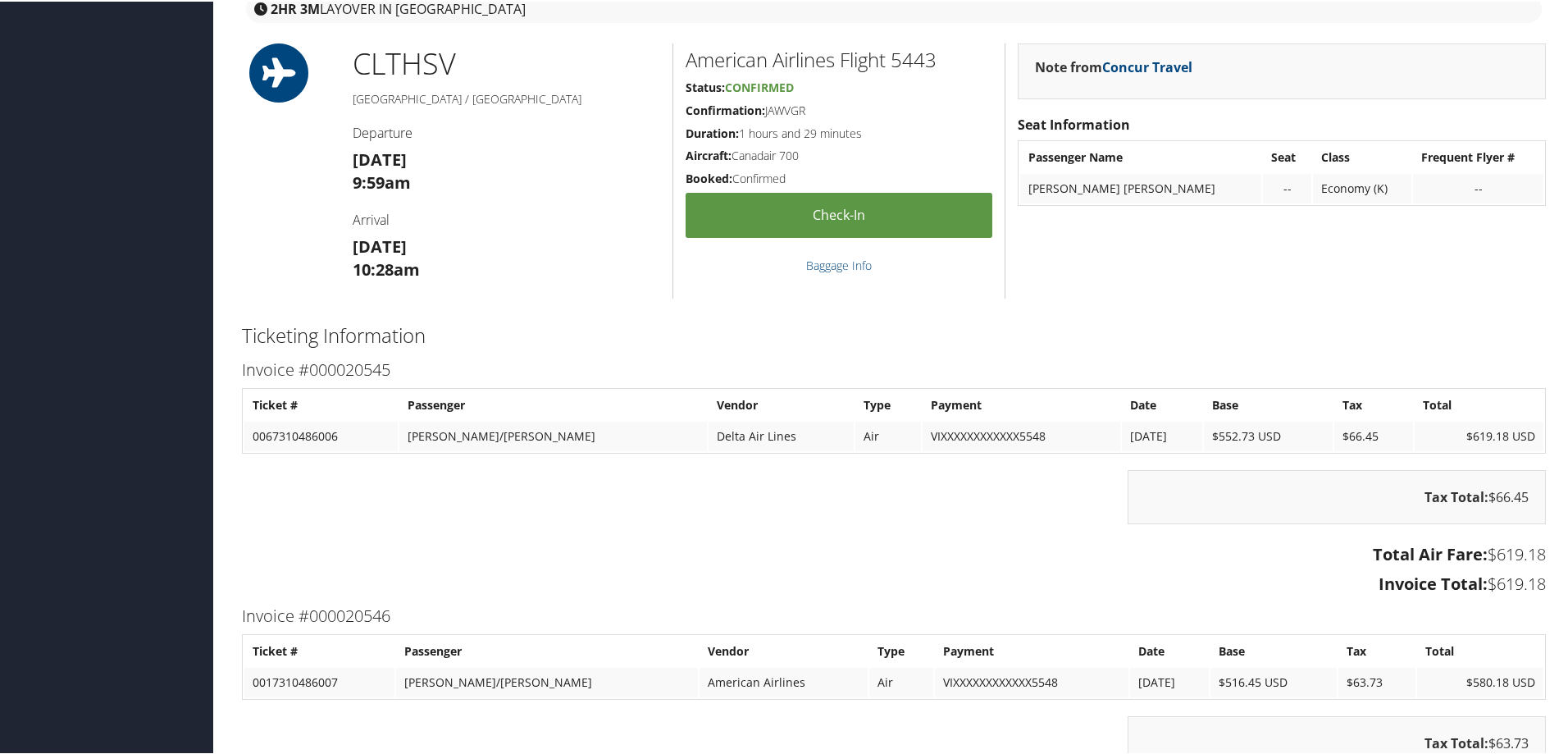
click at [1098, 221] on div "Note from Concur Travel Seat Information Passenger Name Seat Class Frequent Fly…" at bounding box center [1281, 169] width 554 height 255
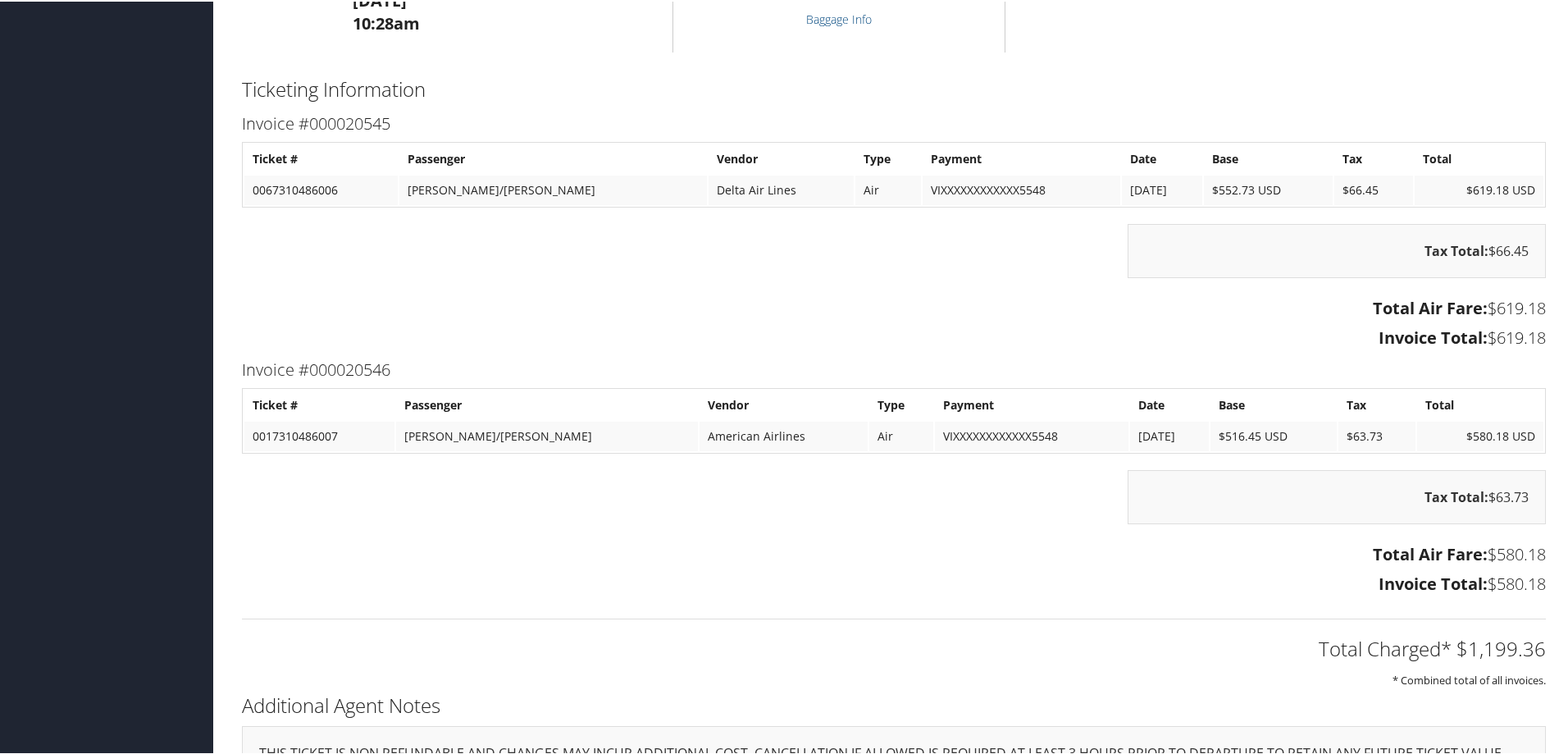
scroll to position [2700, 0]
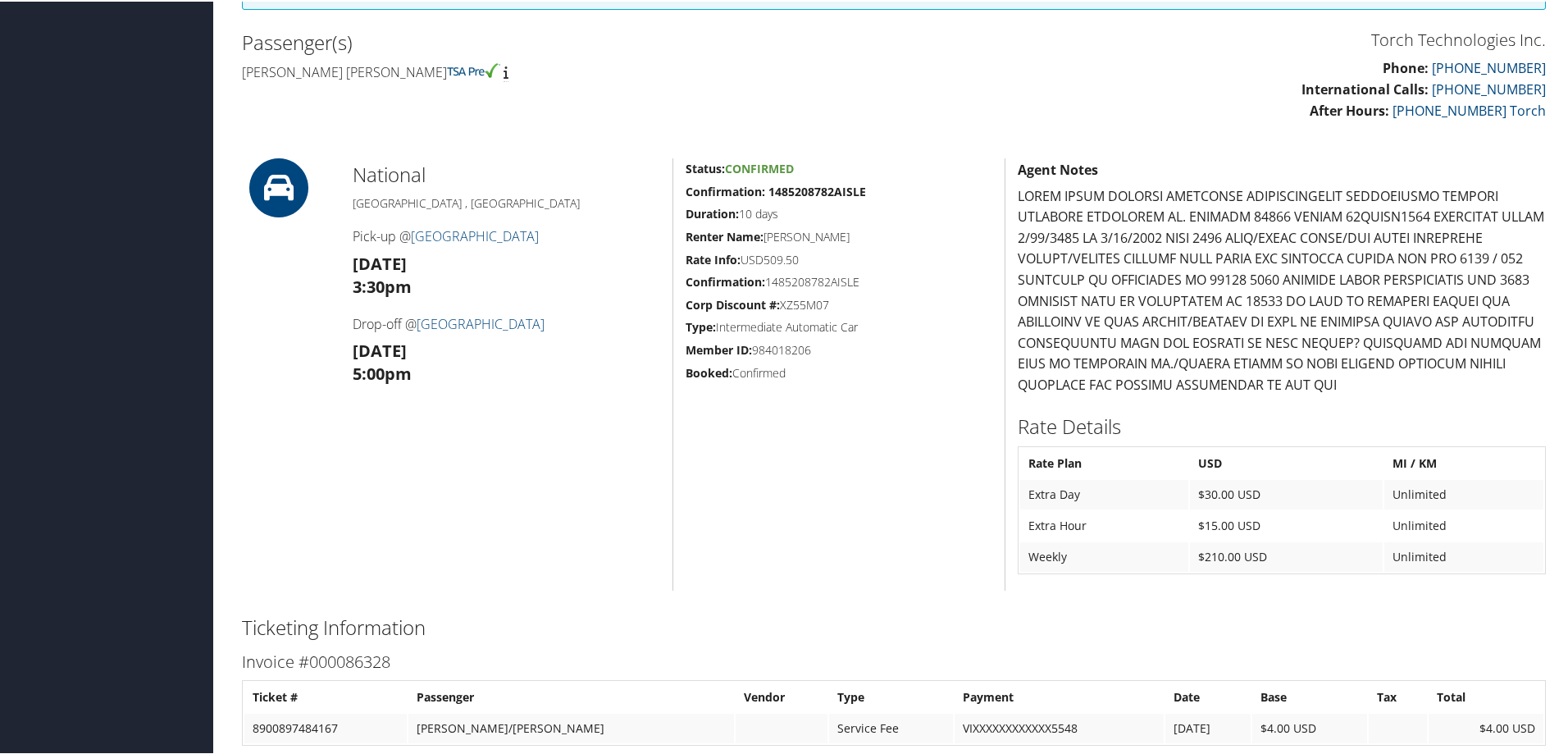
scroll to position [457, 0]
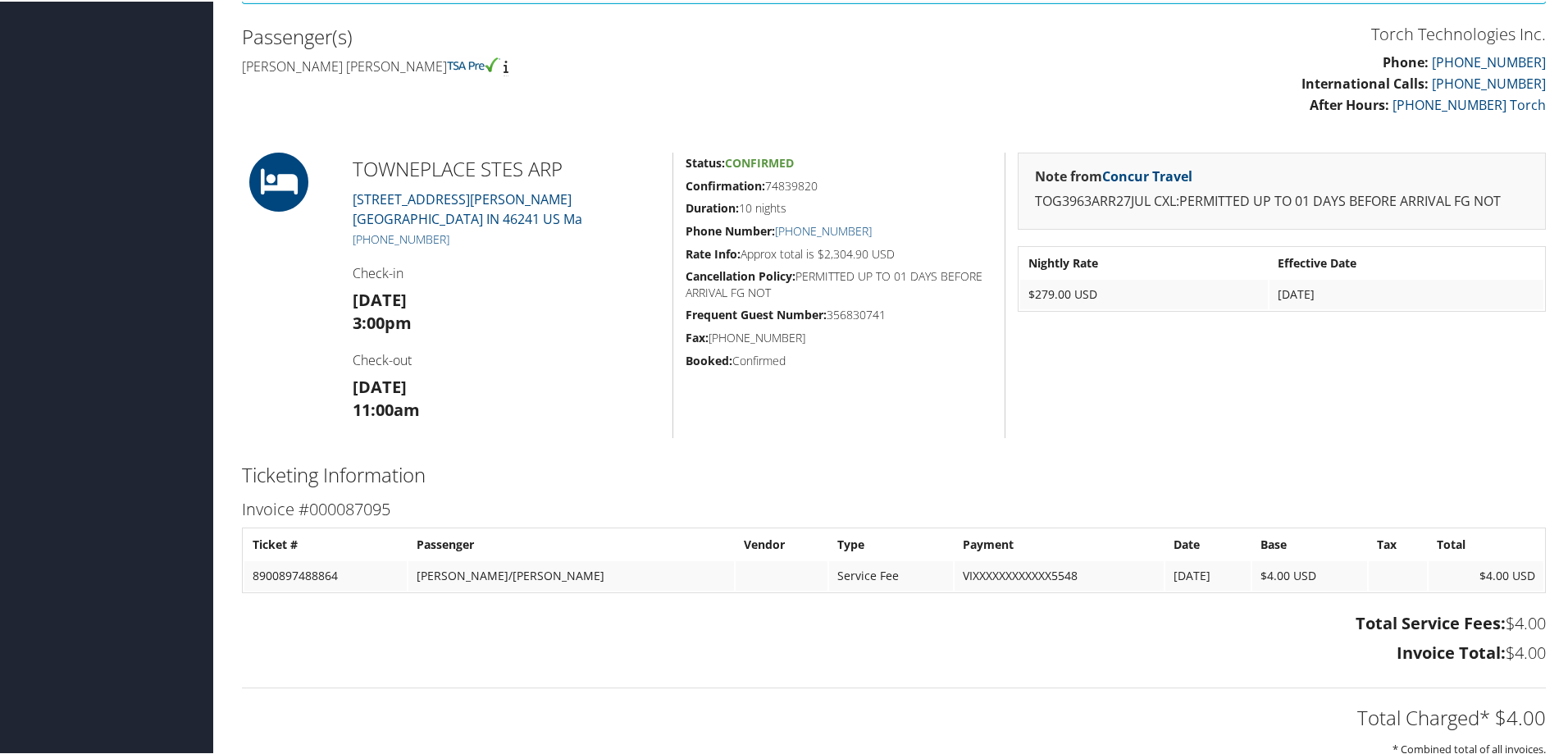
scroll to position [639, 0]
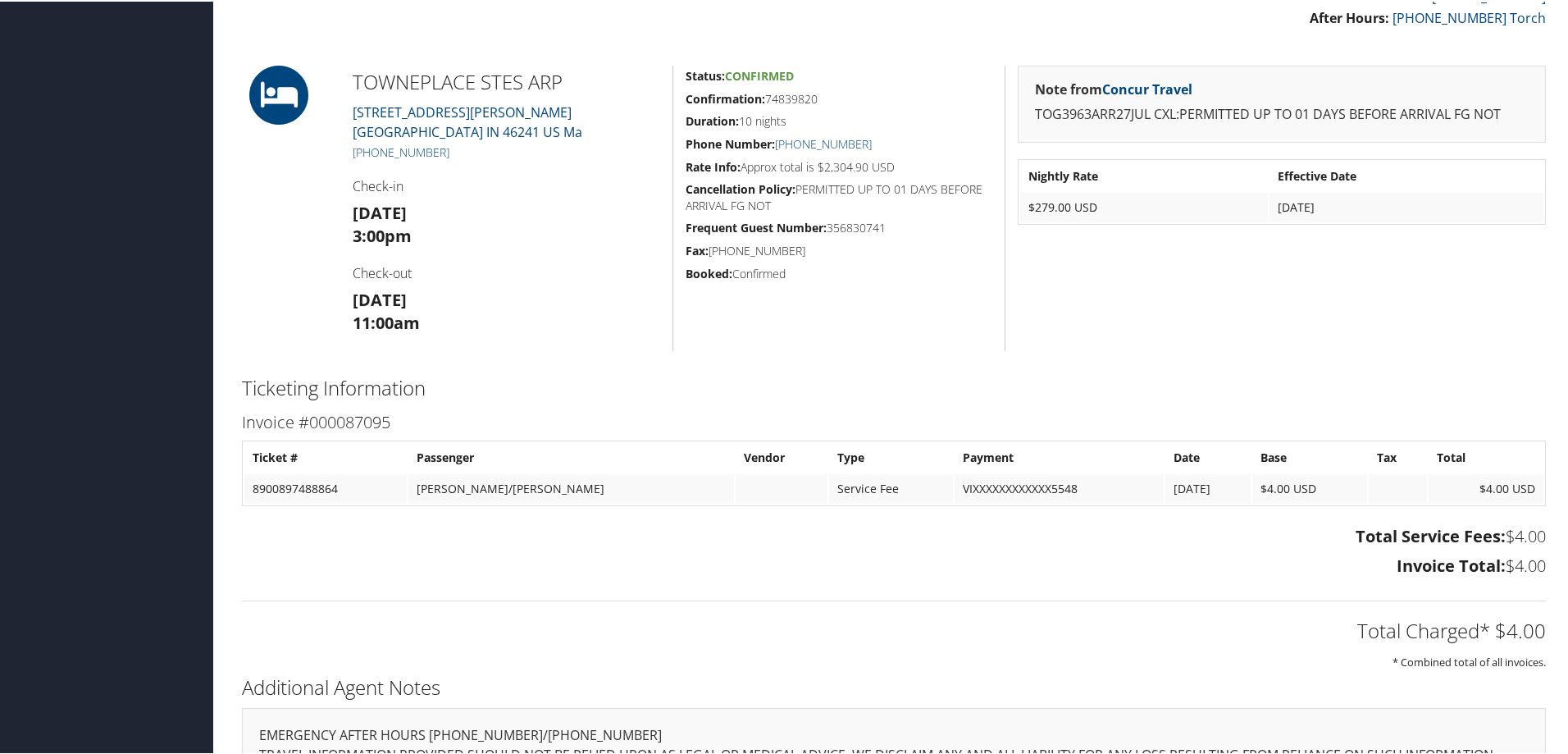
scroll to position [310, 0]
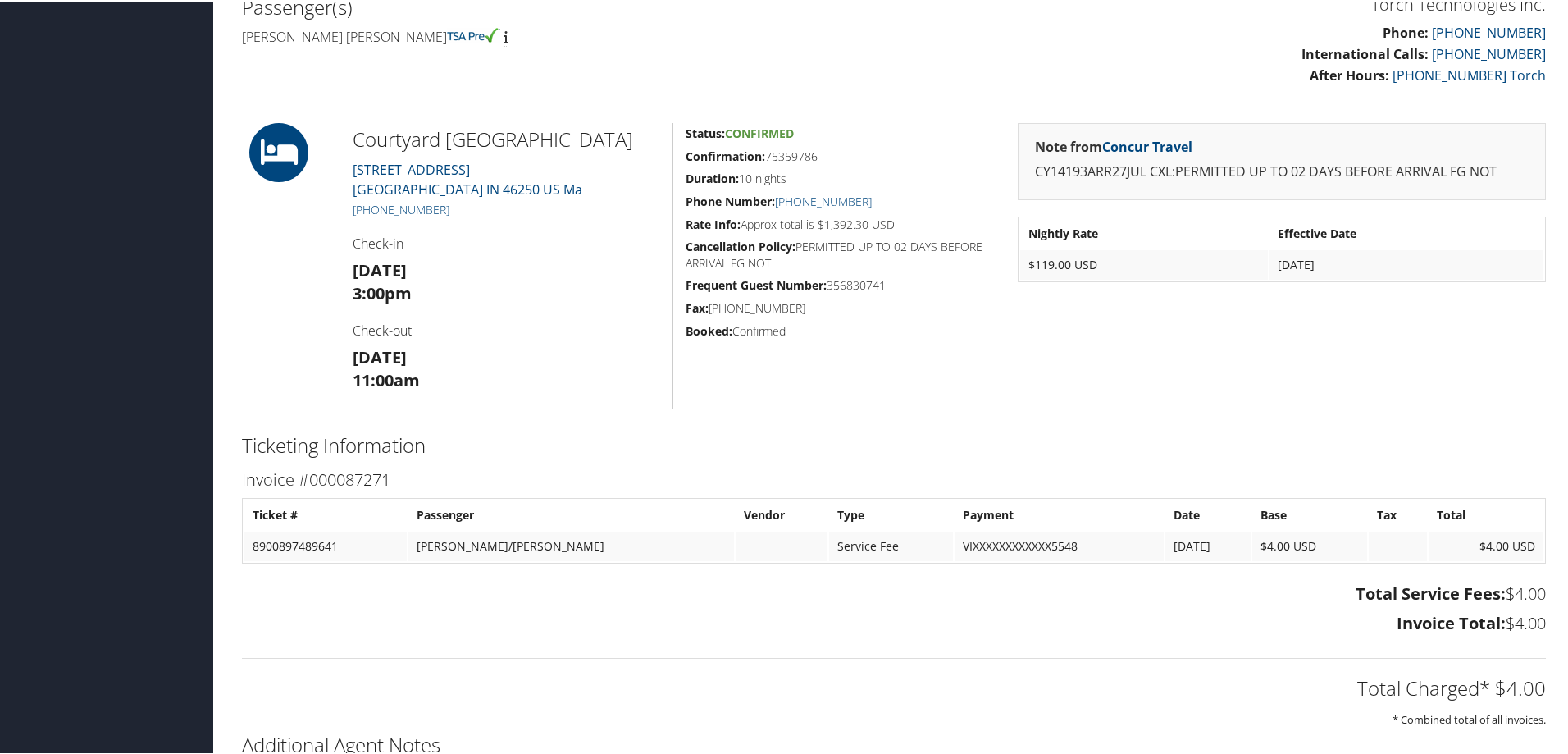
scroll to position [492, 0]
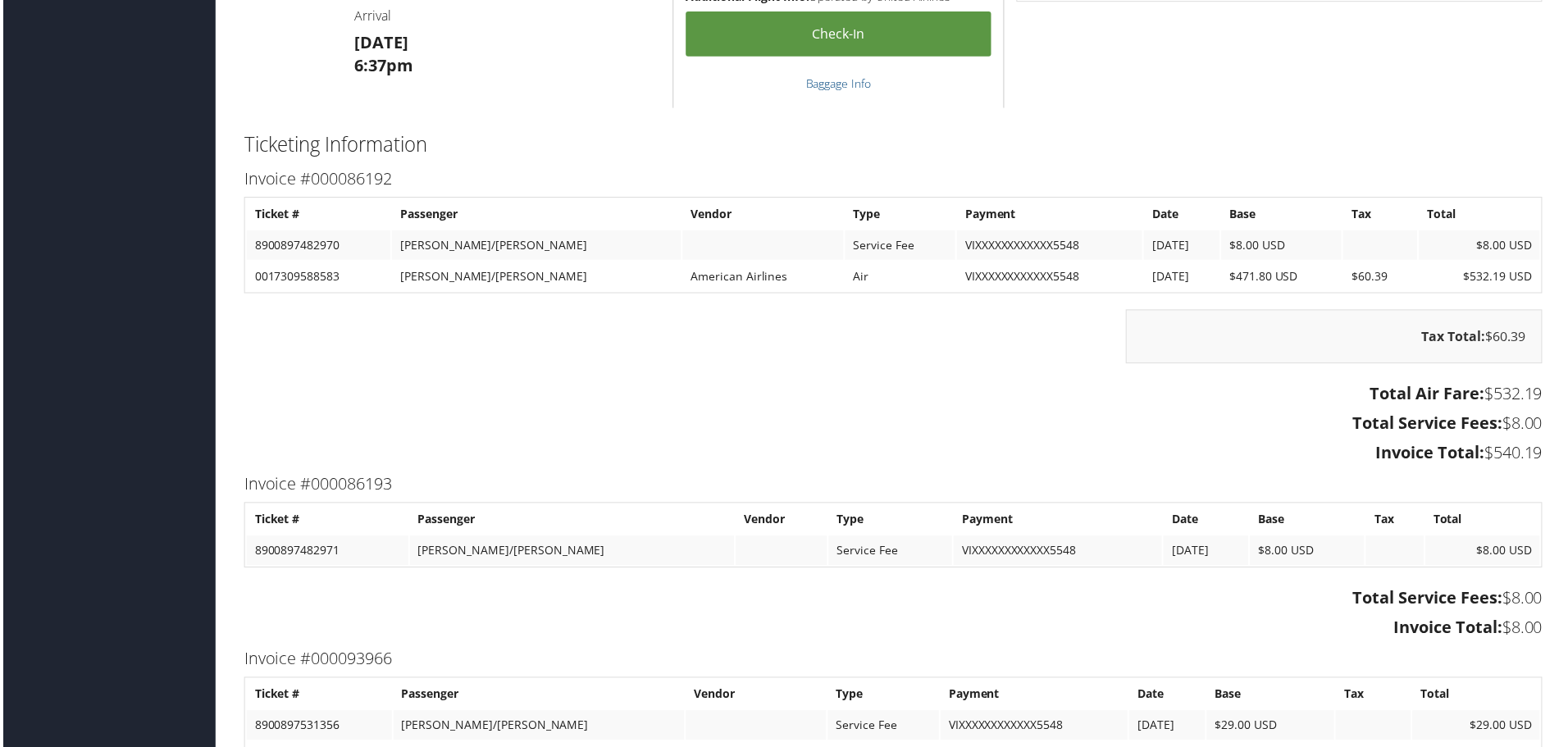
scroll to position [1968, 0]
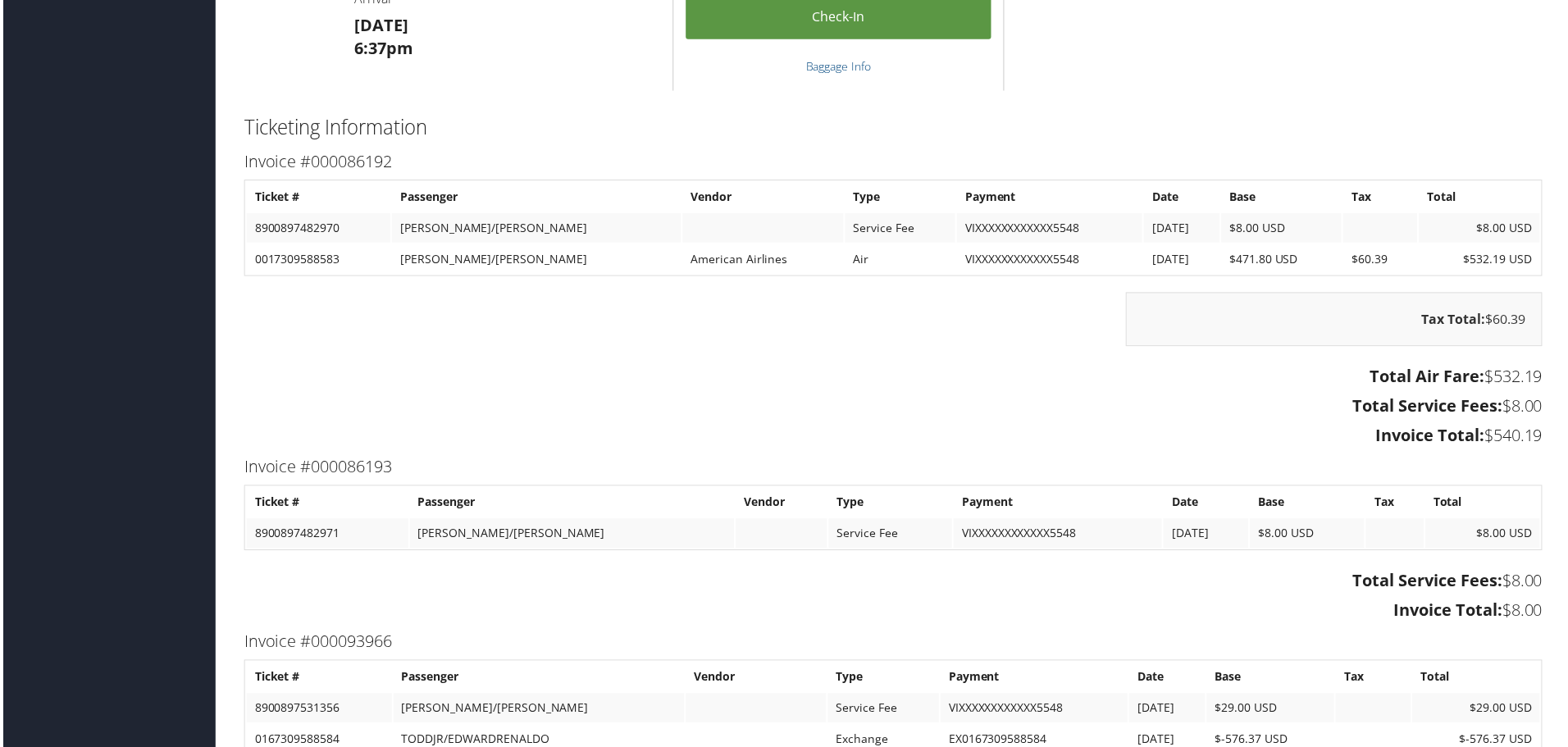
click at [460, 418] on h3 "Total Service Fees: $8.00" at bounding box center [894, 407] width 1304 height 23
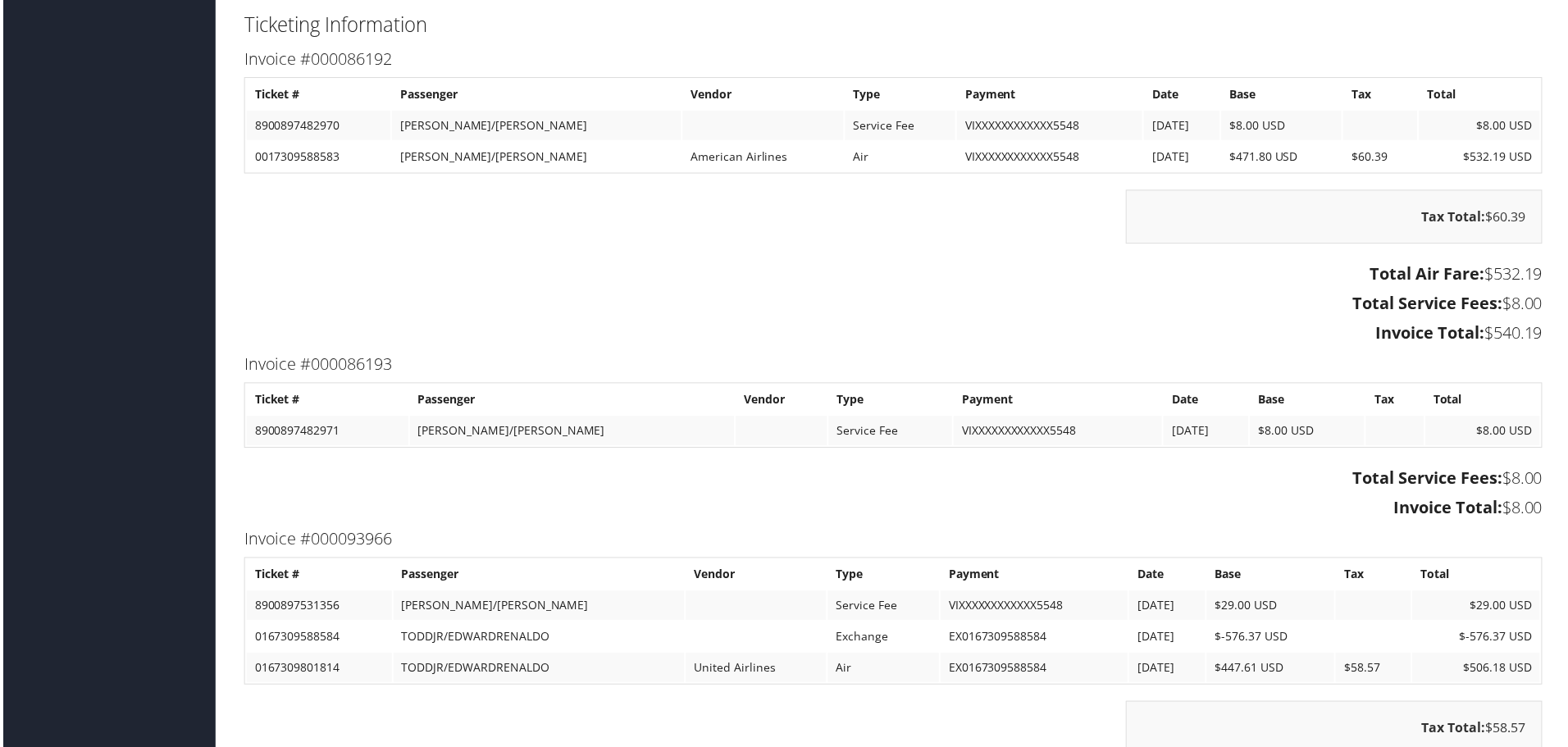
scroll to position [2049, 0]
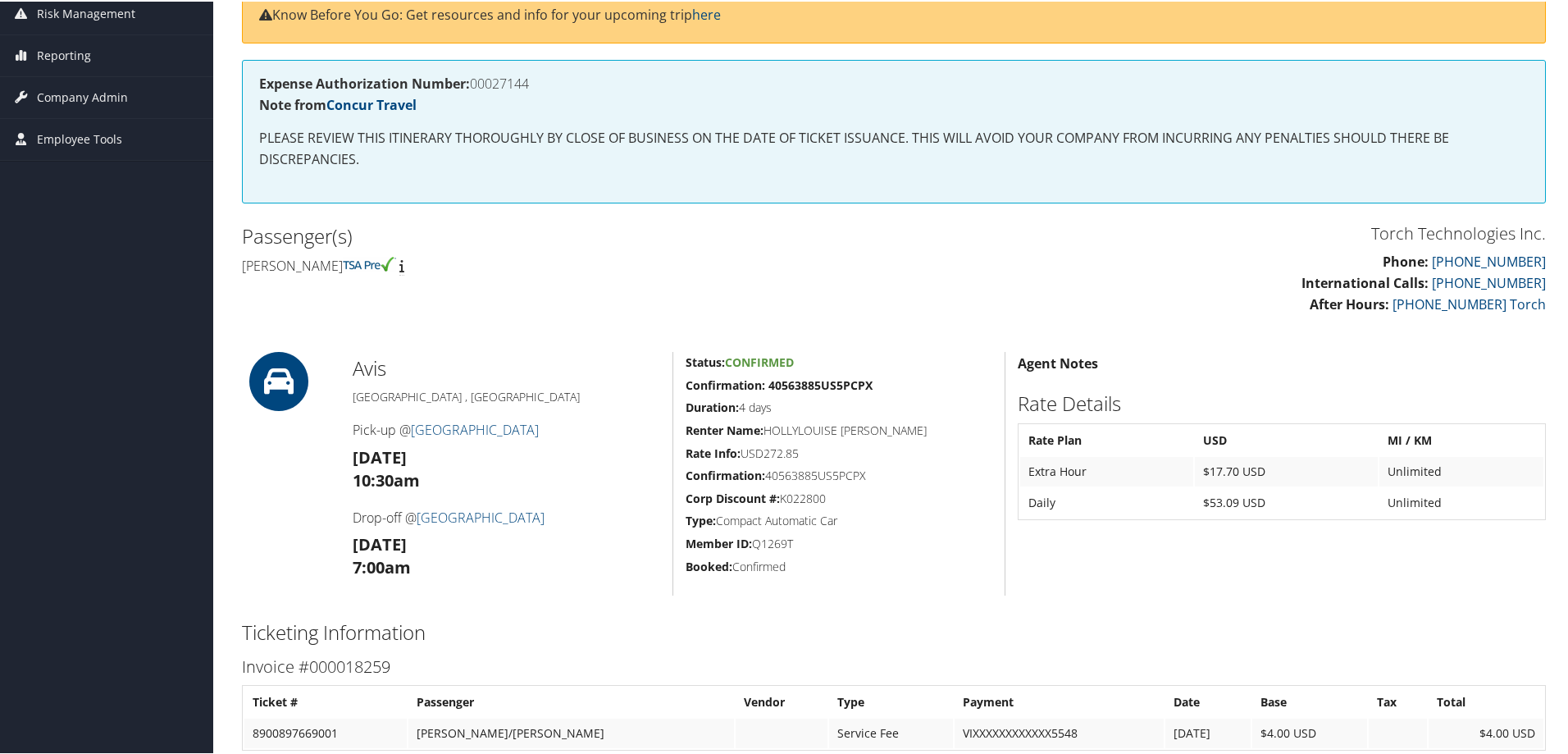
scroll to position [187, 0]
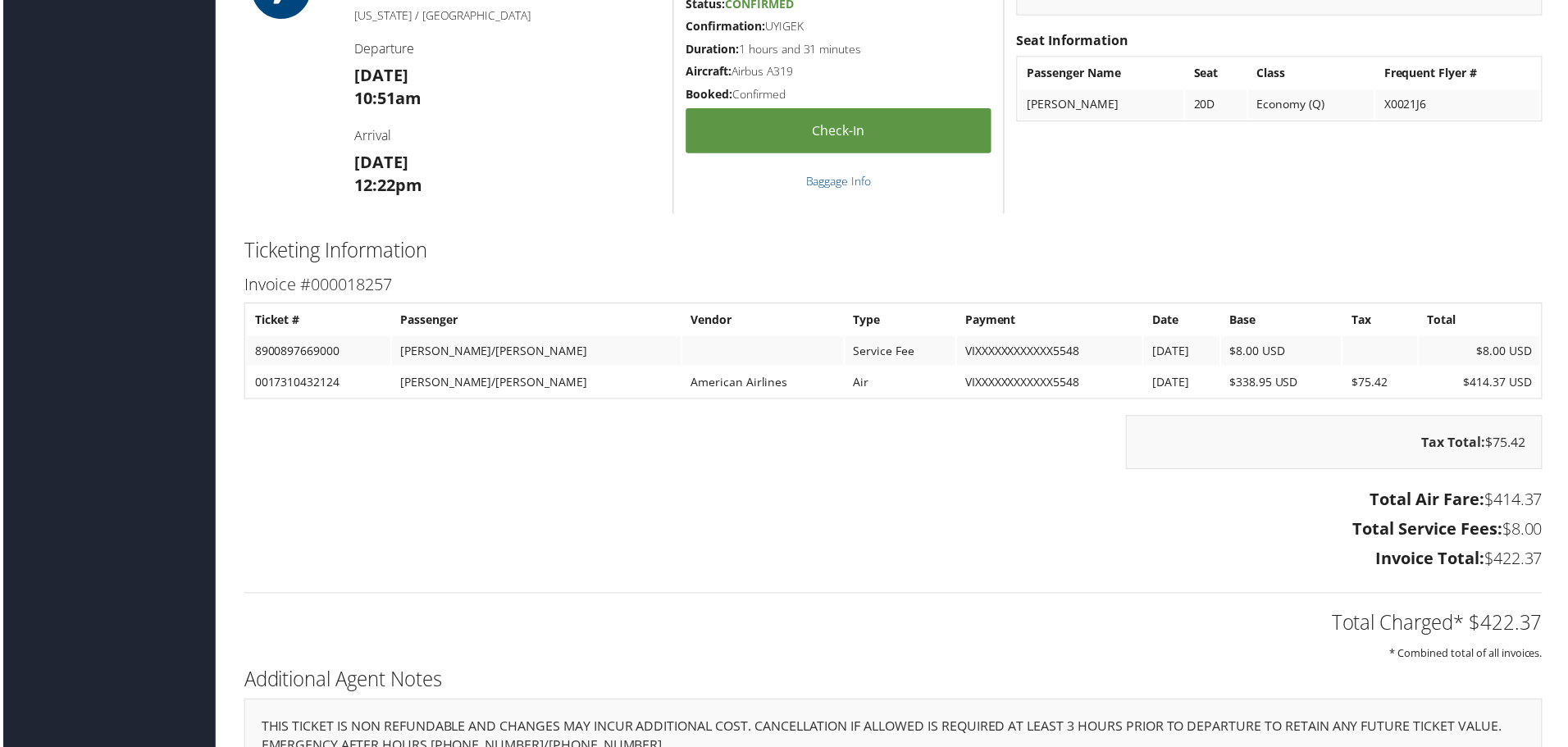
scroll to position [1886, 0]
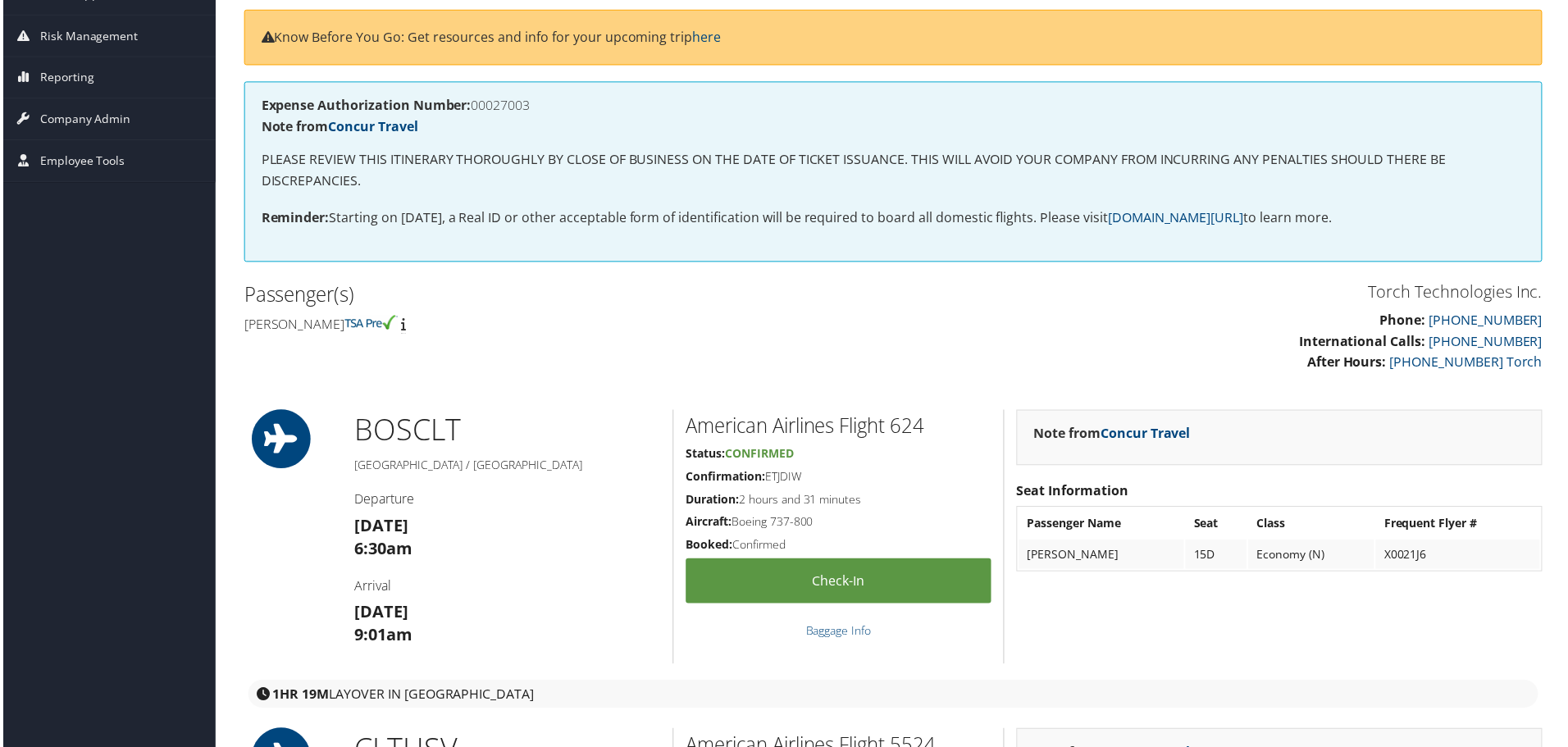
scroll to position [164, 0]
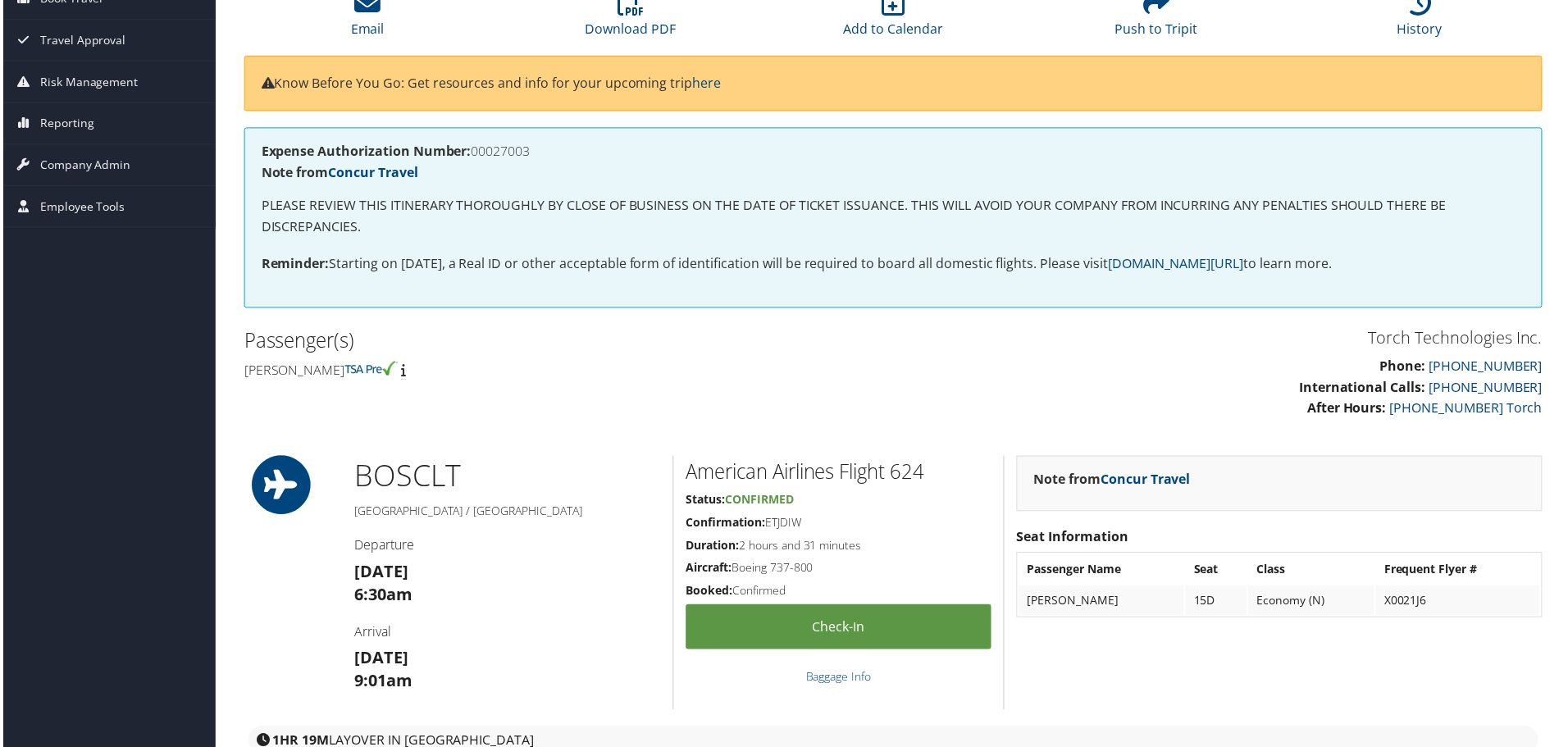
click at [609, 239] on div "Expense Authorization Number: 00027003 Note from Concur Travel PLEASE REVIEW TH…" at bounding box center [894, 219] width 1304 height 181
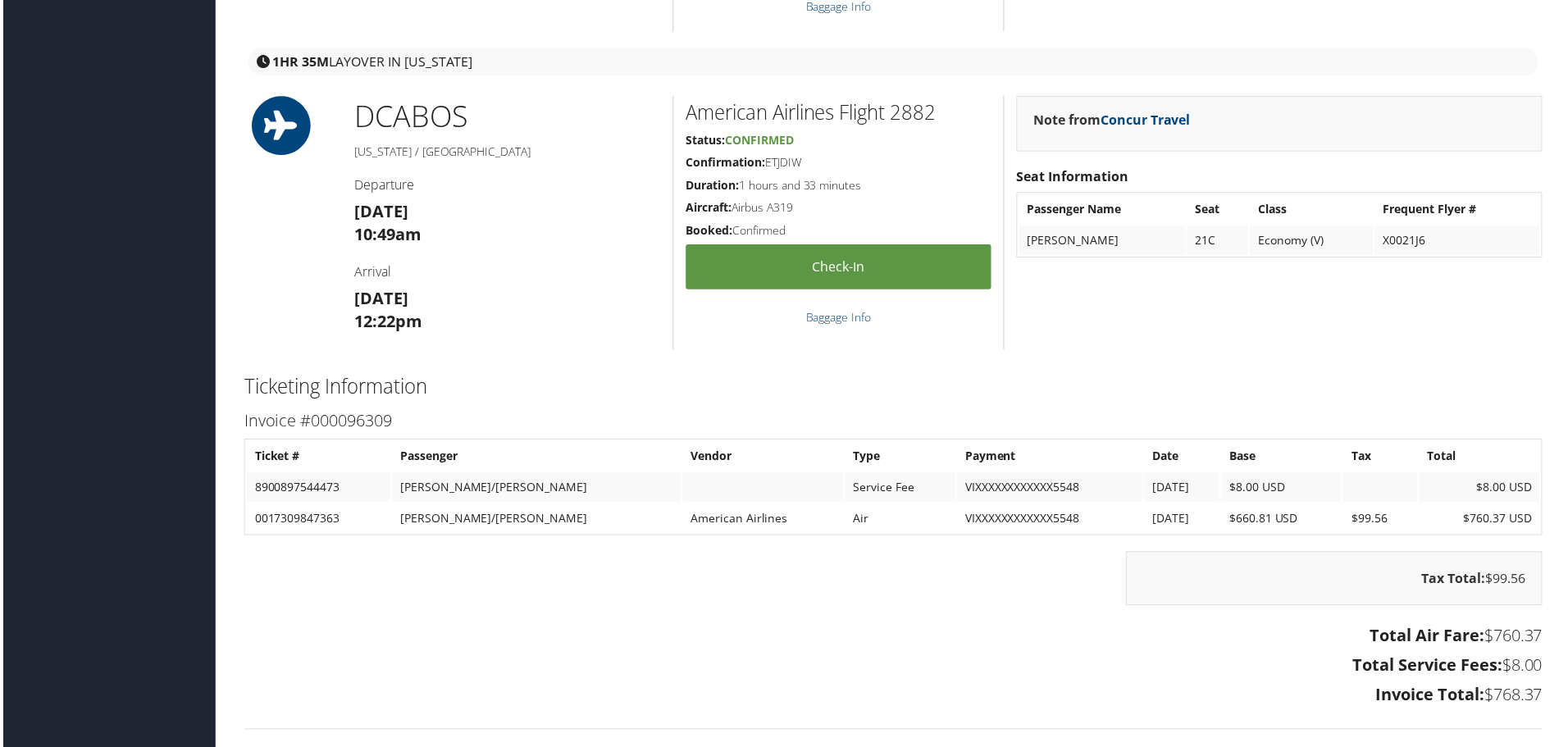
scroll to position [1999, 0]
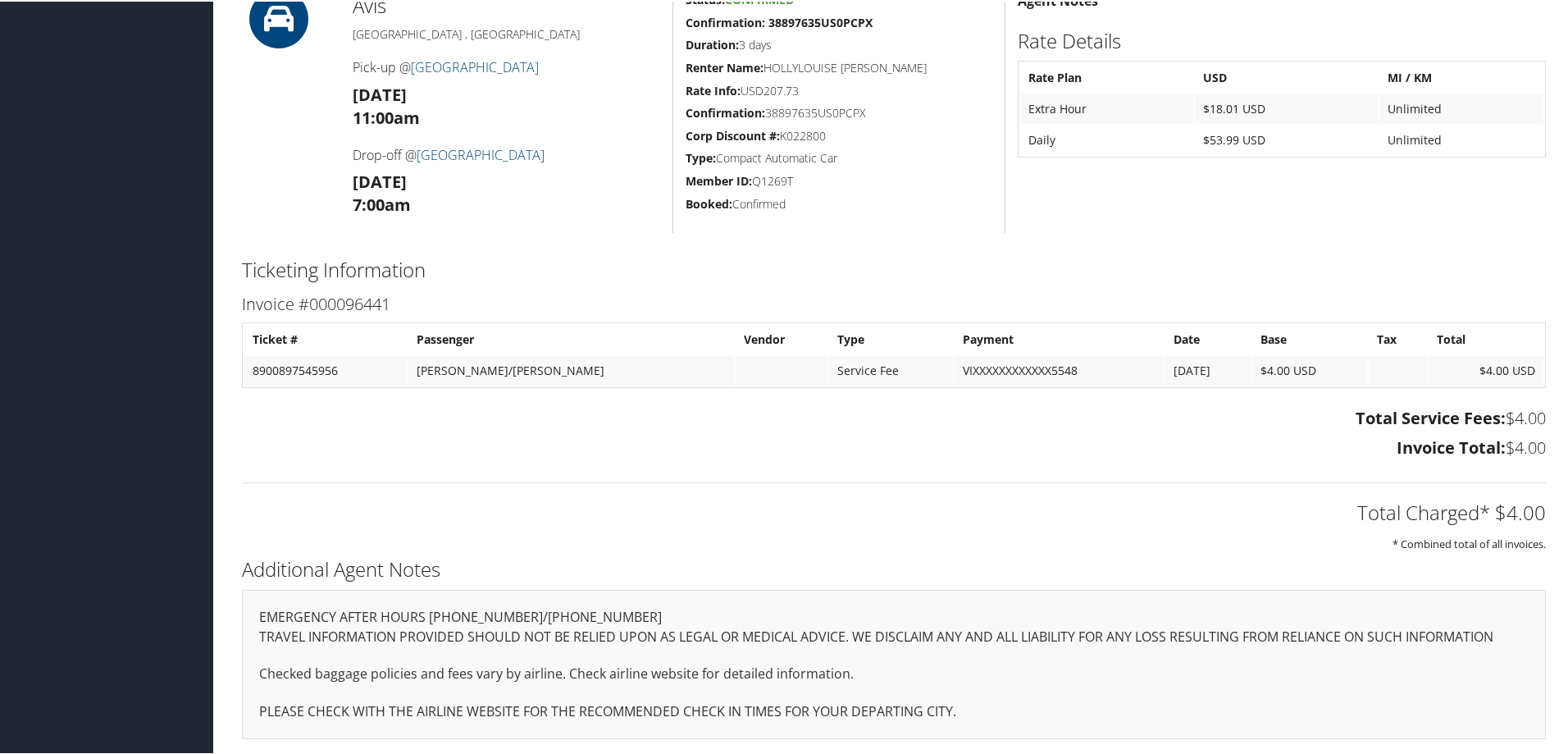
scroll to position [514, 0]
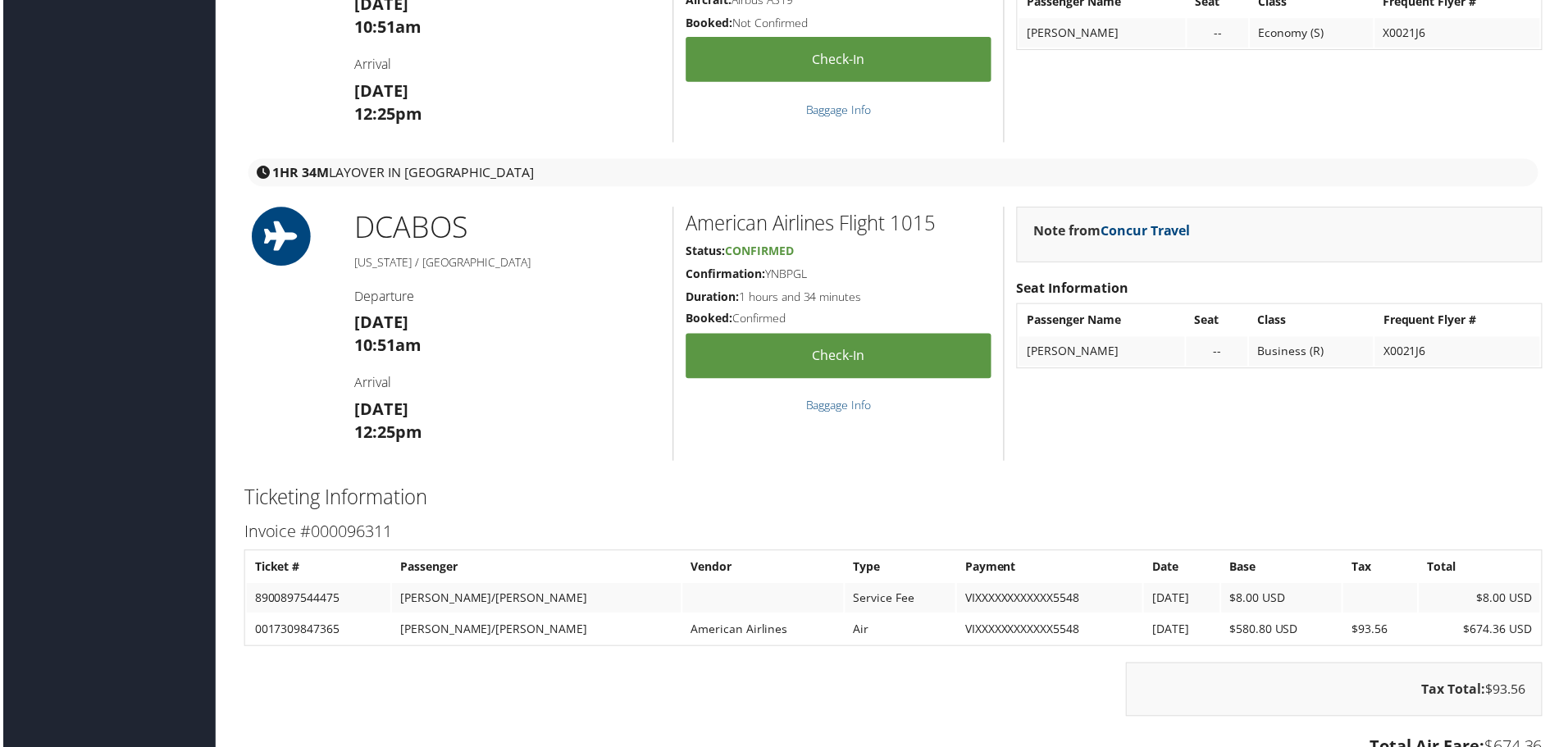
scroll to position [1968, 0]
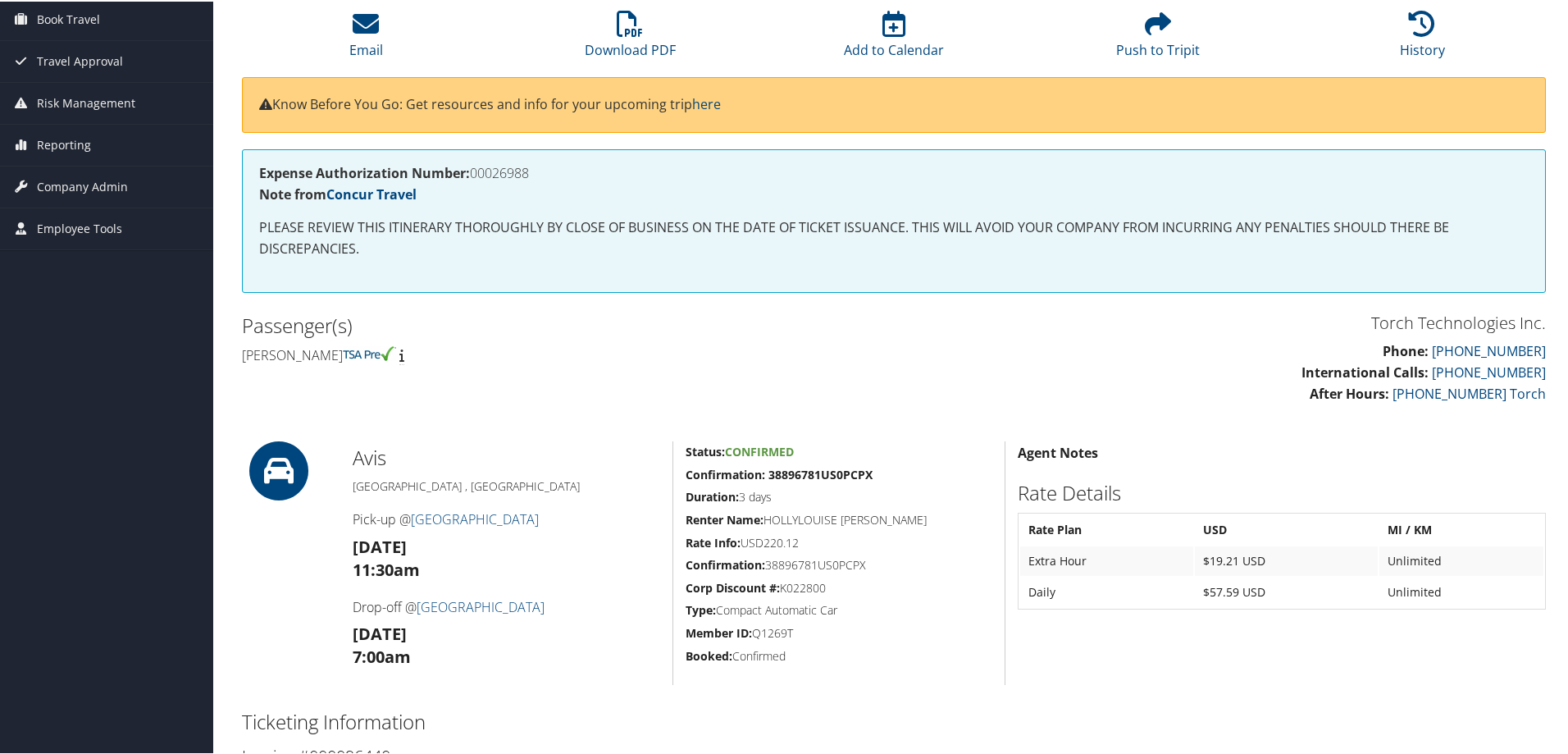
scroll to position [329, 0]
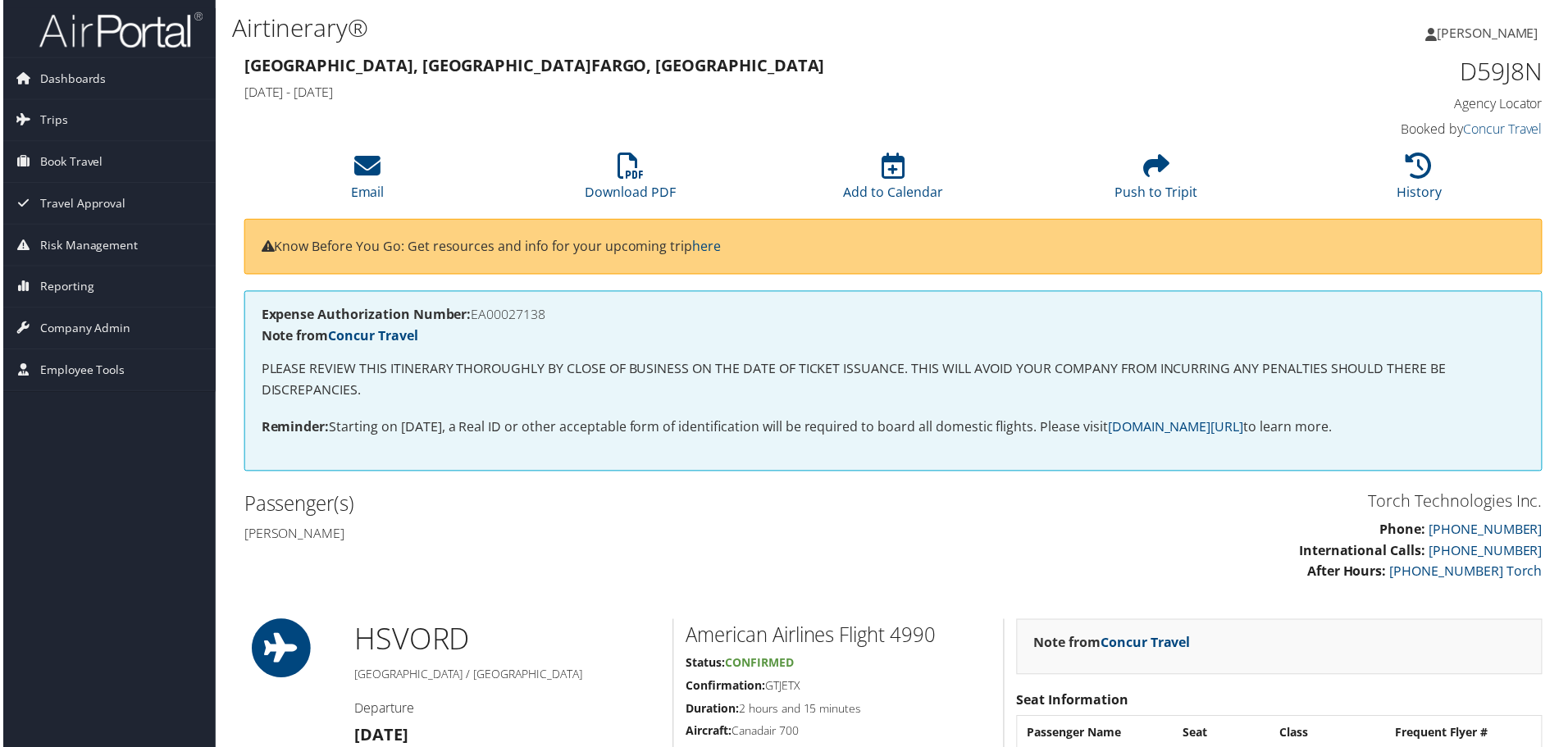
click at [484, 508] on h2 "Passenger(s)" at bounding box center [562, 506] width 639 height 28
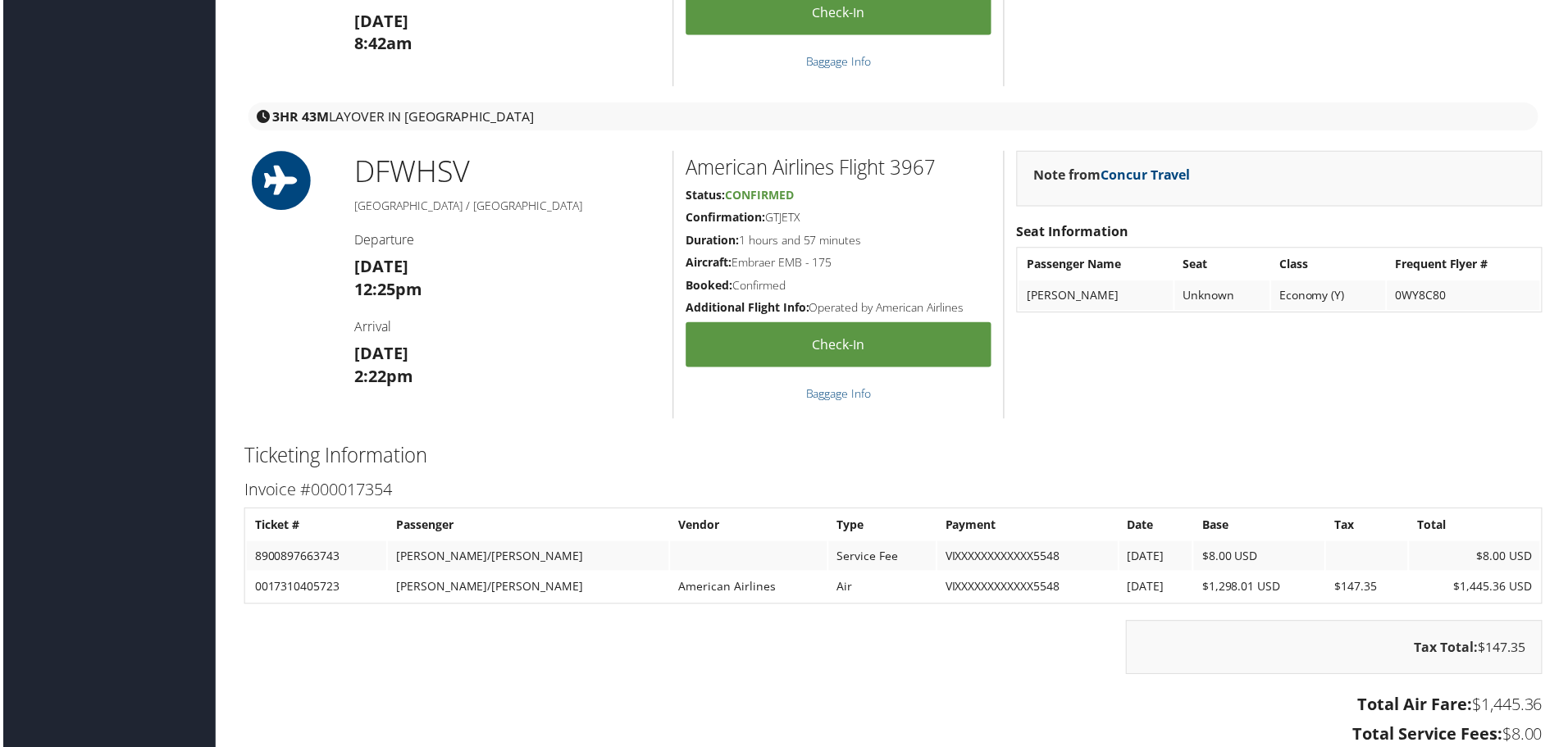
scroll to position [1721, 0]
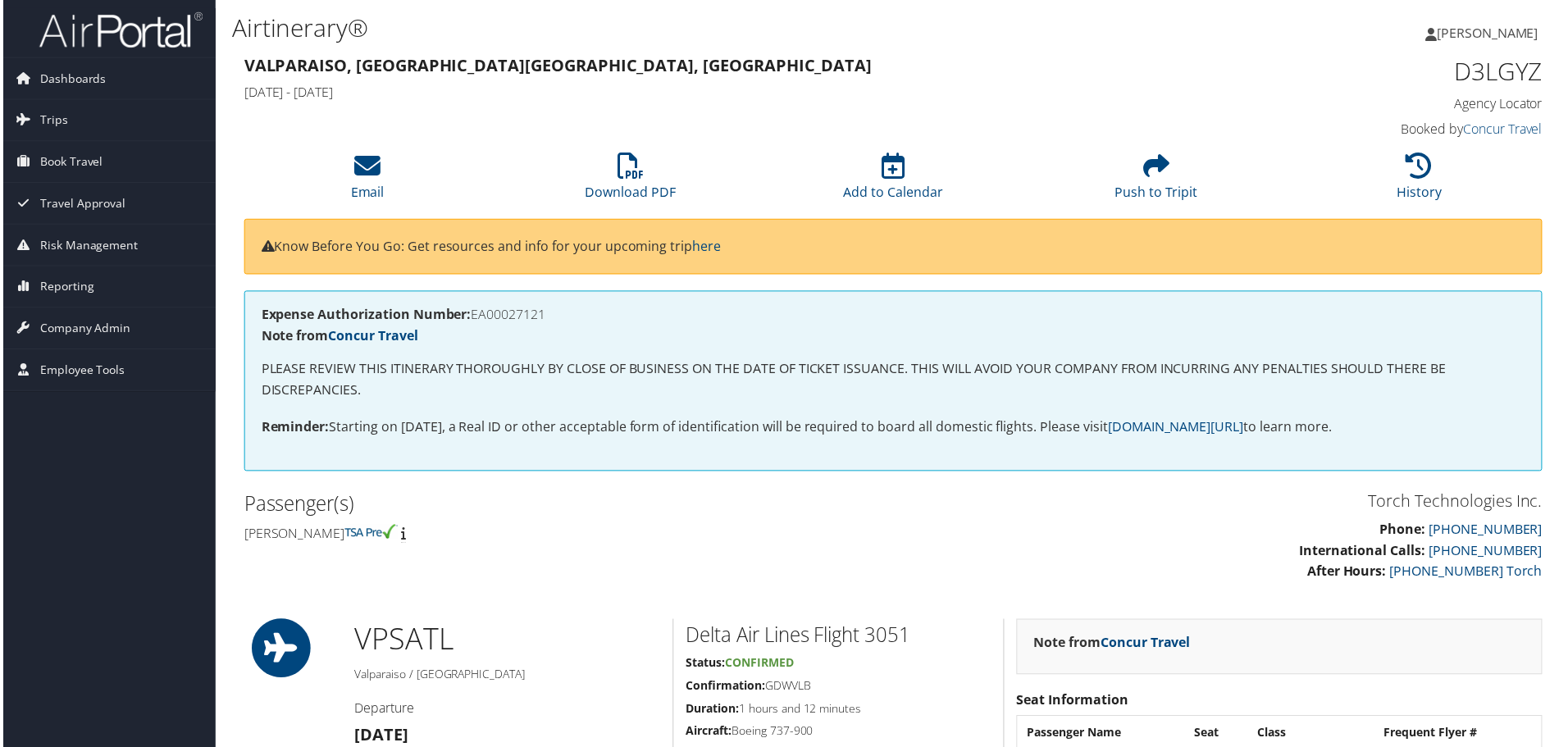
click at [810, 483] on div "Expense Authorization Number: EA00027121 Note from Concur Travel PLEASE REVIEW …" at bounding box center [894, 390] width 1328 height 198
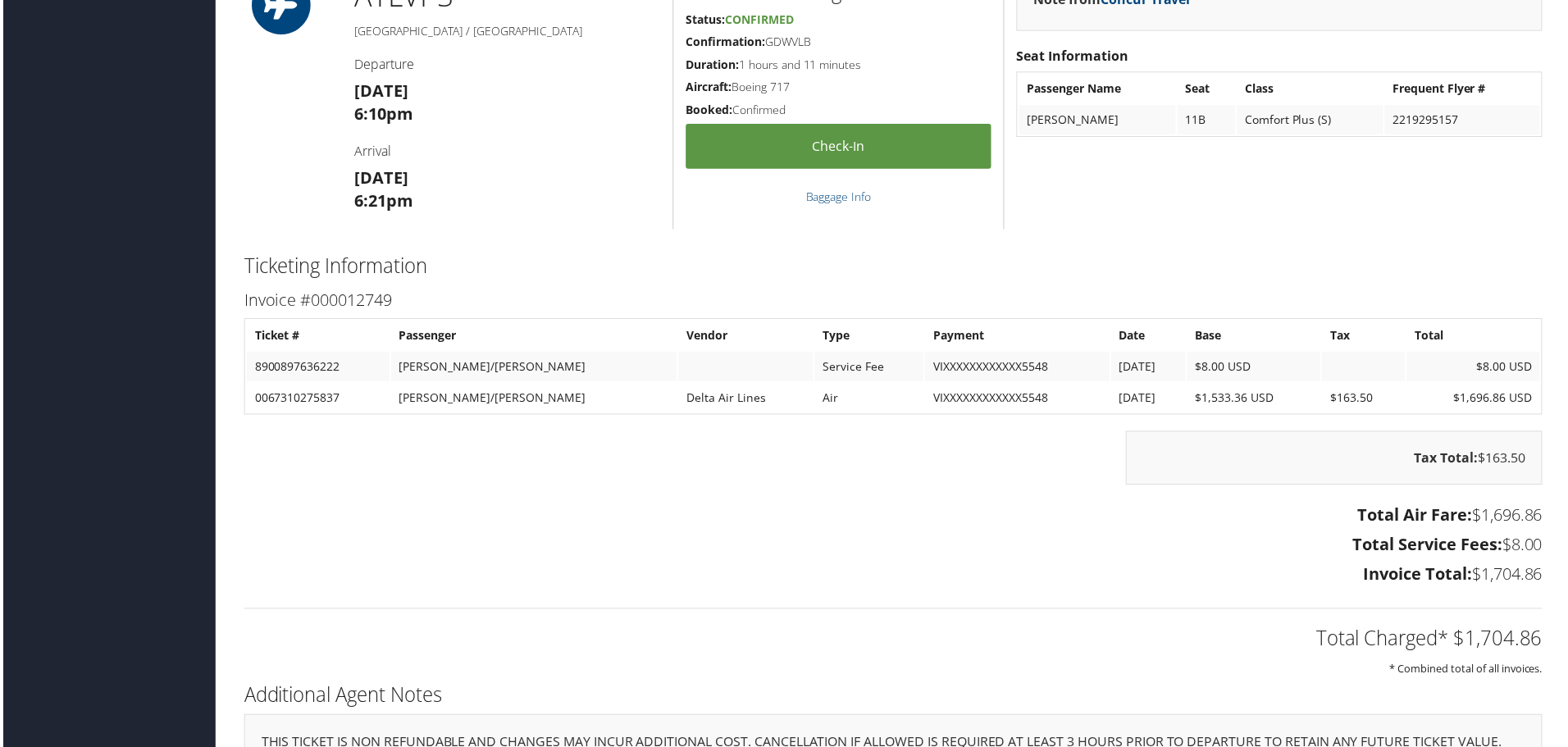
scroll to position [2213, 0]
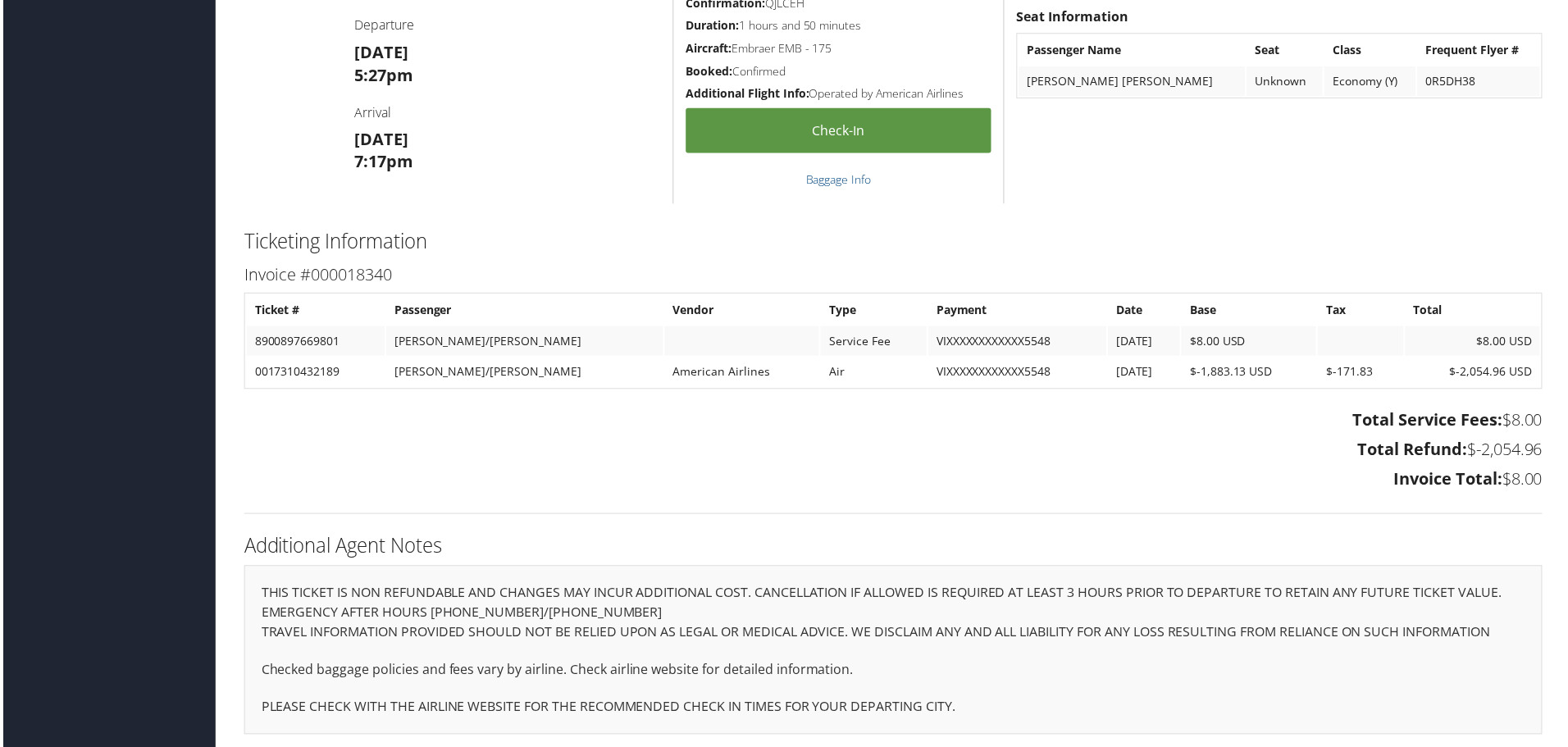
scroll to position [1647, 0]
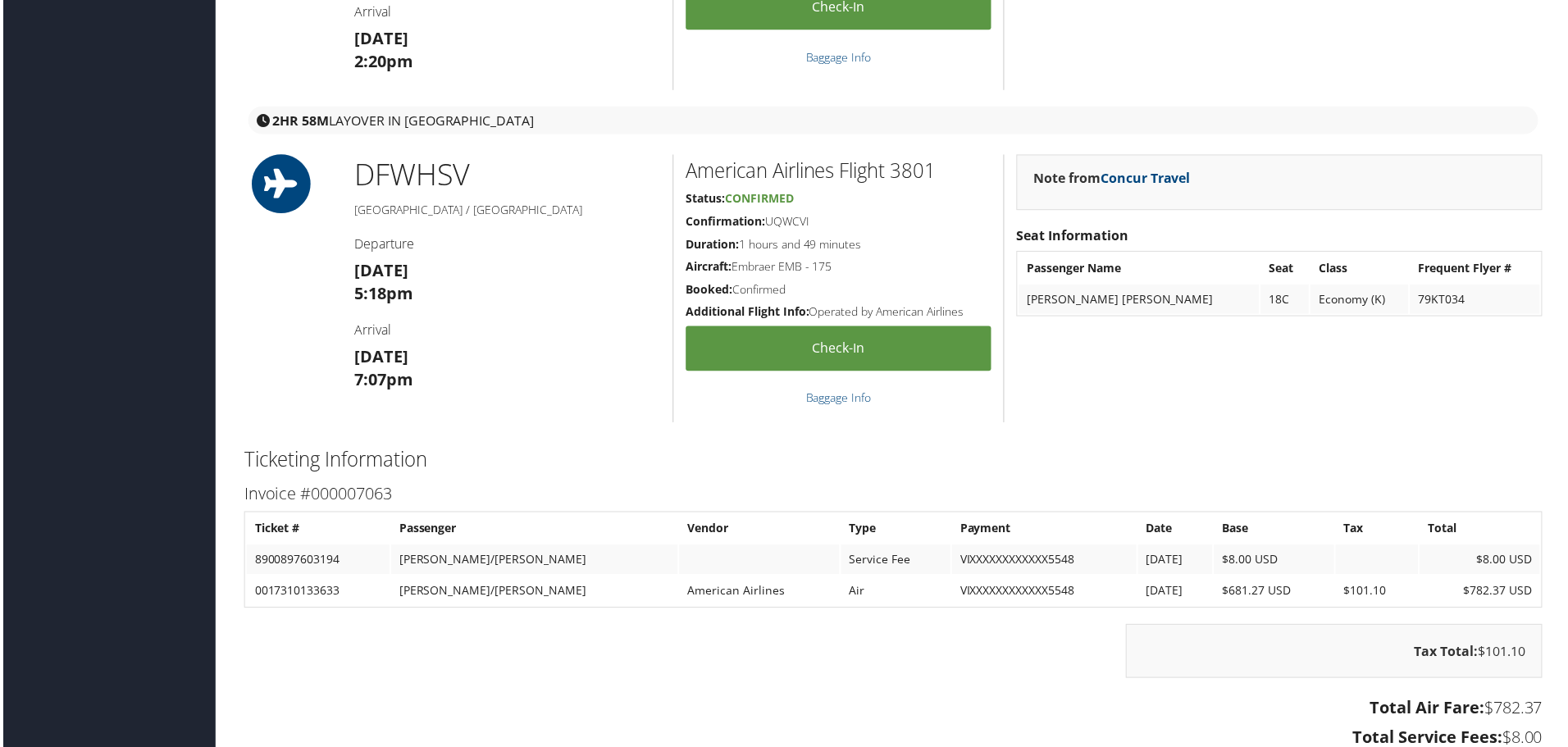
scroll to position [2213, 0]
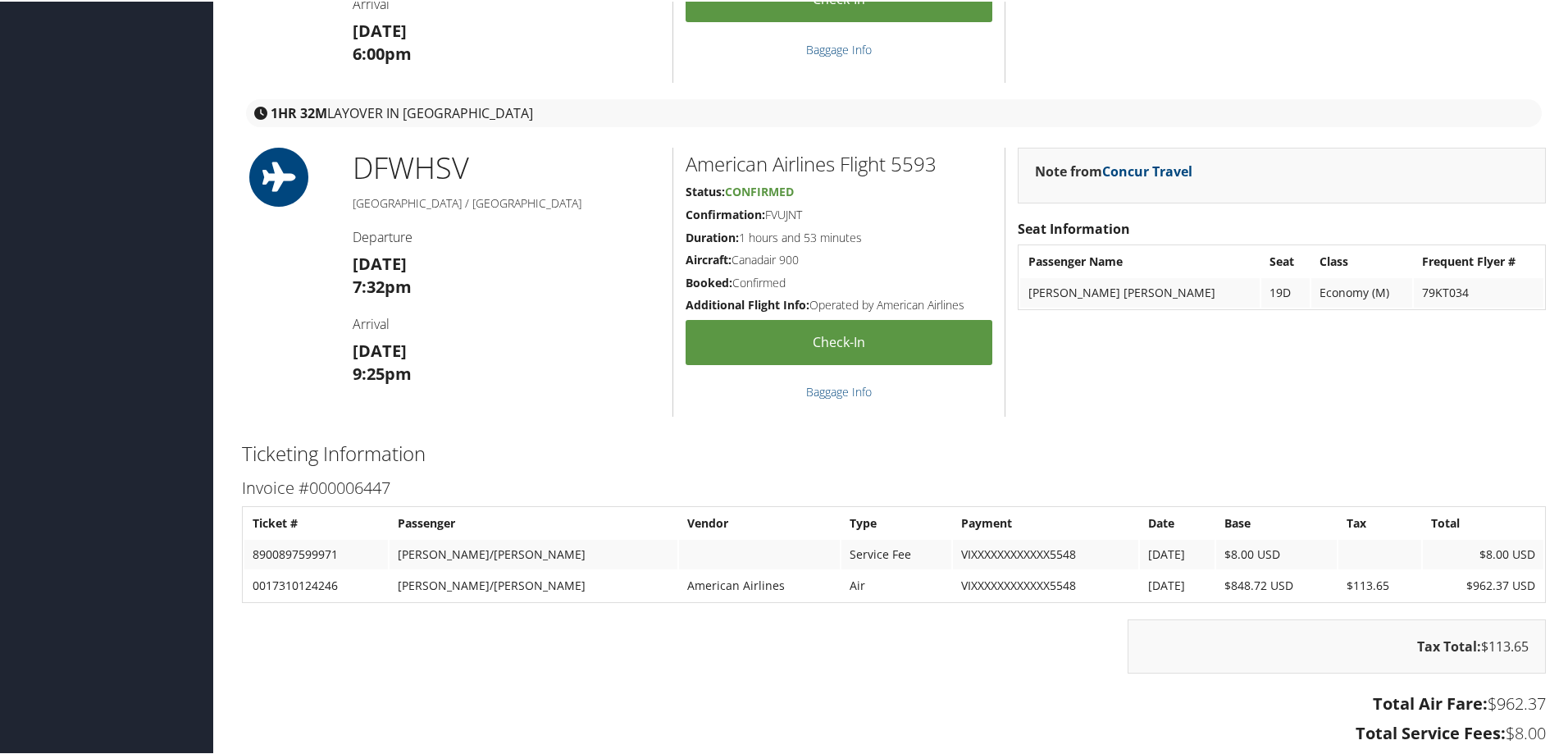
scroll to position [2134, 0]
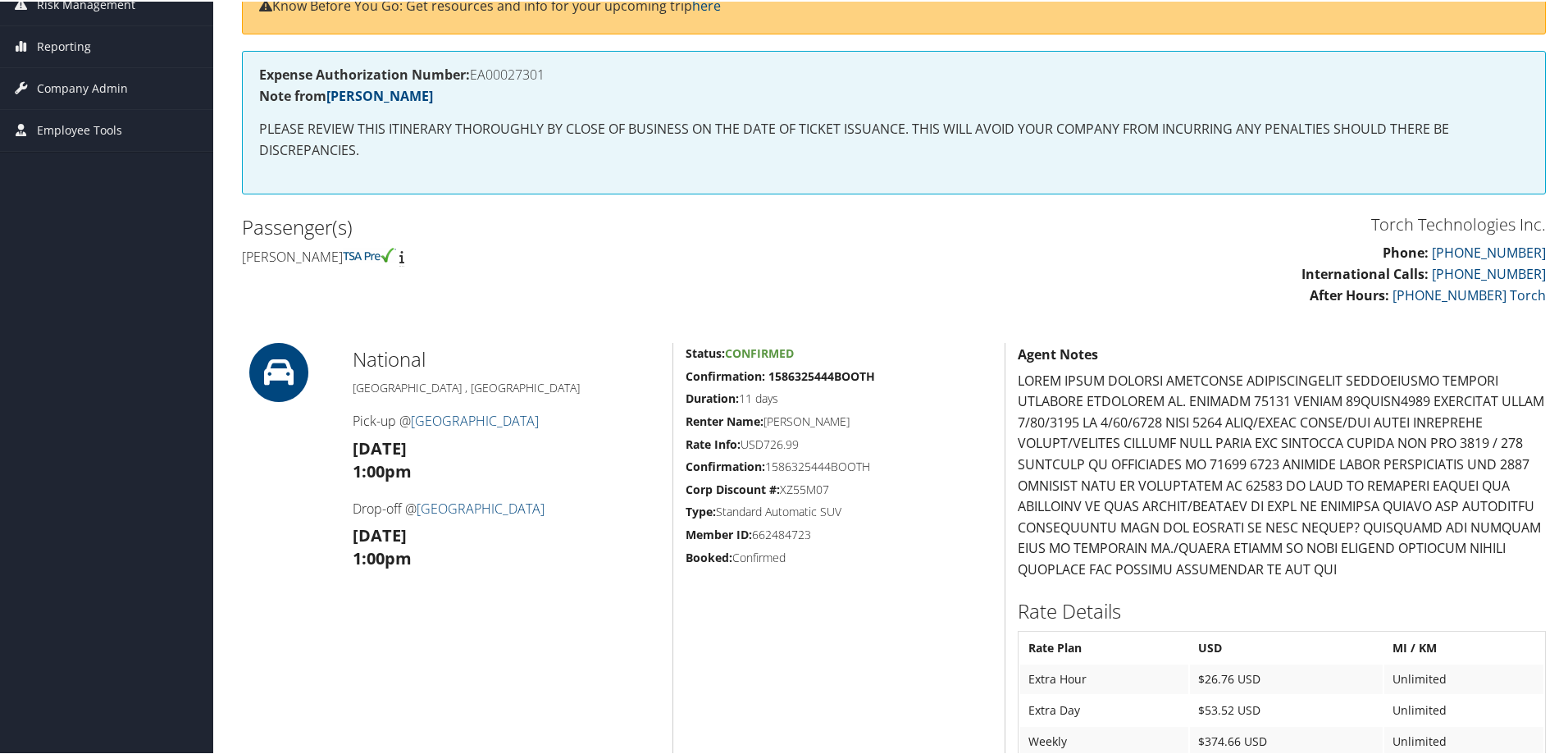
scroll to position [129, 0]
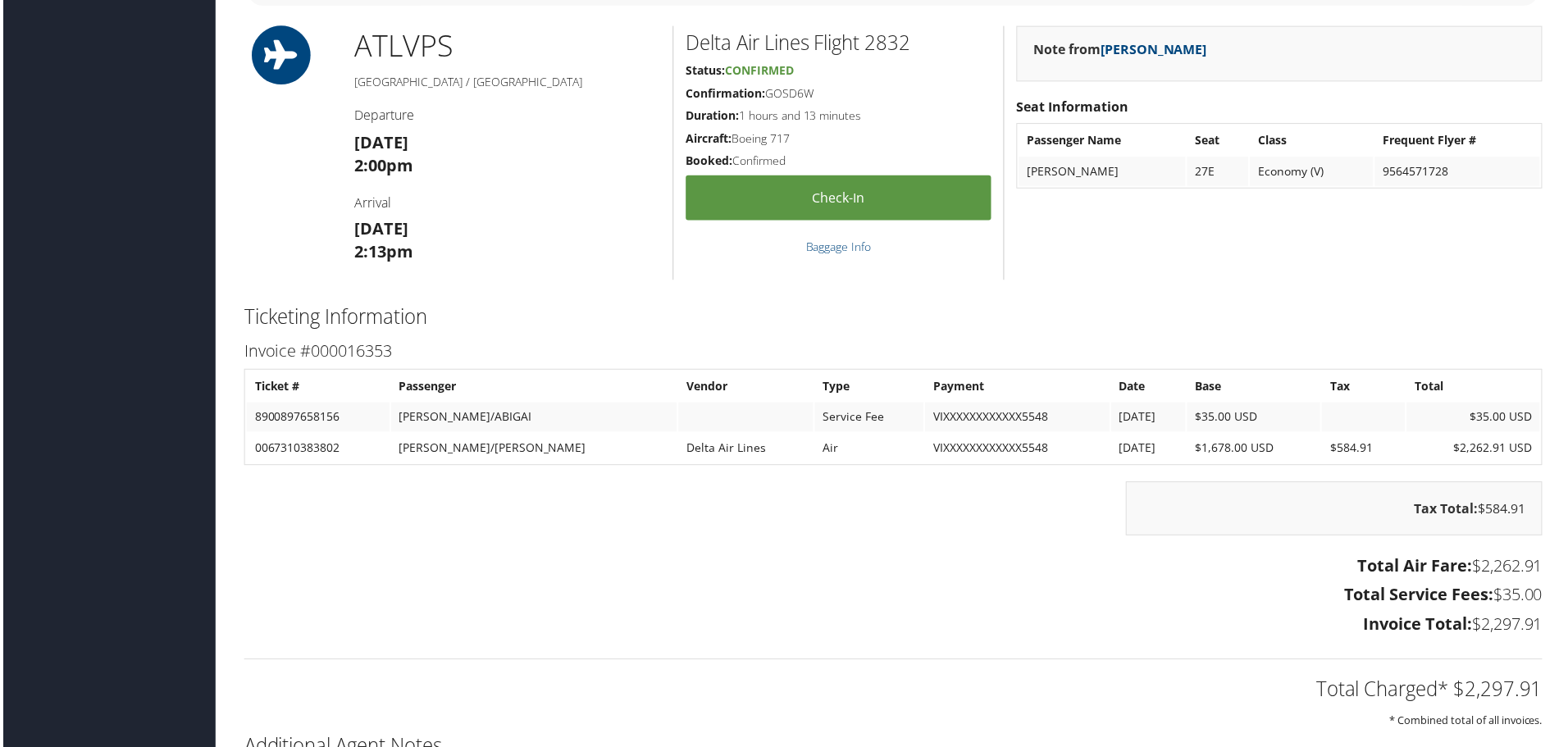
scroll to position [2460, 0]
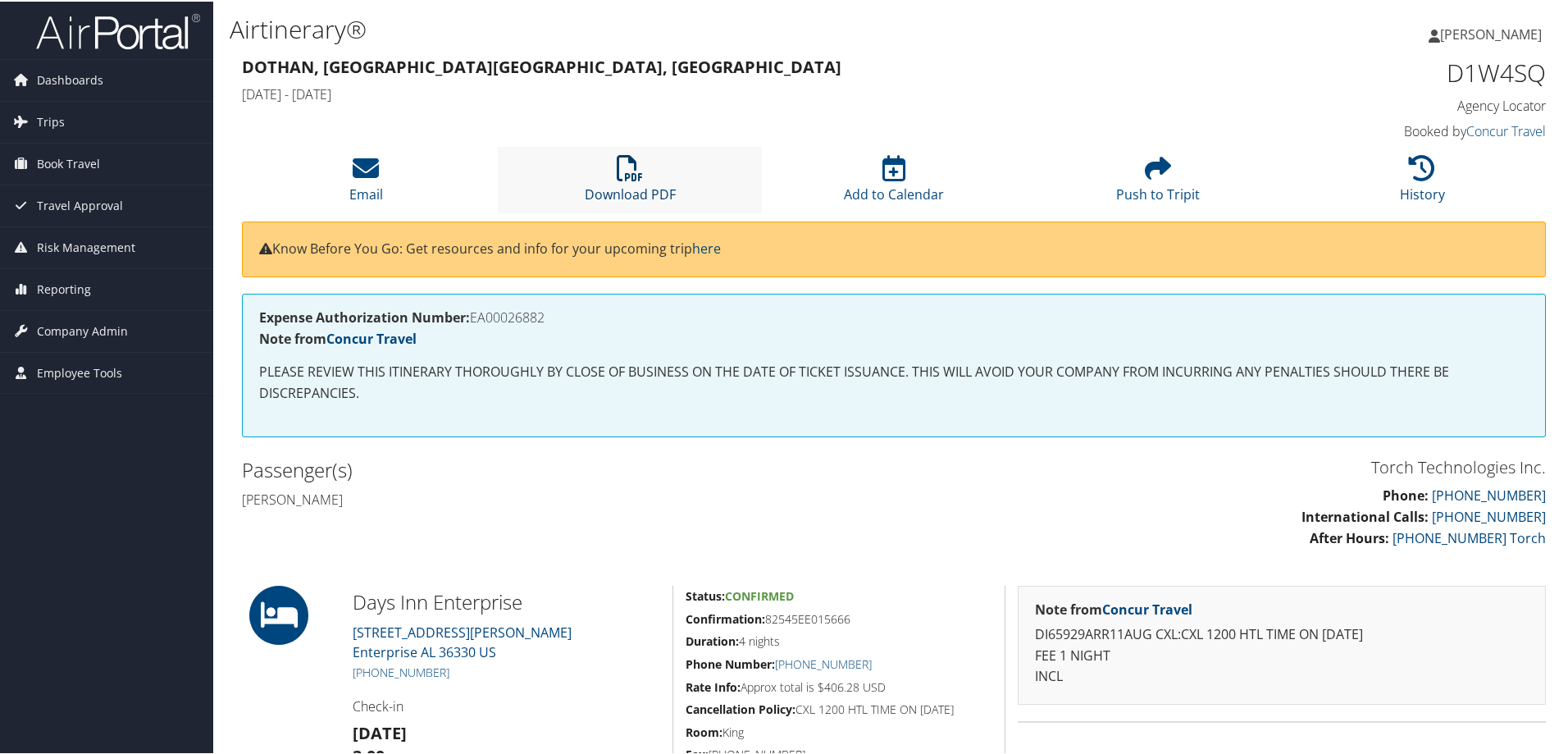
click at [621, 173] on icon at bounding box center [630, 166] width 26 height 26
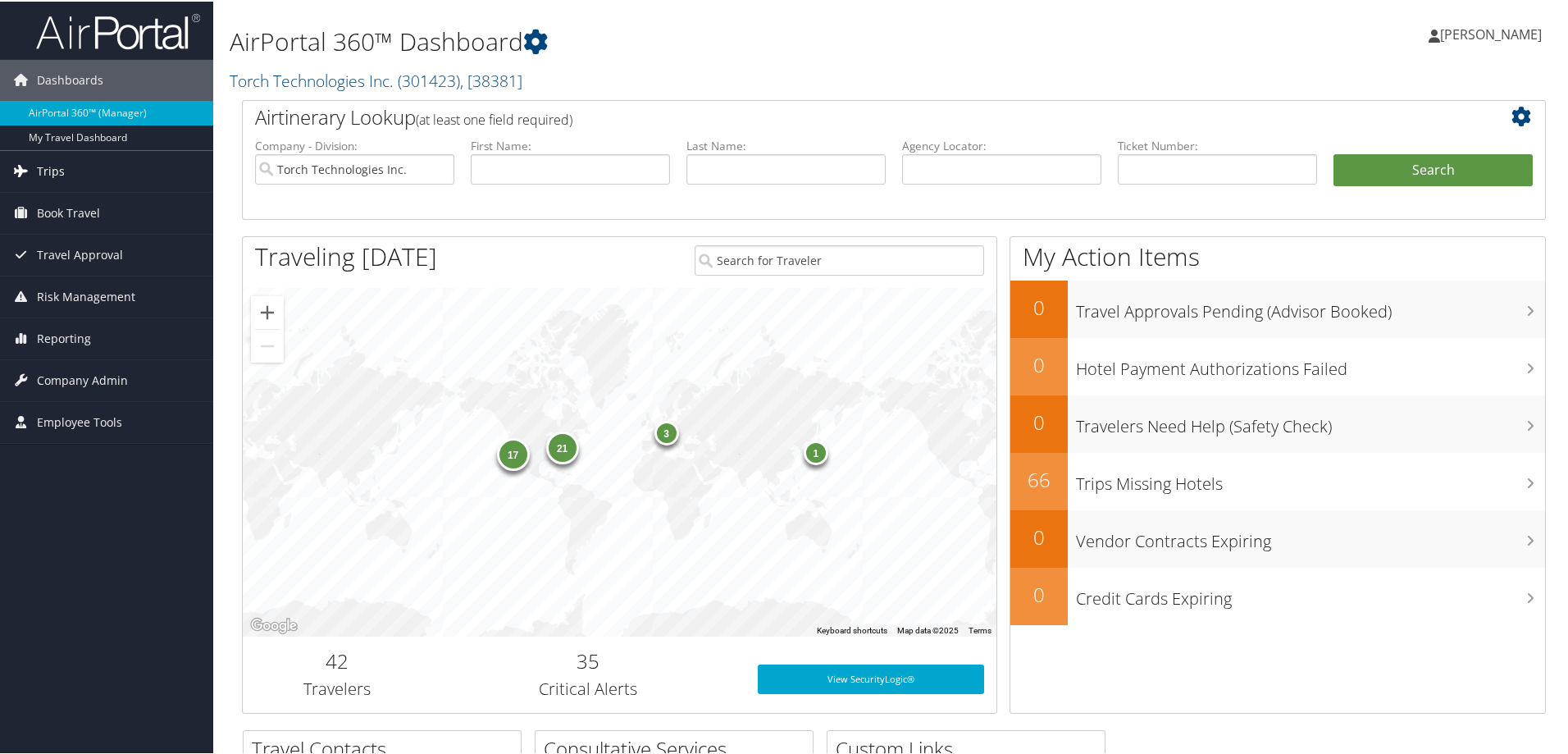
click at [35, 169] on link "Trips" at bounding box center [106, 169] width 213 height 41
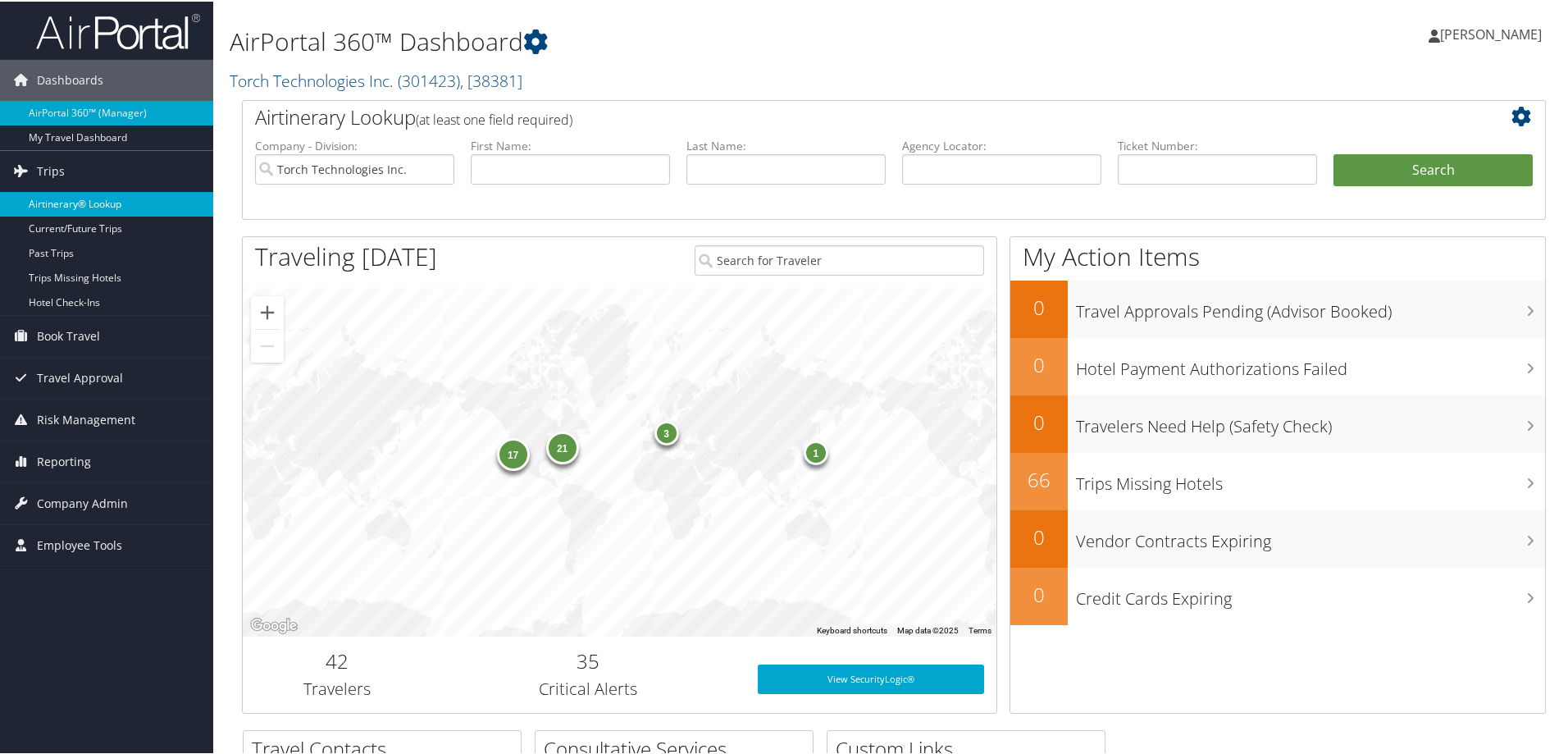
click at [98, 204] on link "Airtinerary® Lookup" at bounding box center [106, 202] width 213 height 24
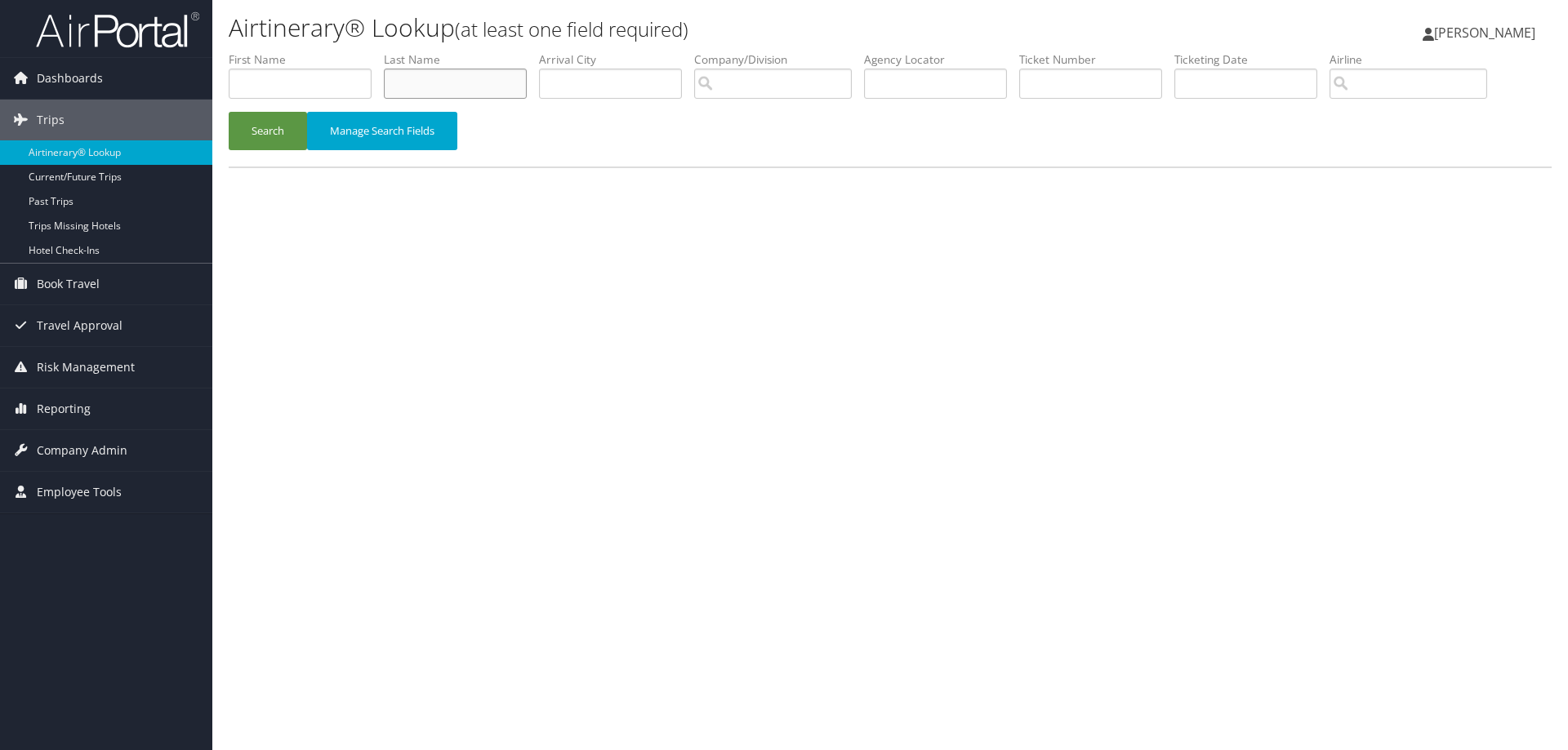
click at [421, 84] on input "text" at bounding box center [455, 83] width 143 height 30
click at [270, 127] on button "Search" at bounding box center [268, 131] width 78 height 38
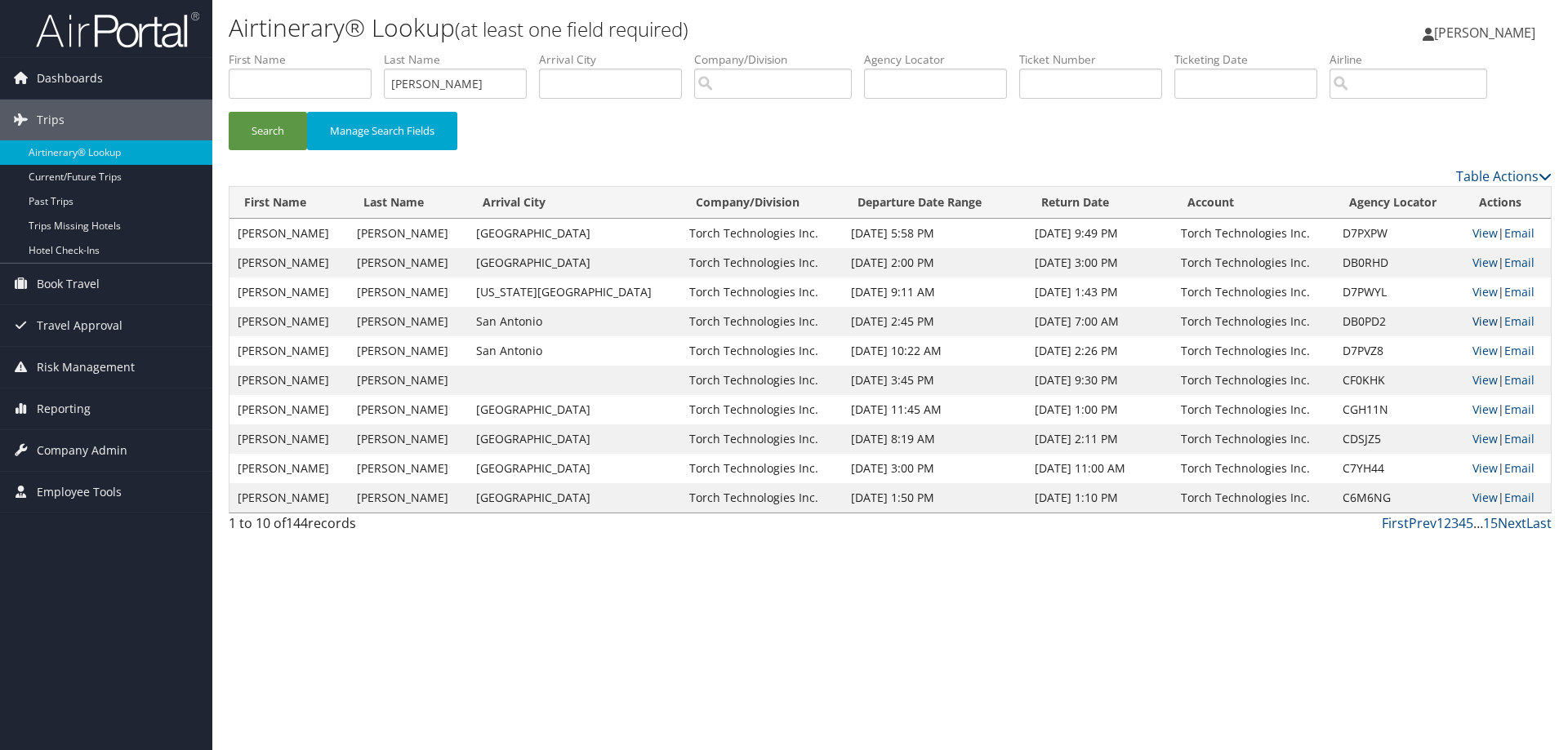
click at [1473, 318] on link "View" at bounding box center [1485, 322] width 25 height 16
click at [1473, 466] on link "View" at bounding box center [1485, 468] width 25 height 16
drag, startPoint x: 472, startPoint y: 91, endPoint x: 368, endPoint y: 103, distance: 104.7
click at [368, 51] on ul "First Name Last Name walker Departure City Arrival City Company/Division Airpor…" at bounding box center [890, 51] width 1323 height 0
click at [281, 132] on button "Search" at bounding box center [268, 131] width 78 height 38
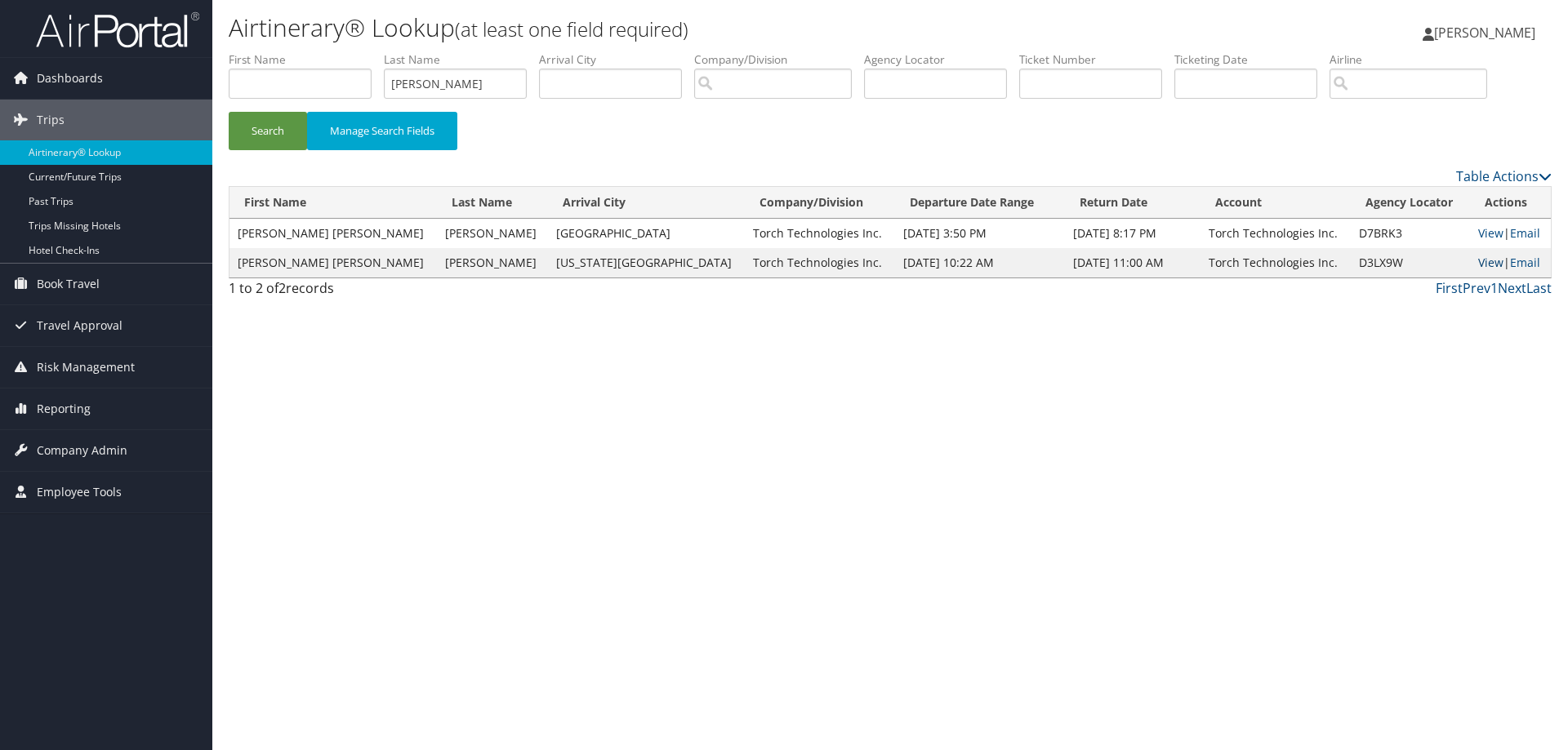
click at [1478, 264] on link "View" at bounding box center [1490, 263] width 25 height 16
click at [1478, 233] on link "View" at bounding box center [1490, 233] width 25 height 16
drag, startPoint x: 474, startPoint y: 79, endPoint x: 360, endPoint y: 83, distance: 114.1
click at [360, 51] on ul "First Name Last Name wilkes Departure City Arrival City Company/Division Airpor…" at bounding box center [890, 51] width 1323 height 0
click at [267, 133] on button "Search" at bounding box center [268, 131] width 78 height 38
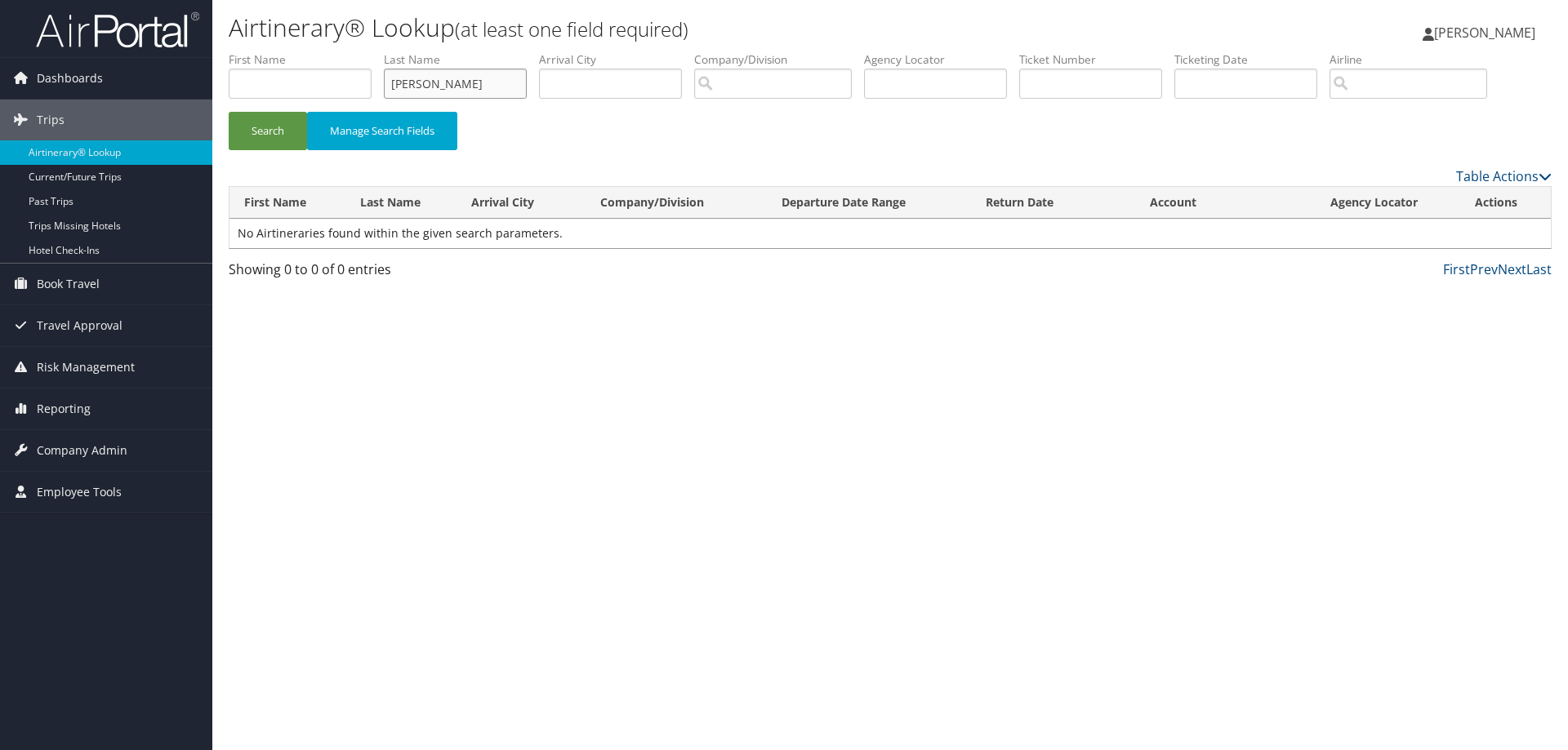
drag, startPoint x: 457, startPoint y: 87, endPoint x: 346, endPoint y: 88, distance: 111.0
click at [346, 51] on ul "First Name Last Name Weindner Departure City Arrival City Company/Division Airp…" at bounding box center [890, 51] width 1323 height 0
click at [261, 128] on button "Search" at bounding box center [268, 131] width 78 height 38
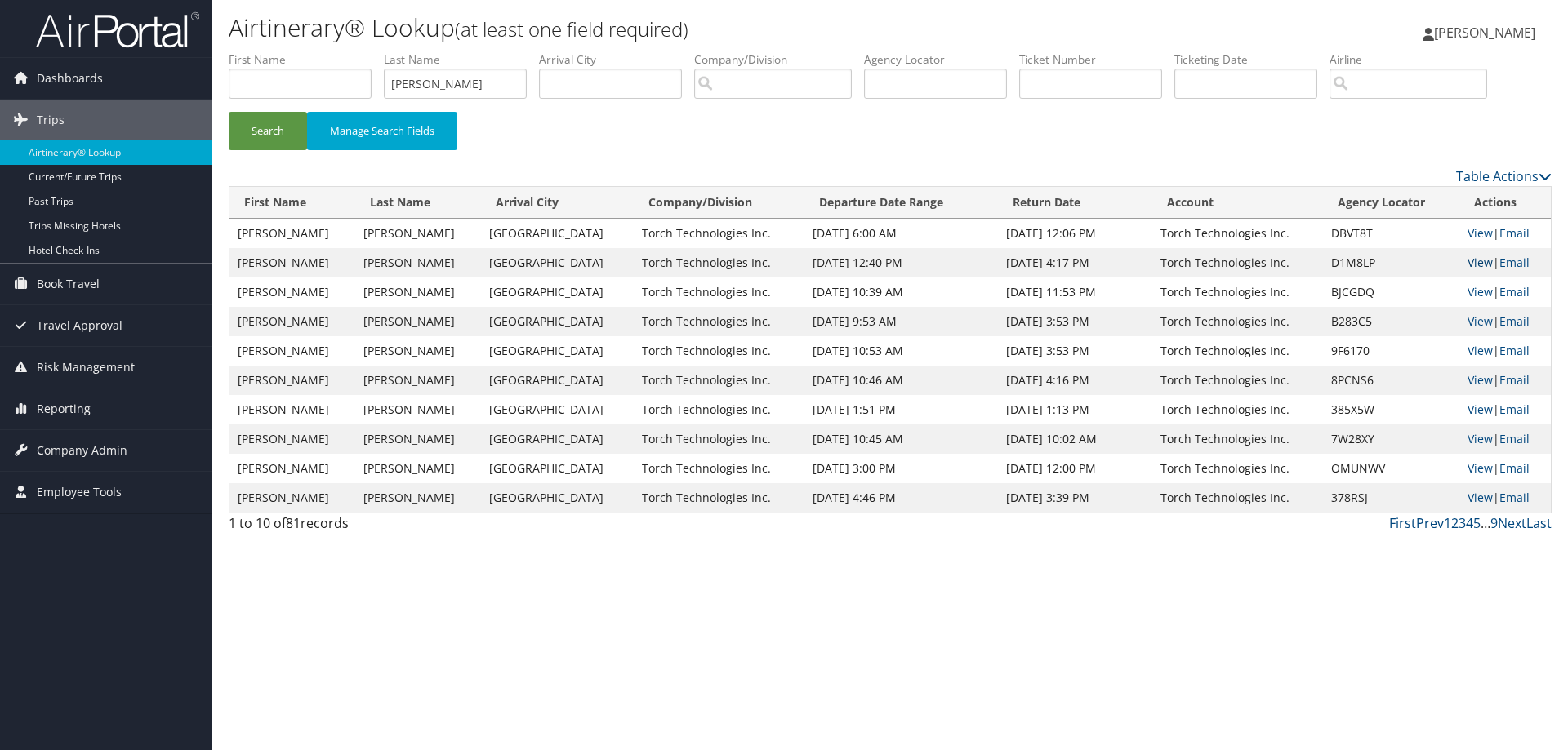
click at [1475, 258] on link "View" at bounding box center [1480, 263] width 25 height 16
drag, startPoint x: 489, startPoint y: 81, endPoint x: 341, endPoint y: 88, distance: 148.2
click at [341, 51] on ul "First Name Last Name weidner Departure City Arrival City Company/Division Airpo…" at bounding box center [890, 51] width 1323 height 0
click at [267, 133] on button "Search" at bounding box center [268, 131] width 78 height 38
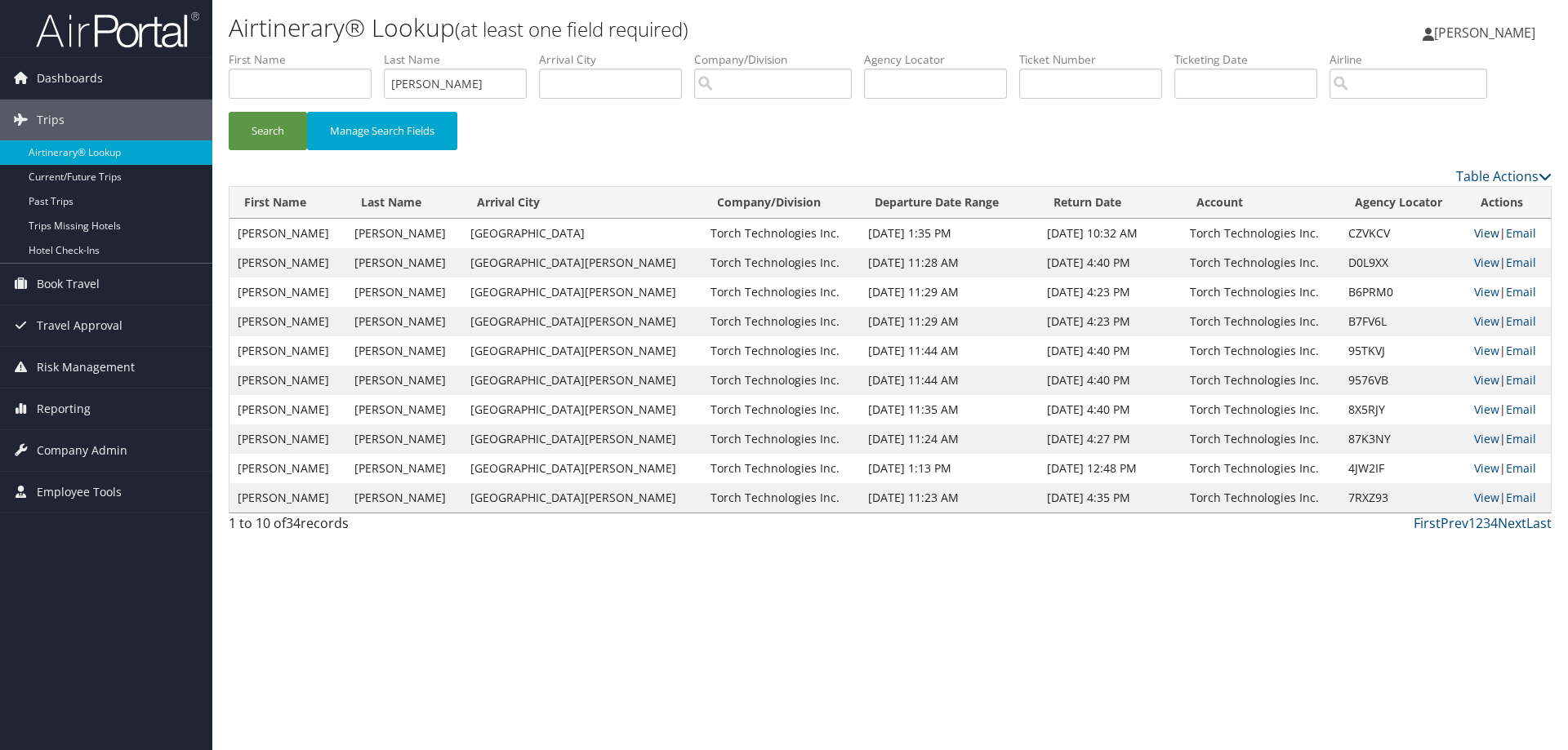
click at [1474, 233] on link "View" at bounding box center [1486, 233] width 25 height 16
click at [1479, 264] on link "View" at bounding box center [1486, 263] width 25 height 16
drag, startPoint x: 468, startPoint y: 79, endPoint x: 387, endPoint y: 78, distance: 81.0
click at [387, 78] on input "Walkes" at bounding box center [455, 83] width 143 height 30
type input "Watson"
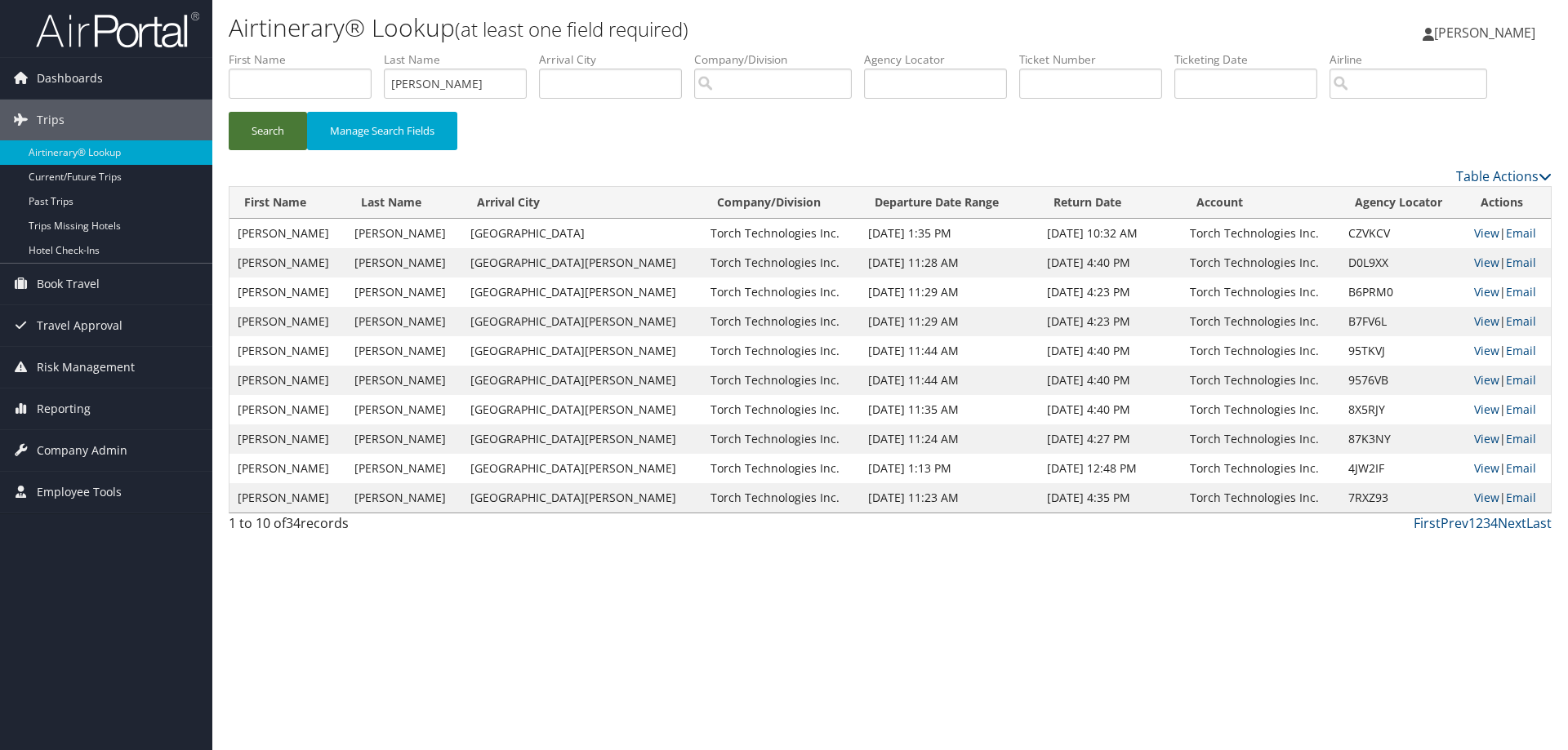
click at [278, 123] on button "Search" at bounding box center [268, 131] width 78 height 38
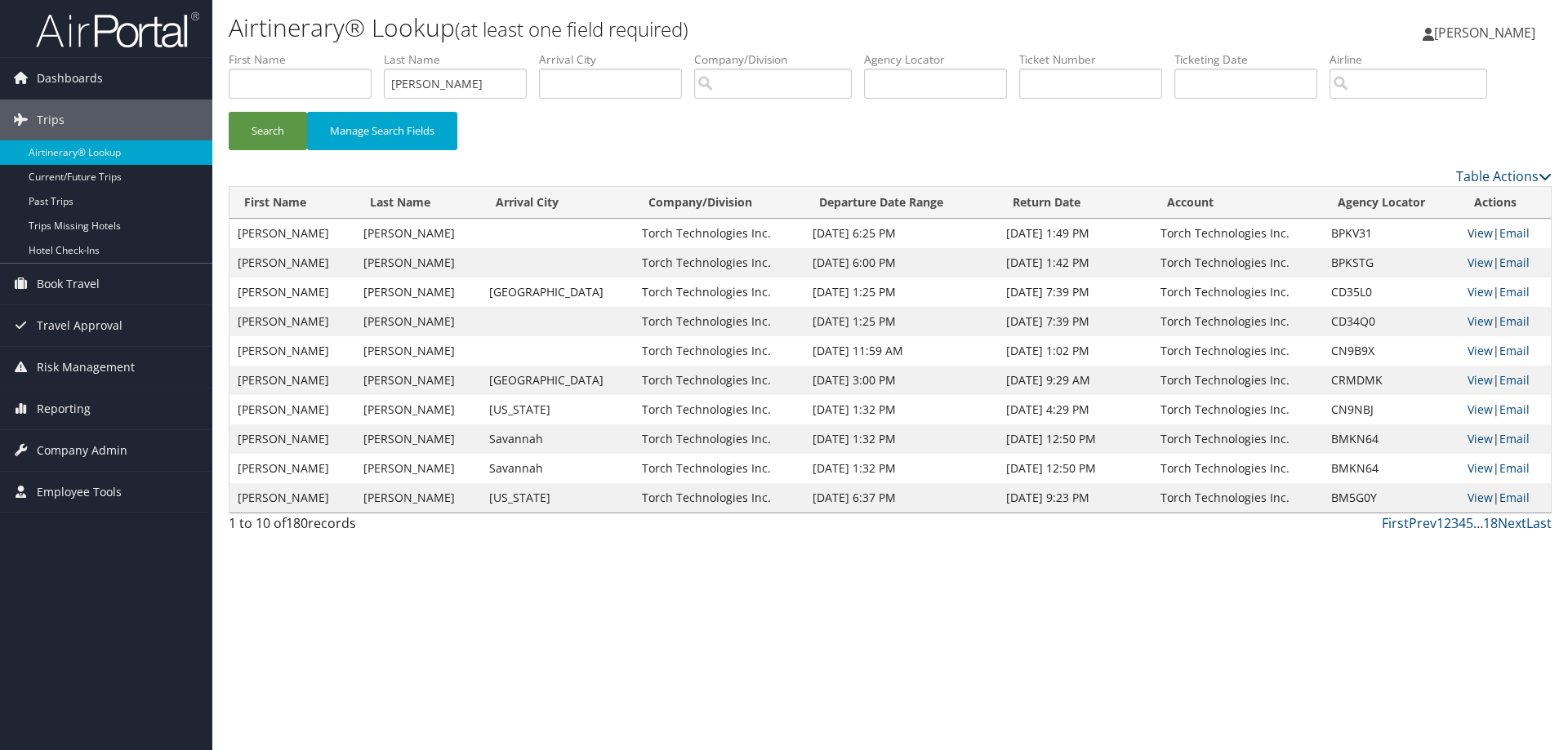
click at [1471, 231] on link "View" at bounding box center [1480, 233] width 25 height 16
click at [1481, 263] on link "View" at bounding box center [1480, 263] width 25 height 16
click at [1468, 292] on link "View" at bounding box center [1480, 292] width 25 height 16
click at [1467, 320] on link "View" at bounding box center [1480, 322] width 25 height 16
click at [1468, 353] on link "View" at bounding box center [1480, 350] width 25 height 16
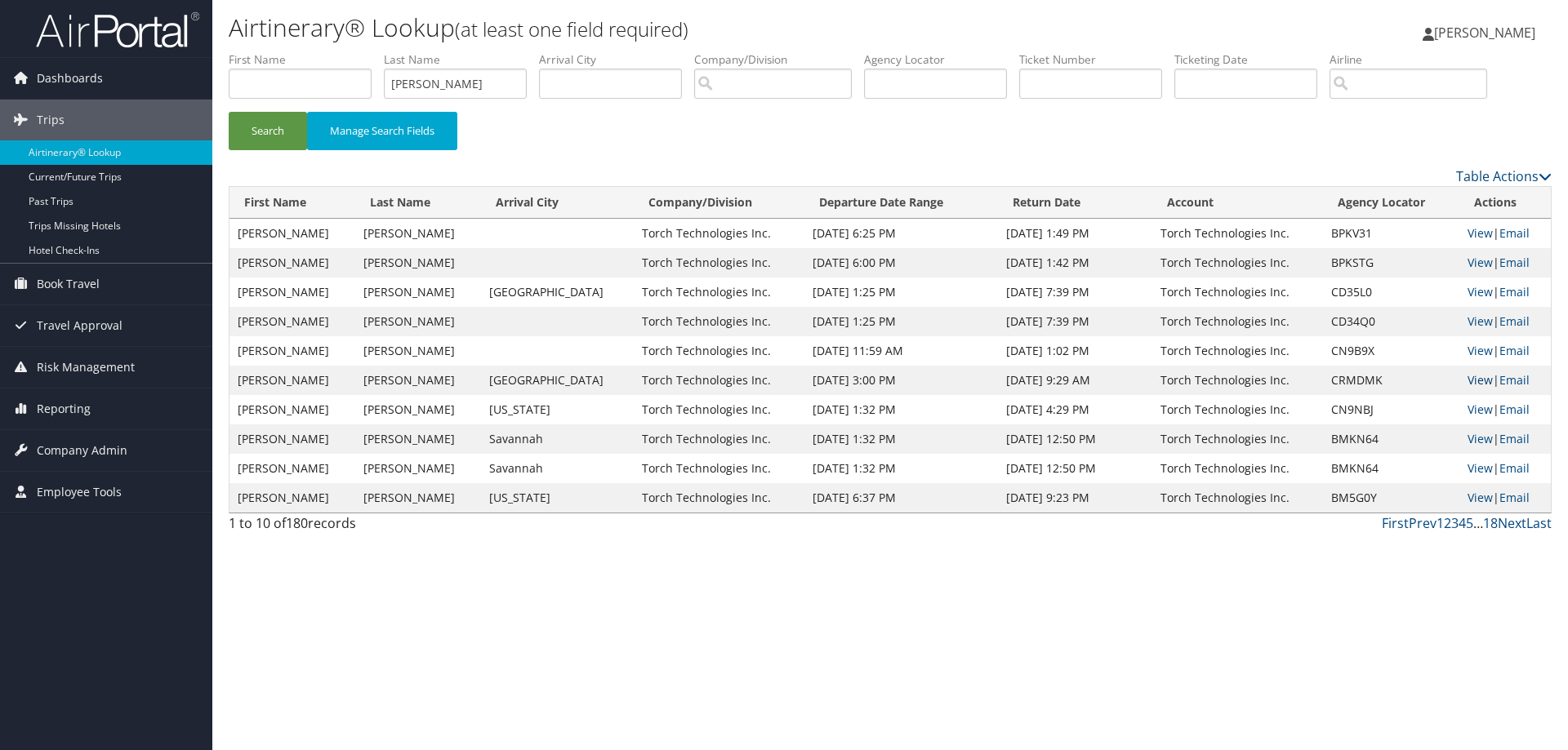
click at [1472, 376] on link "View" at bounding box center [1480, 380] width 25 height 16
click at [1473, 408] on link "View" at bounding box center [1480, 409] width 25 height 16
click at [1473, 411] on link "View" at bounding box center [1480, 409] width 25 height 16
click at [1472, 380] on link "View" at bounding box center [1480, 380] width 25 height 16
click at [1494, 30] on span "[PERSON_NAME]" at bounding box center [1484, 32] width 101 height 18
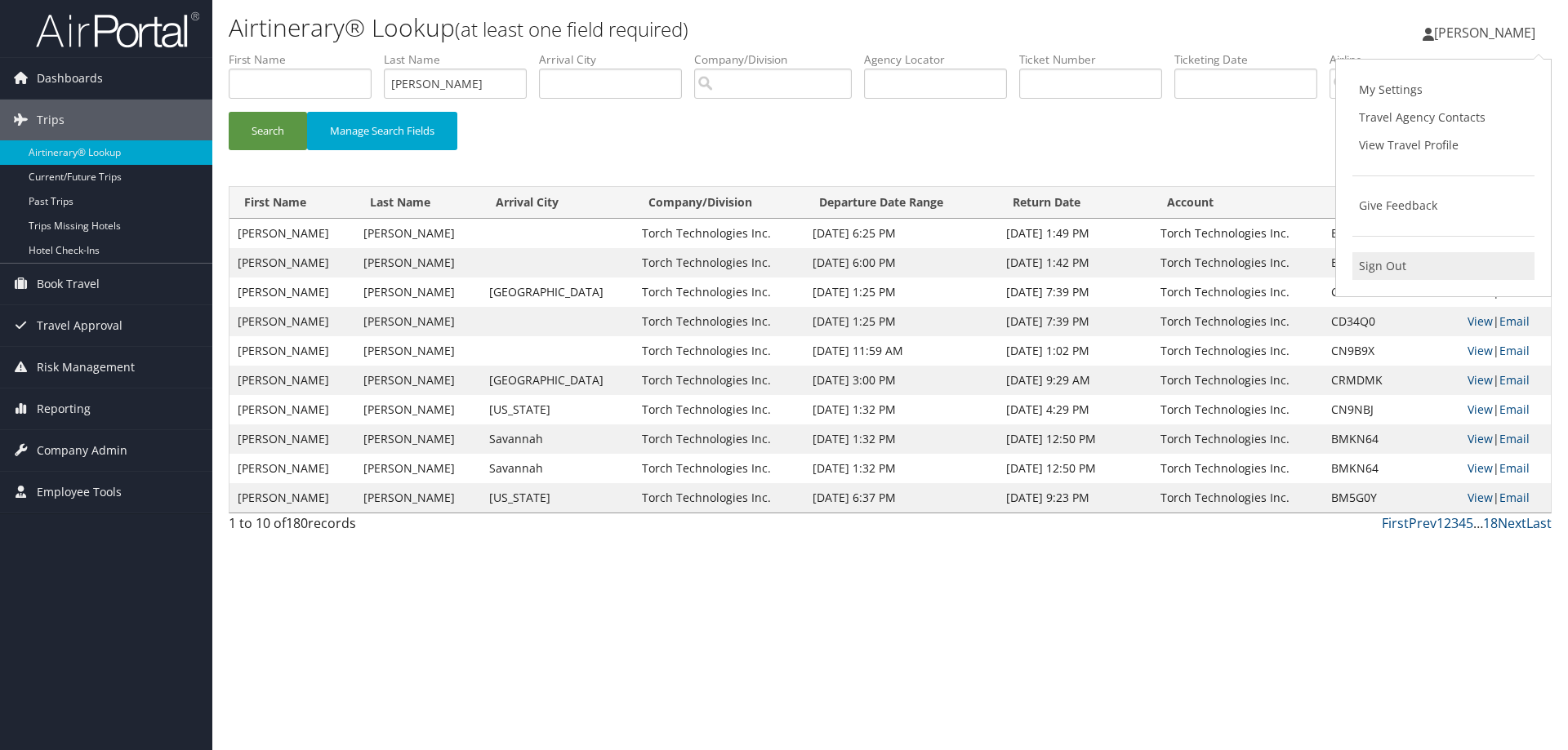
click at [1370, 271] on link "Sign Out" at bounding box center [1443, 266] width 182 height 28
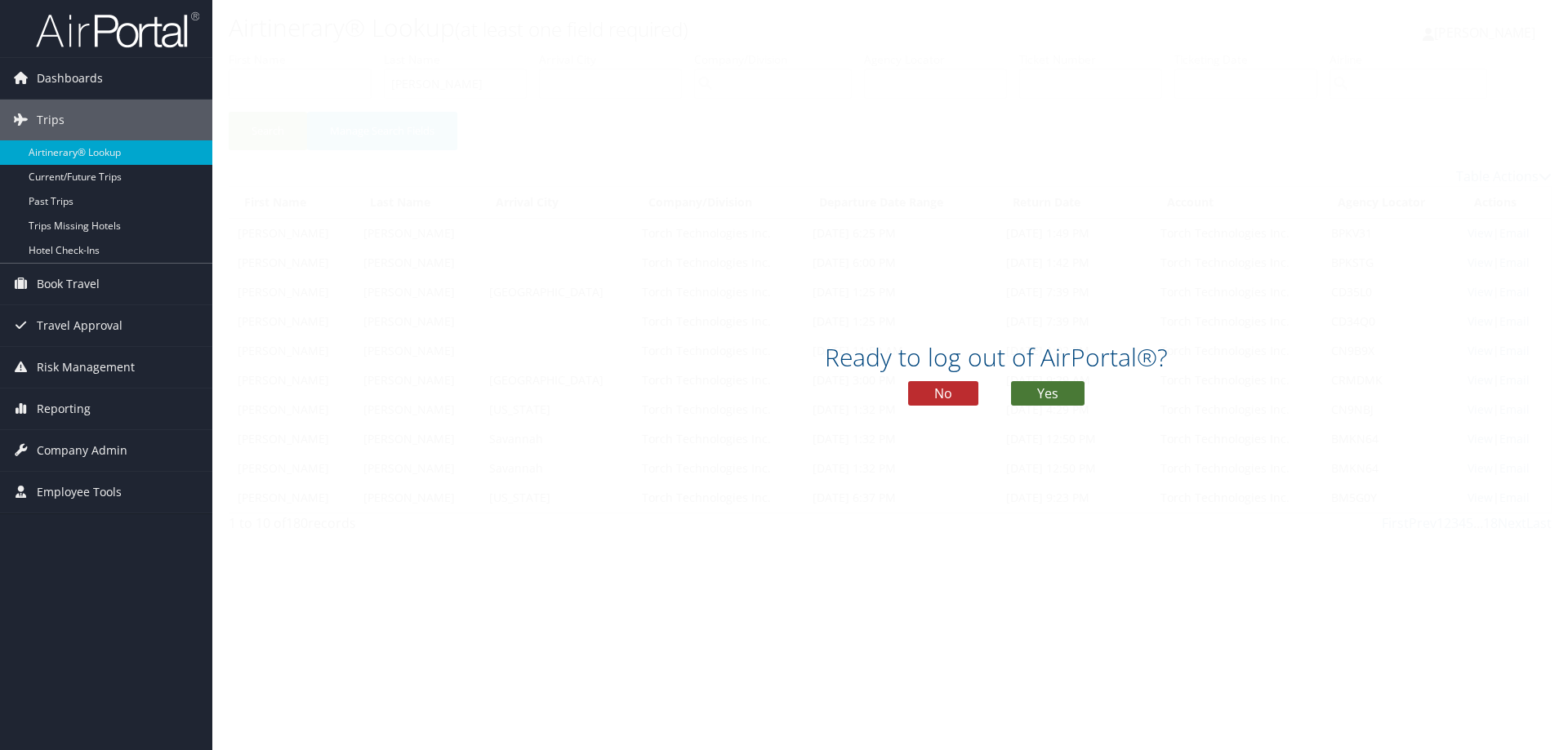
click at [1055, 395] on button "Yes" at bounding box center [1048, 394] width 74 height 24
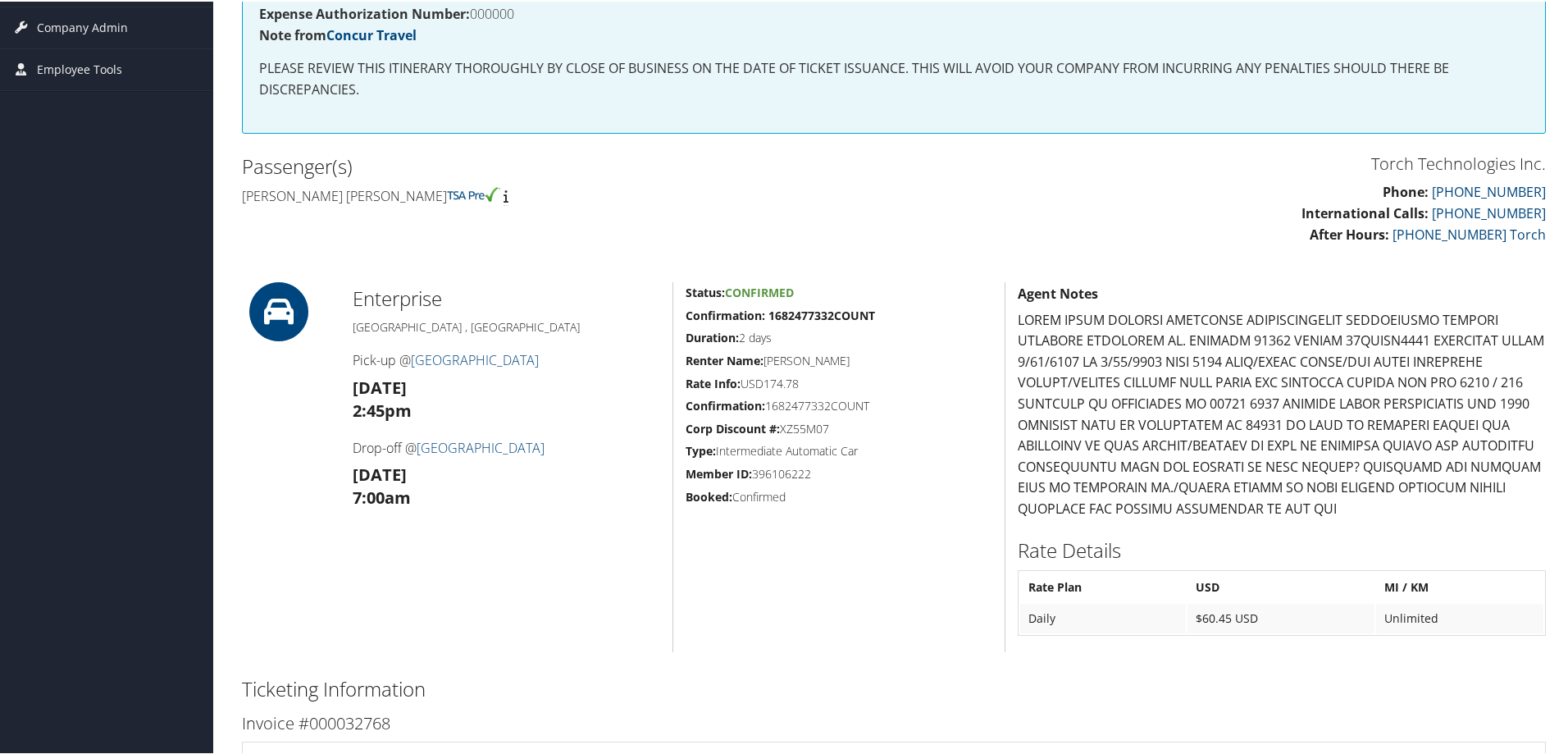
scroll to position [477, 0]
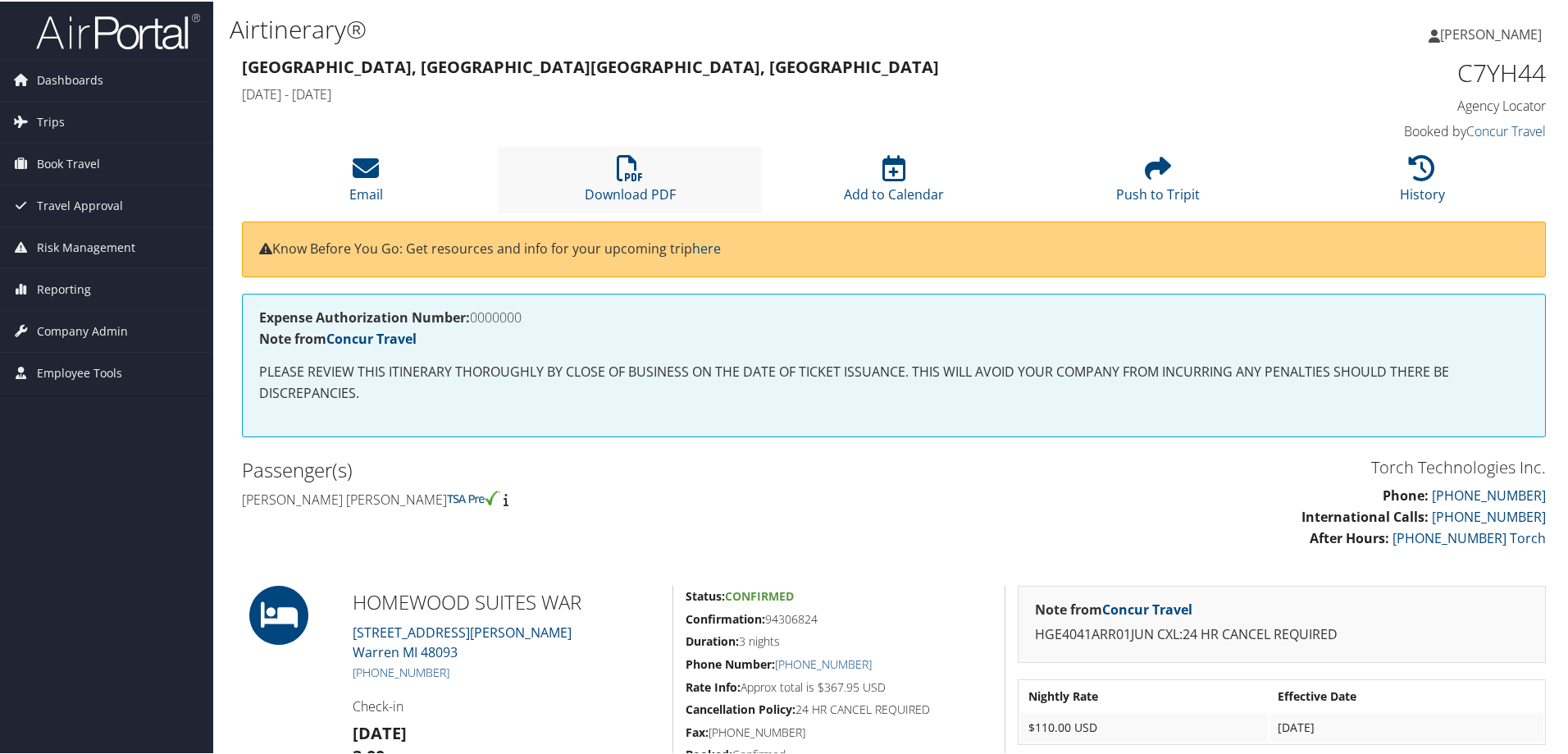
click at [632, 182] on li "Download PDF" at bounding box center [630, 179] width 264 height 66
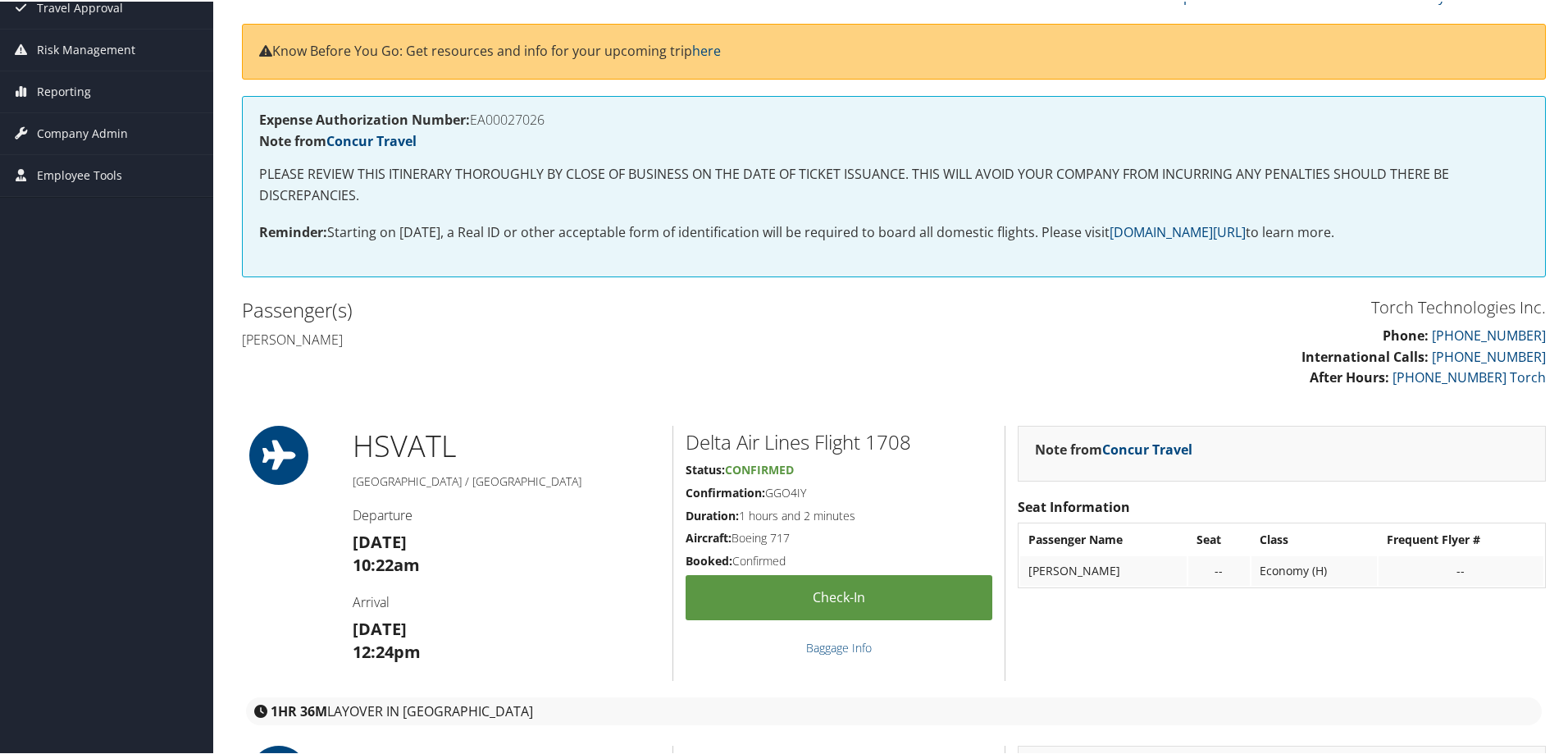
scroll to position [116, 0]
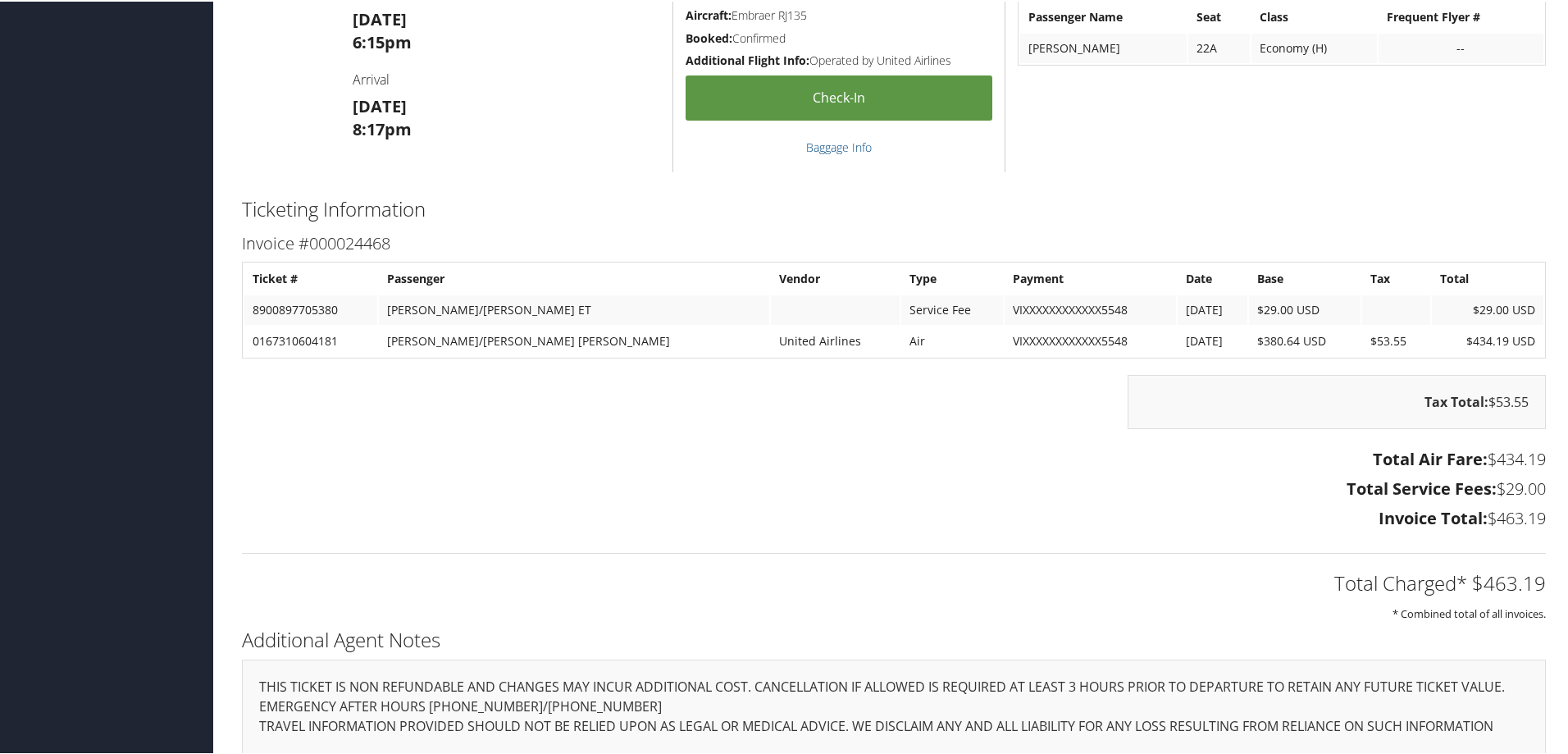
scroll to position [1067, 0]
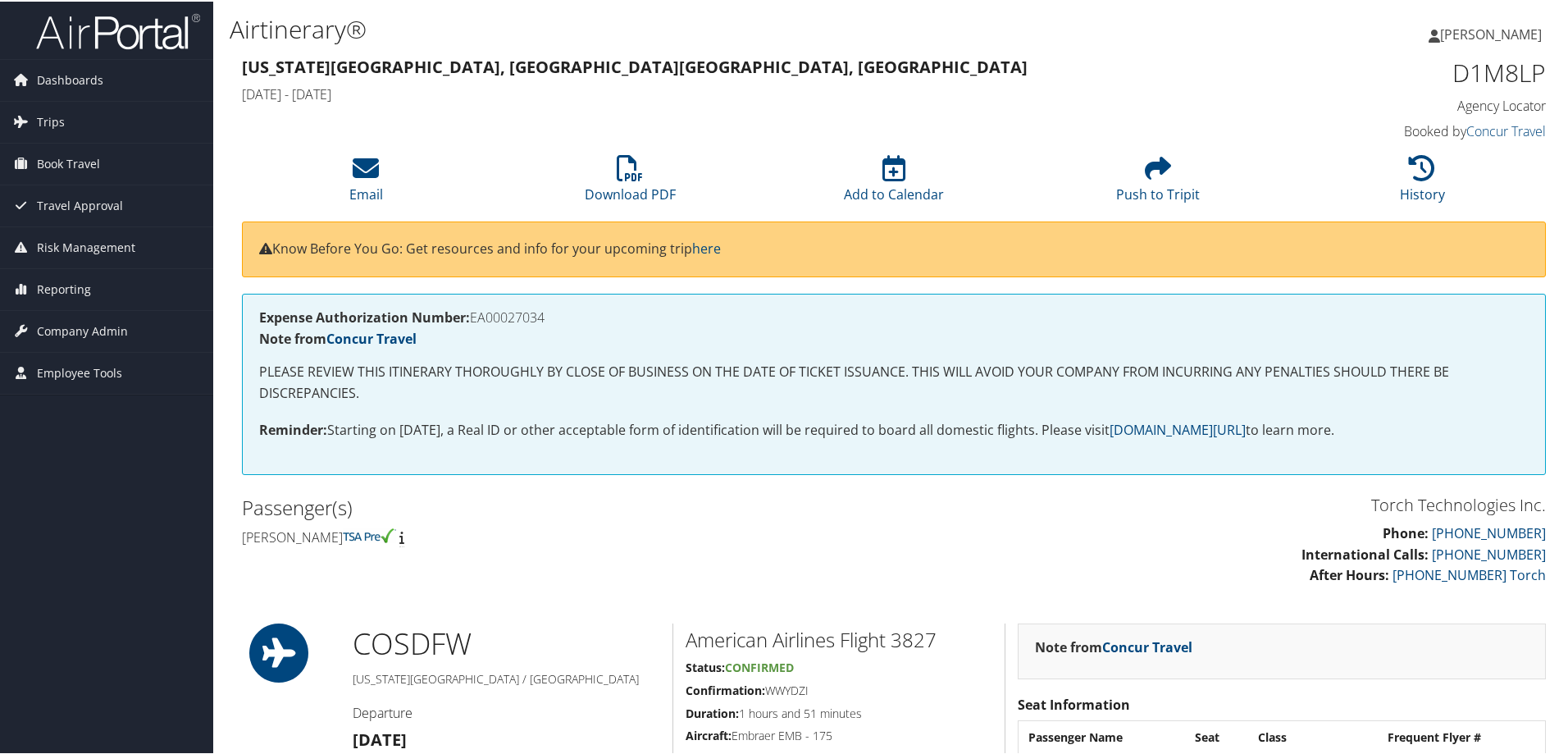
click at [578, 262] on div "Know Before You Go: Get resources and info for your upcoming trip here" at bounding box center [894, 248] width 1304 height 56
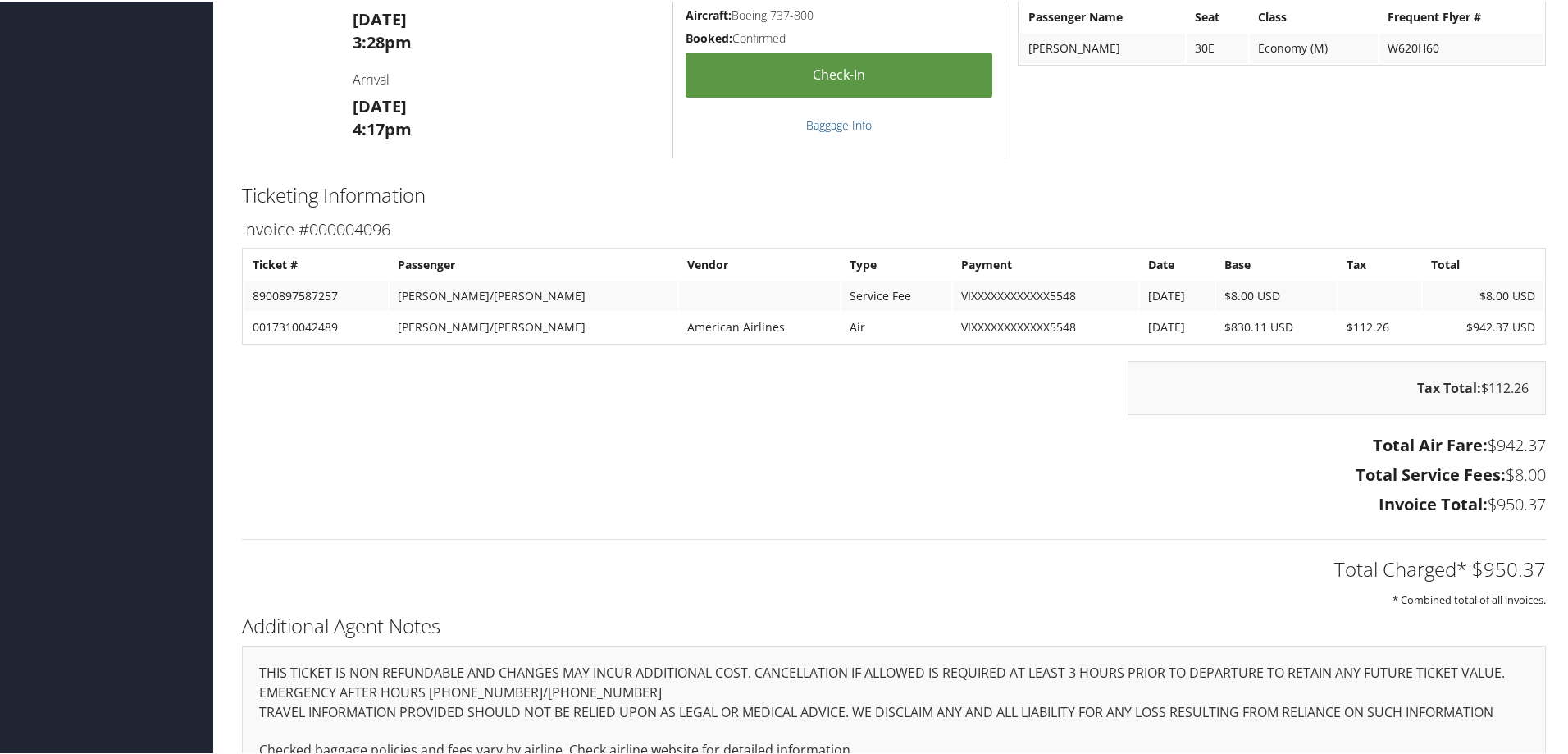
scroll to position [2462, 0]
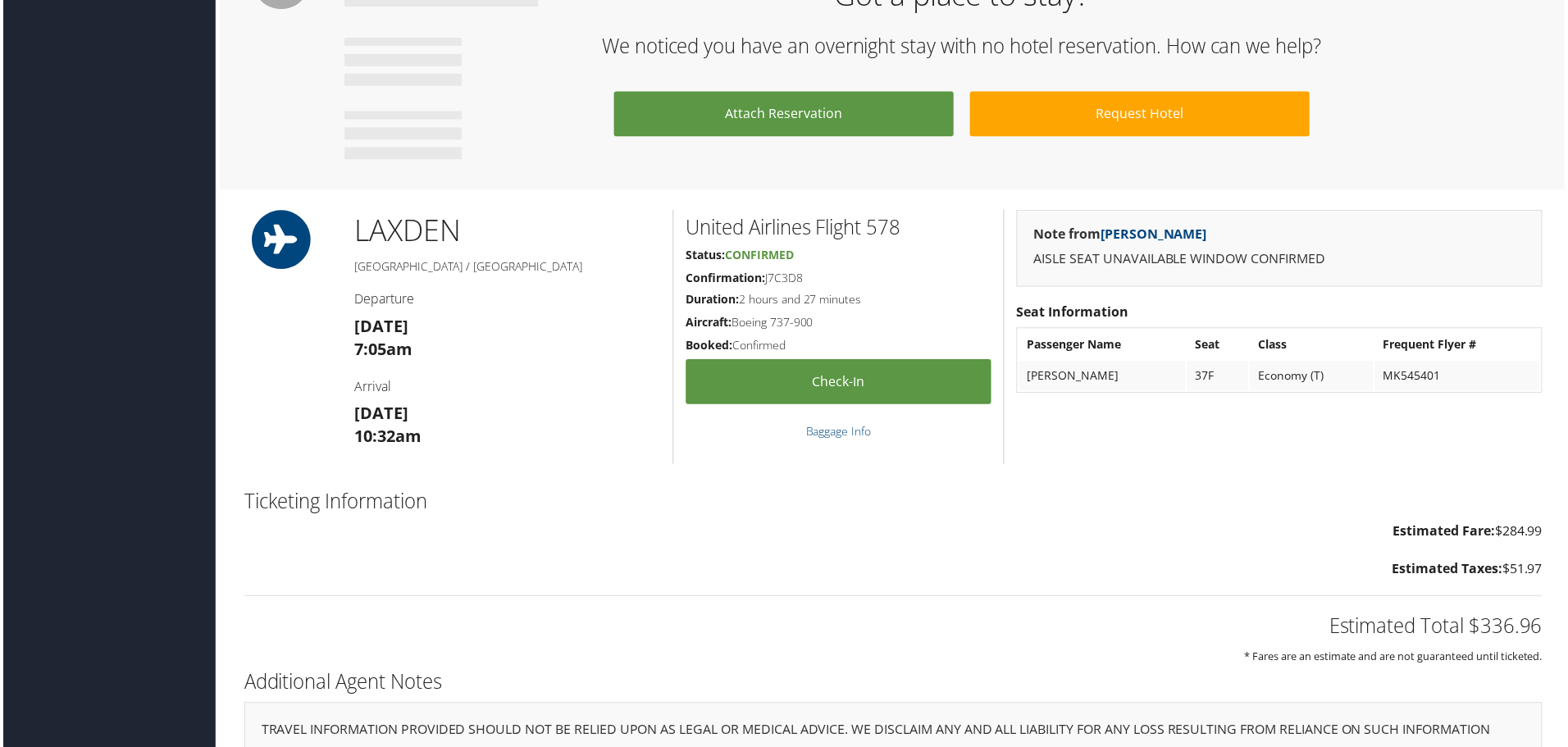
scroll to position [902, 0]
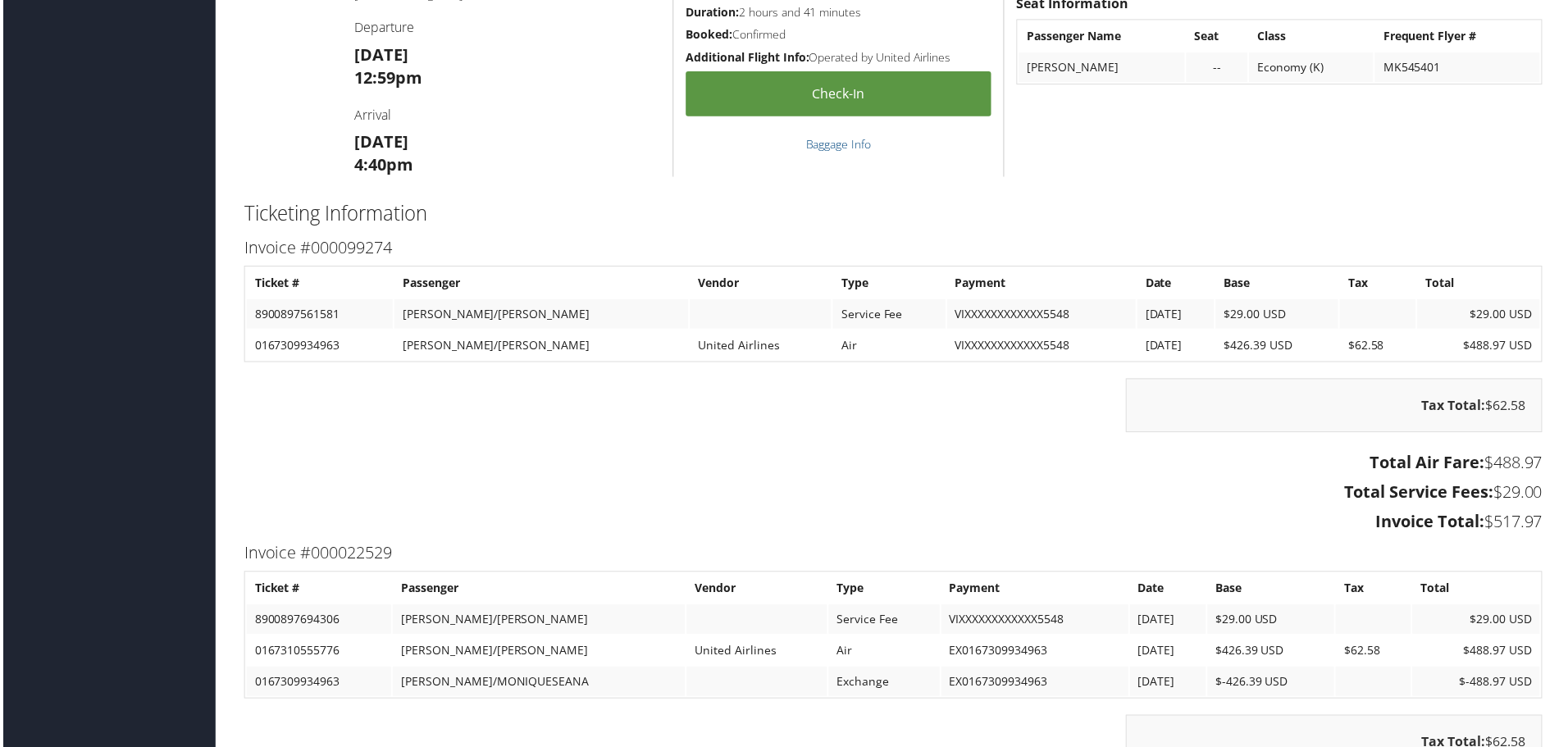
scroll to position [1476, 0]
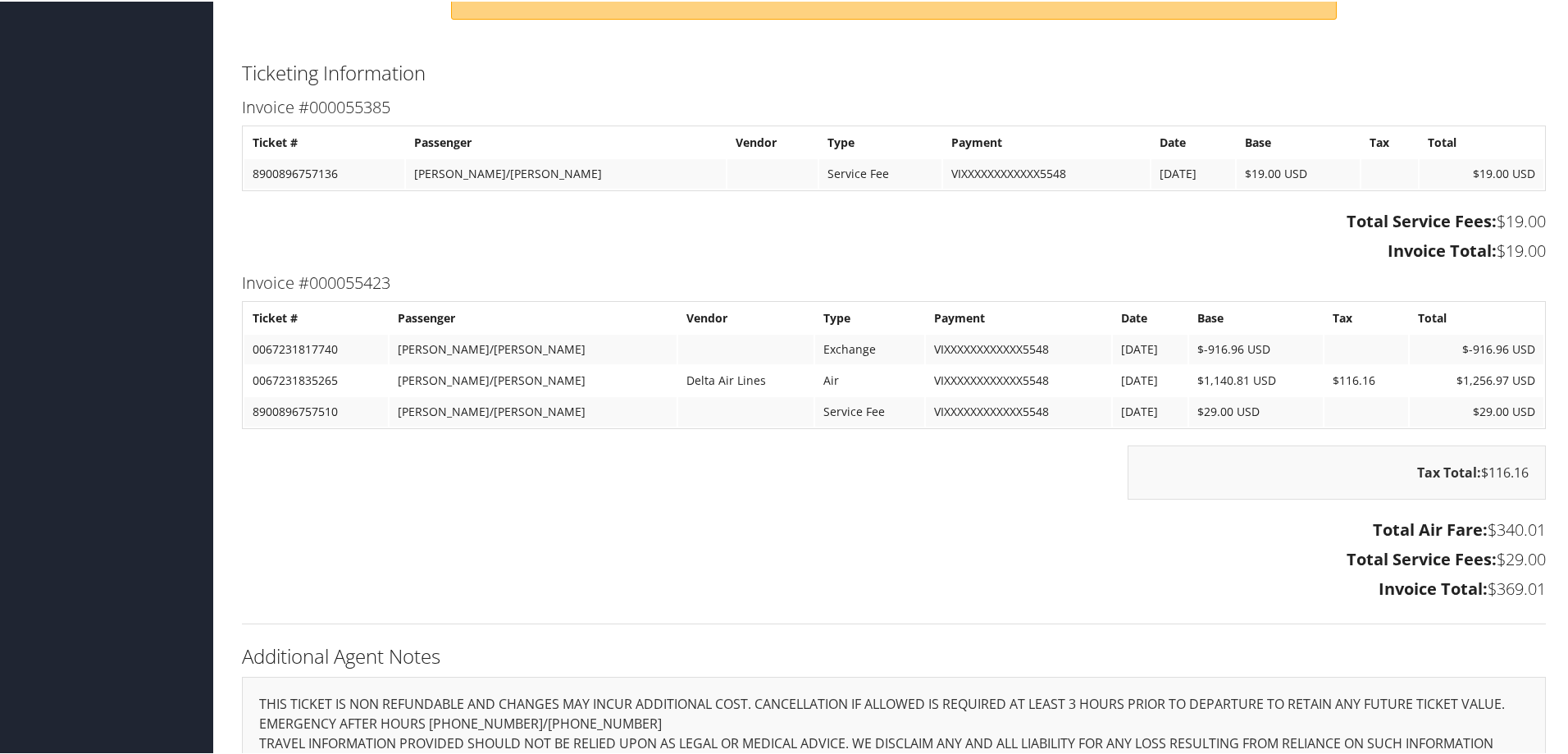
scroll to position [671, 0]
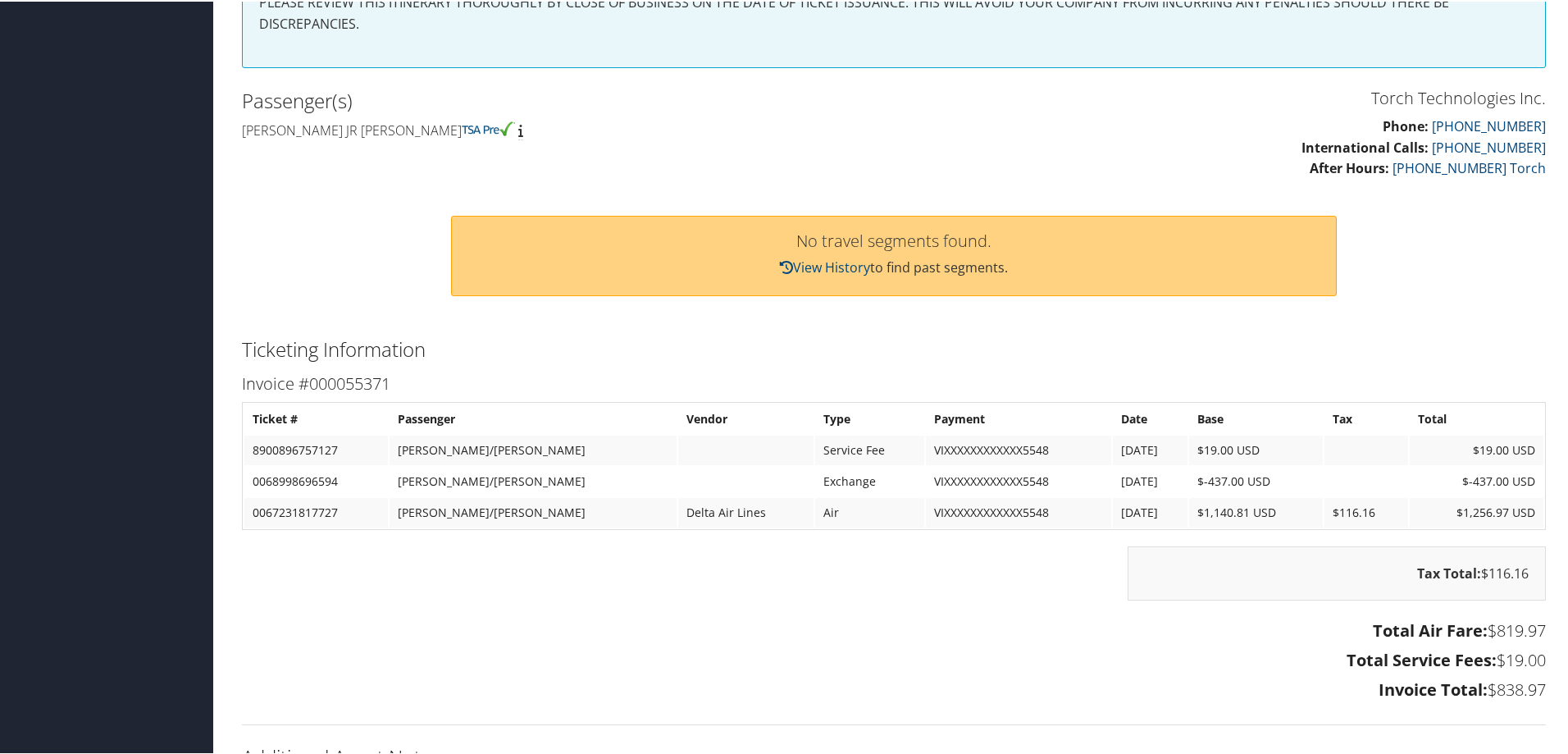
scroll to position [574, 0]
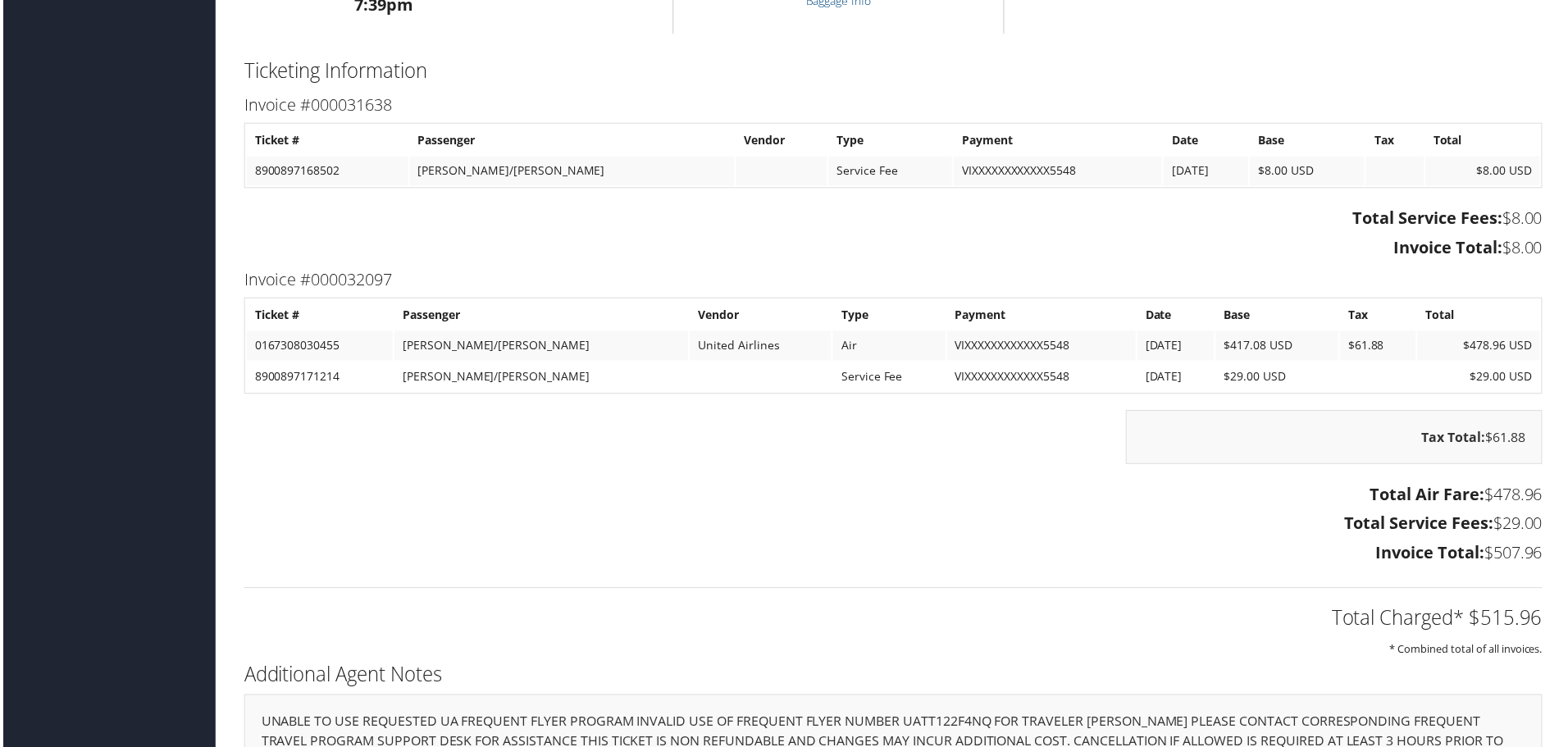
scroll to position [1394, 0]
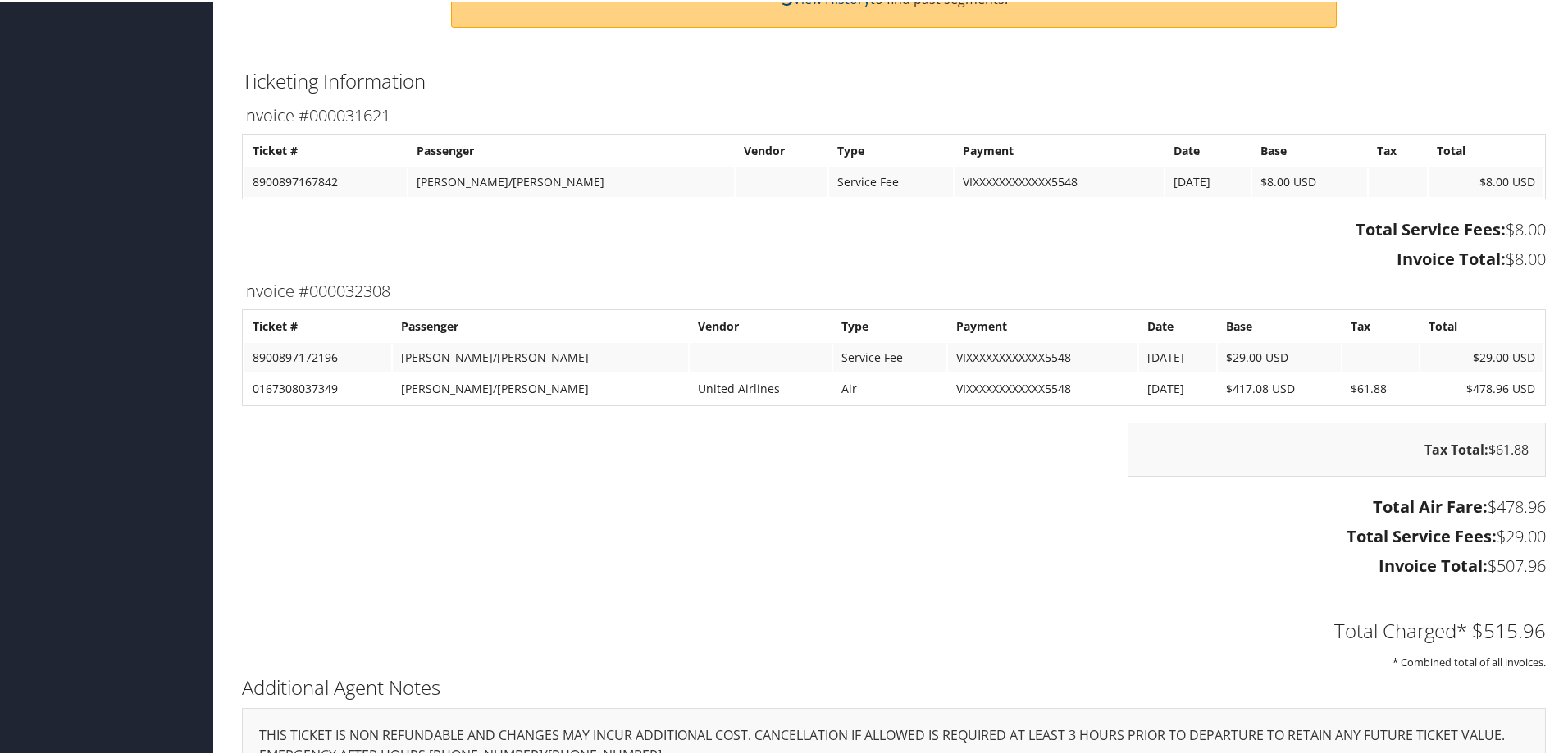
scroll to position [656, 0]
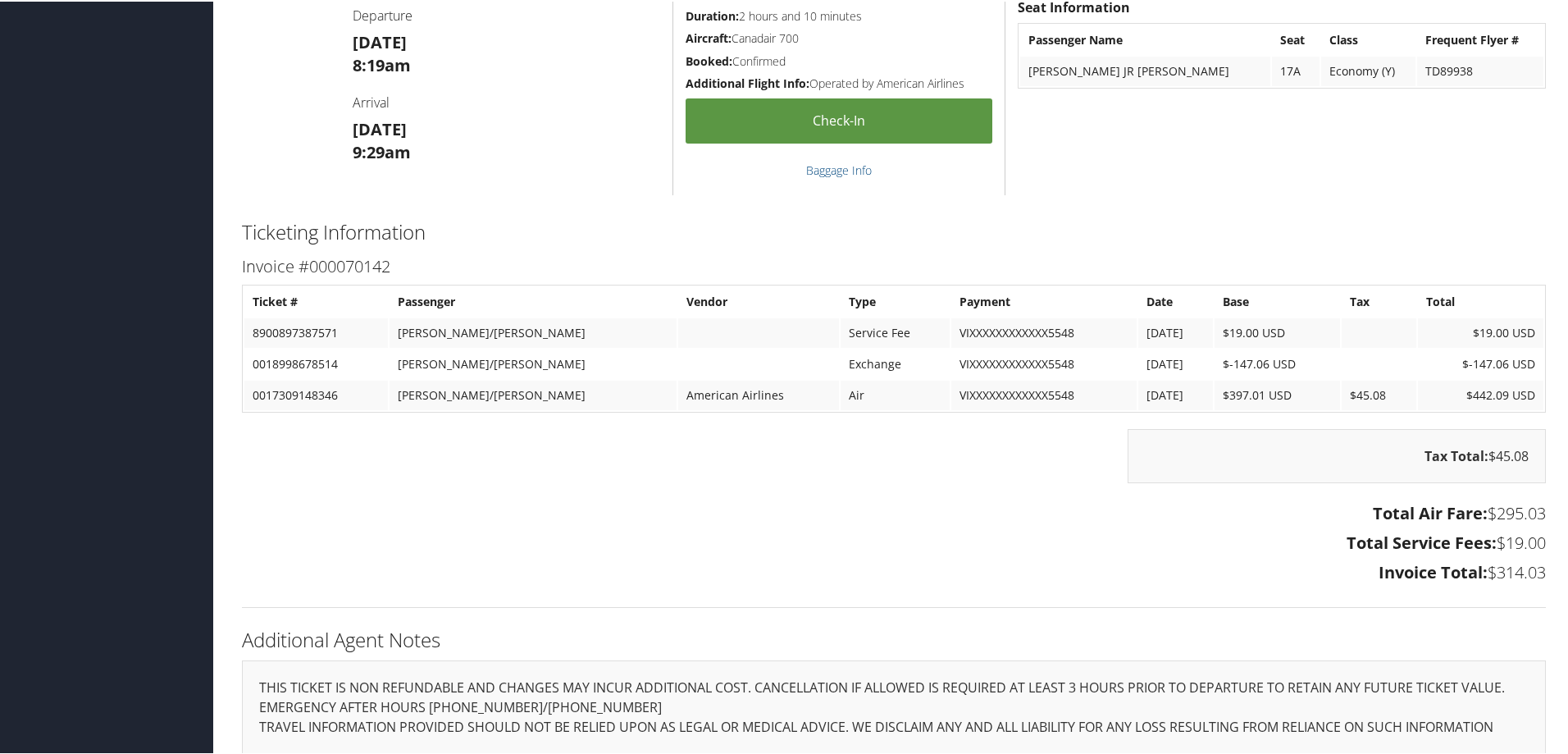
scroll to position [1314, 0]
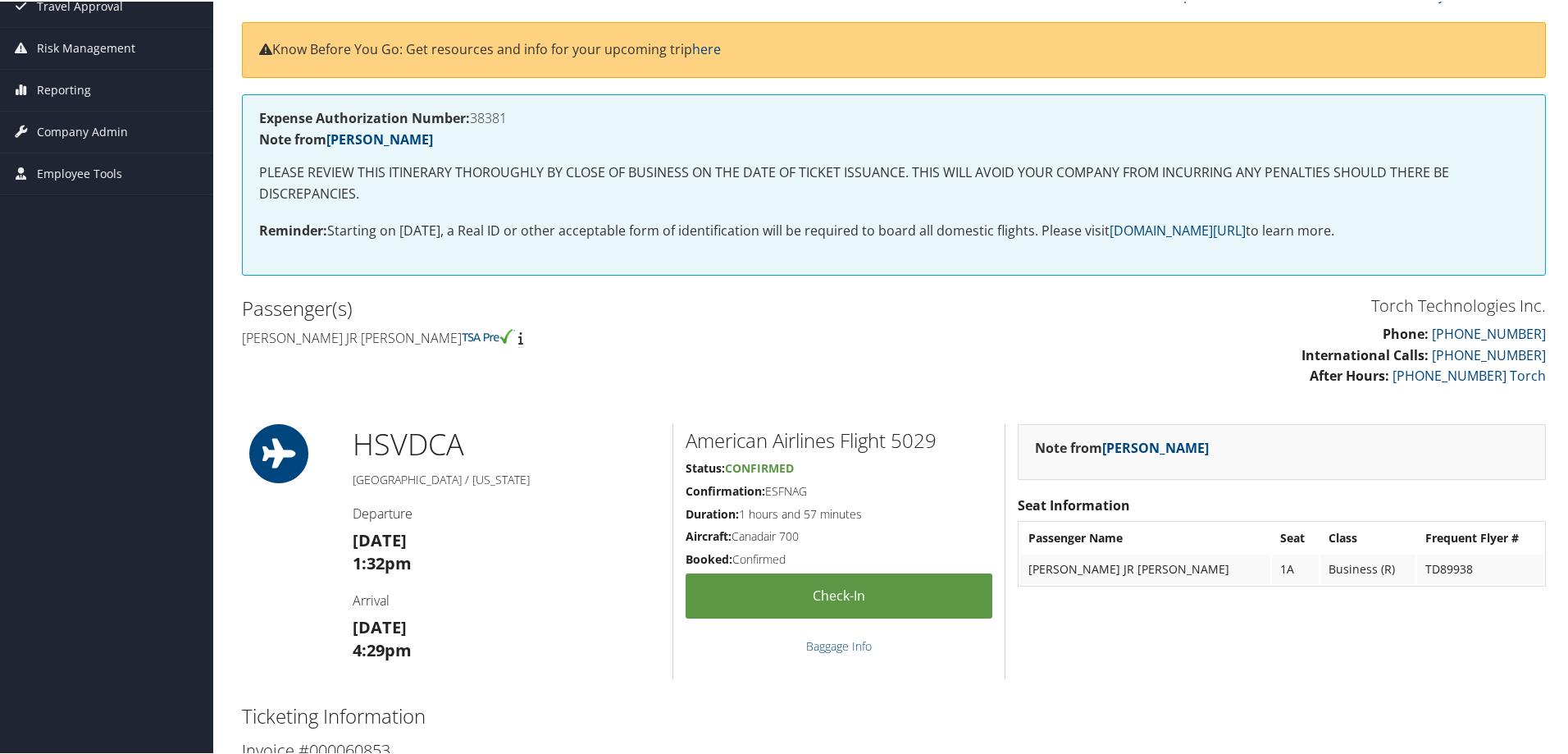
scroll to position [610, 0]
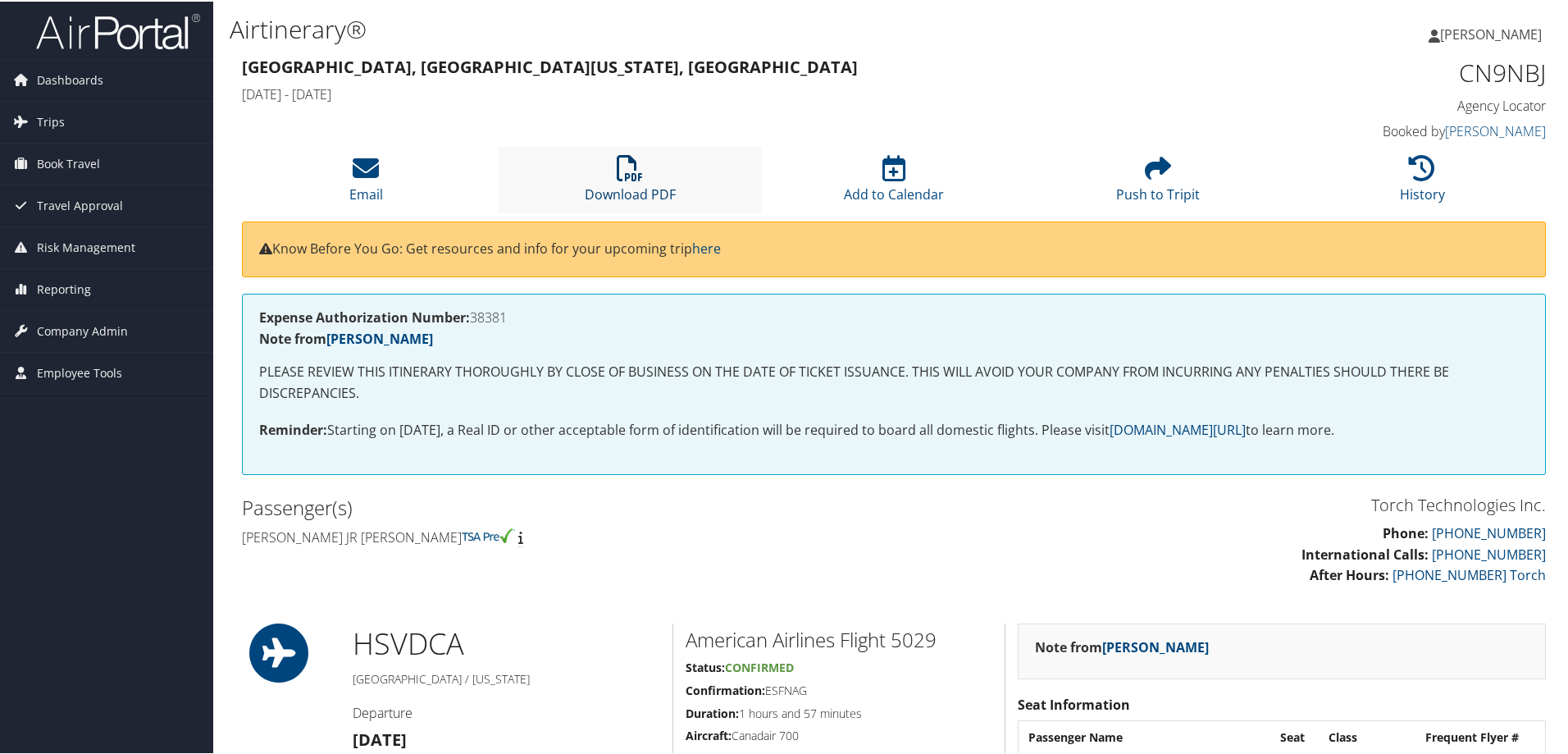
click at [627, 171] on icon at bounding box center [630, 166] width 26 height 26
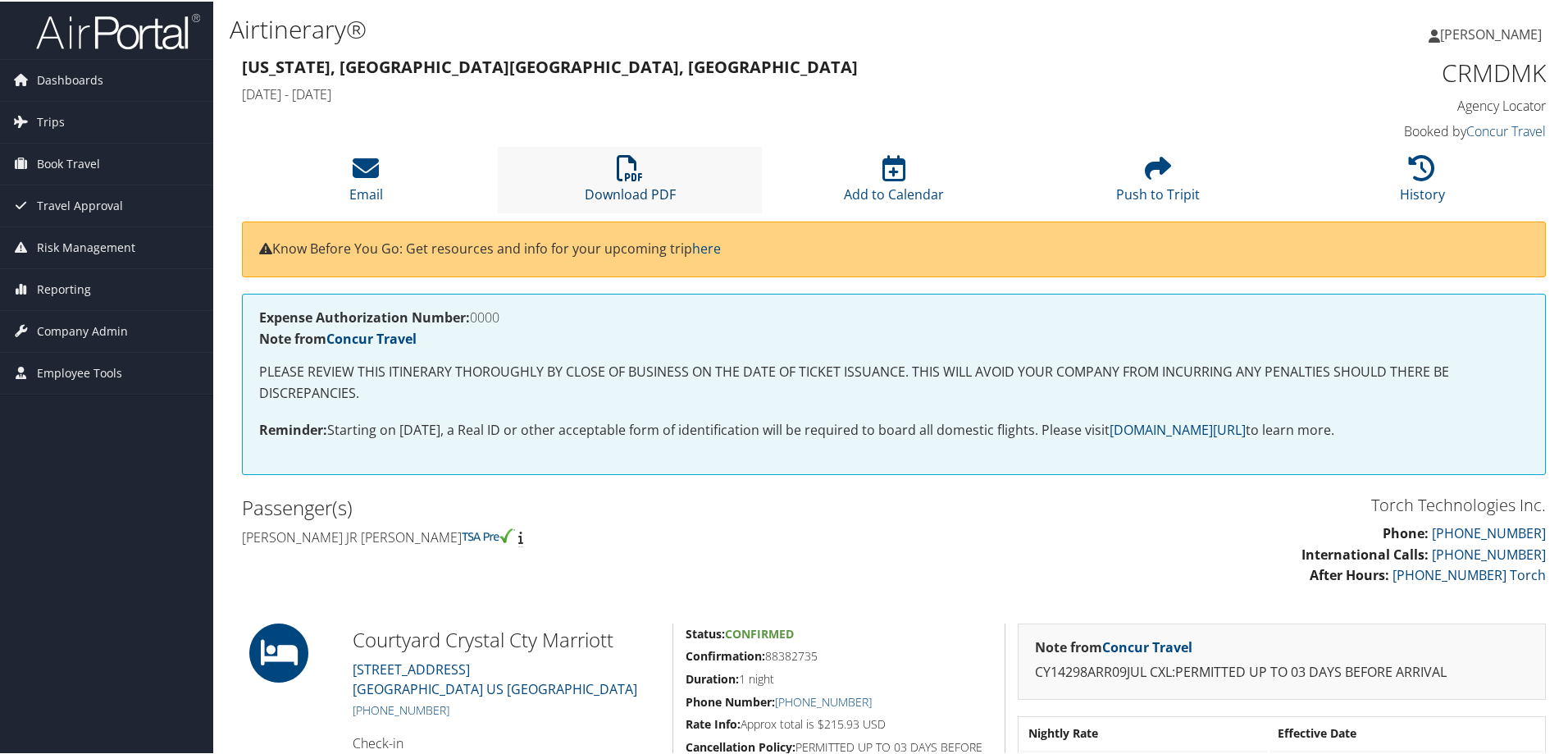
click at [627, 161] on icon at bounding box center [630, 166] width 26 height 26
